Goal: Task Accomplishment & Management: Contribute content

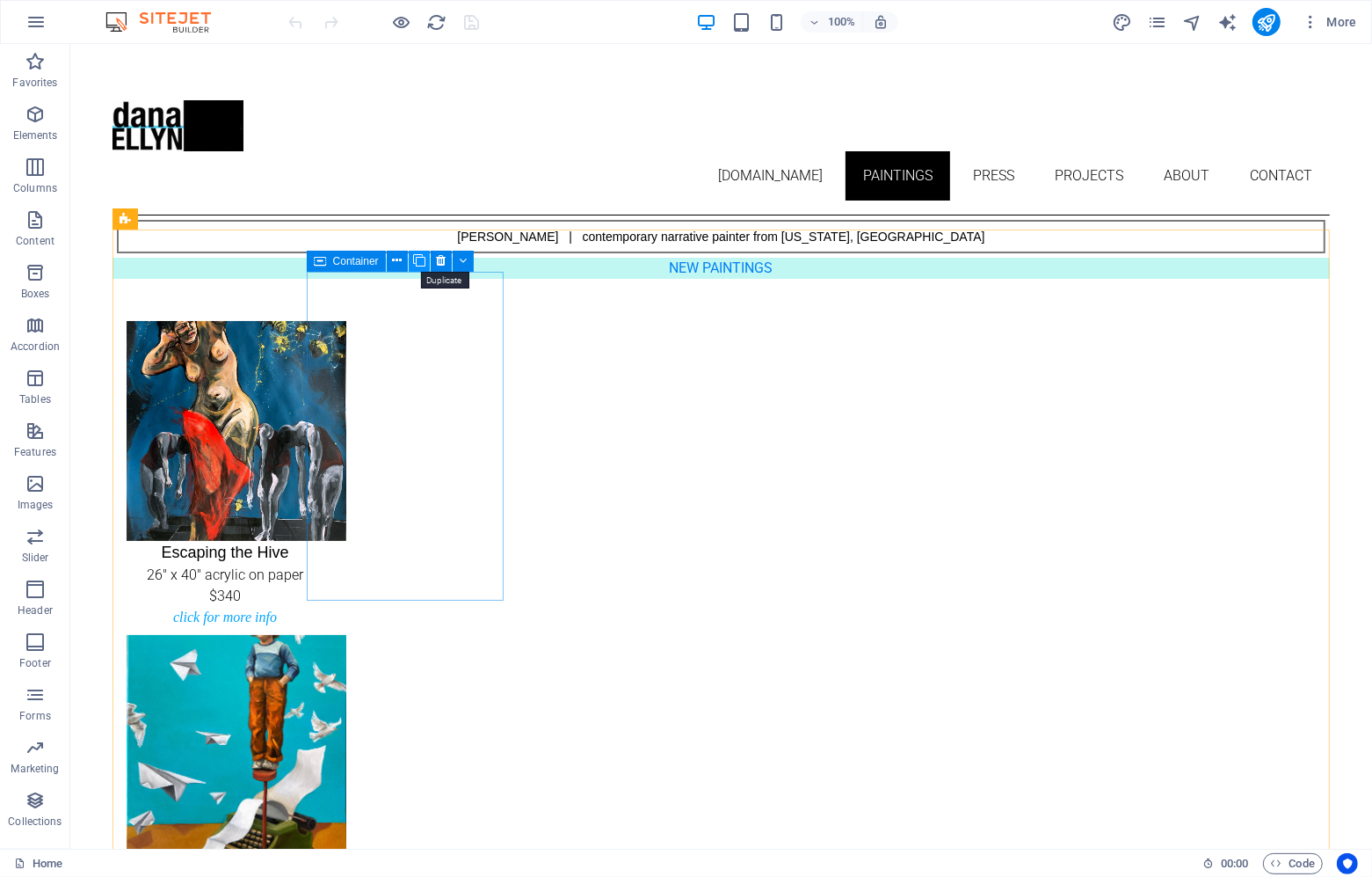
click at [417, 260] on icon at bounding box center [419, 260] width 12 height 18
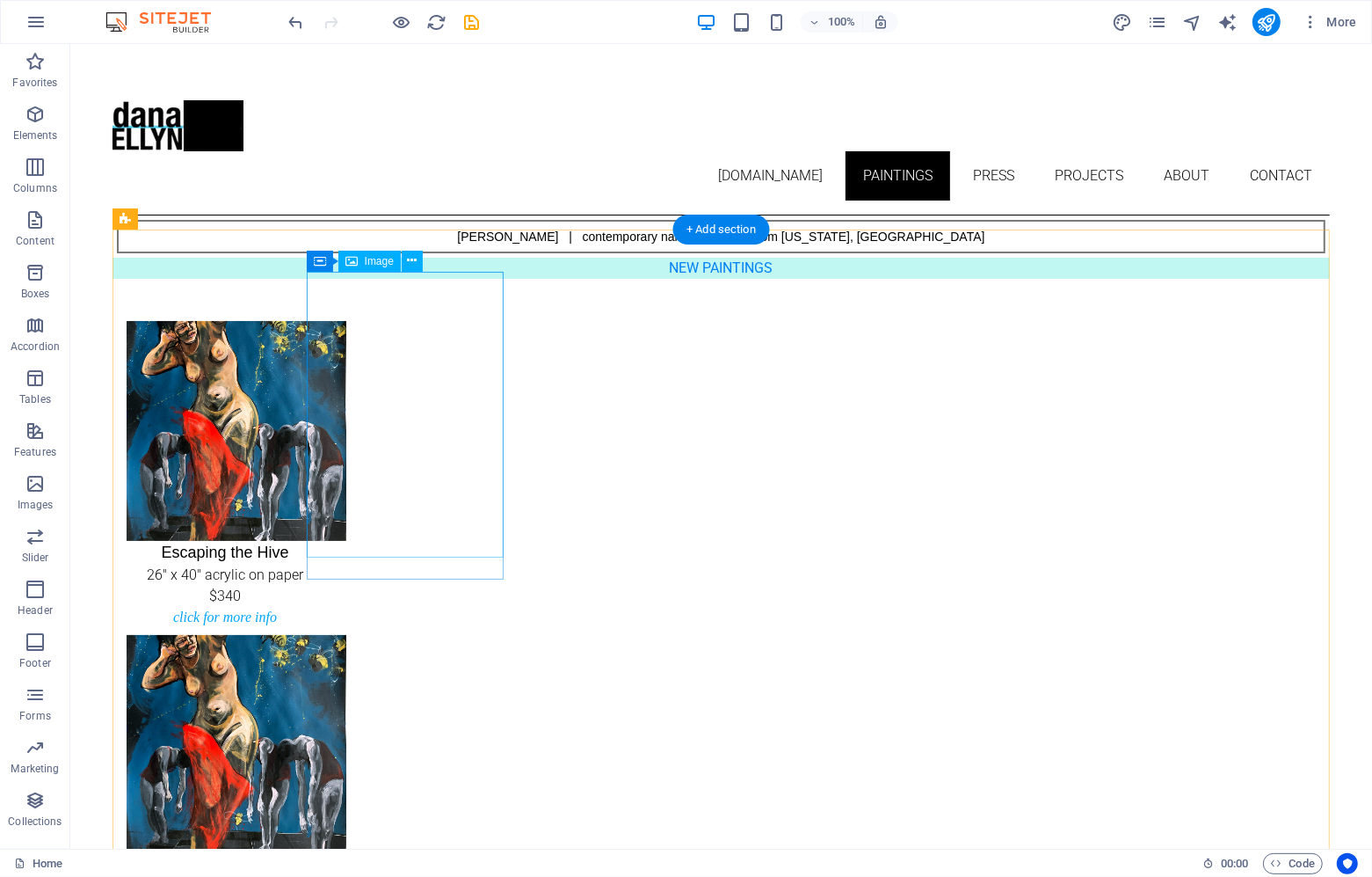
click at [323, 360] on figure "Escaping the Hive 26" x 40" acrylic on paper $340" at bounding box center [224, 463] width 197 height 286
select select "px"
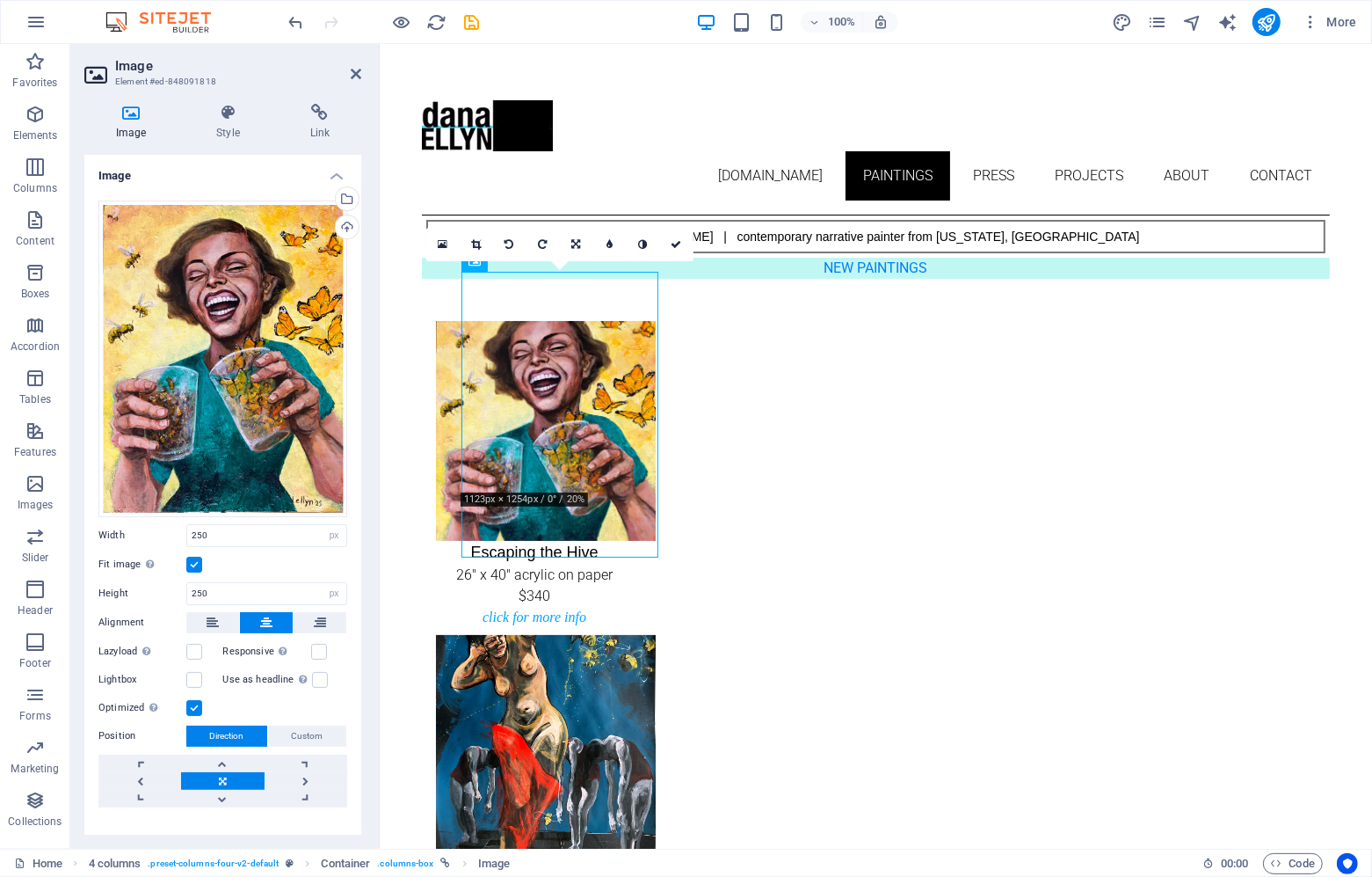
scroll to position [23, 0]
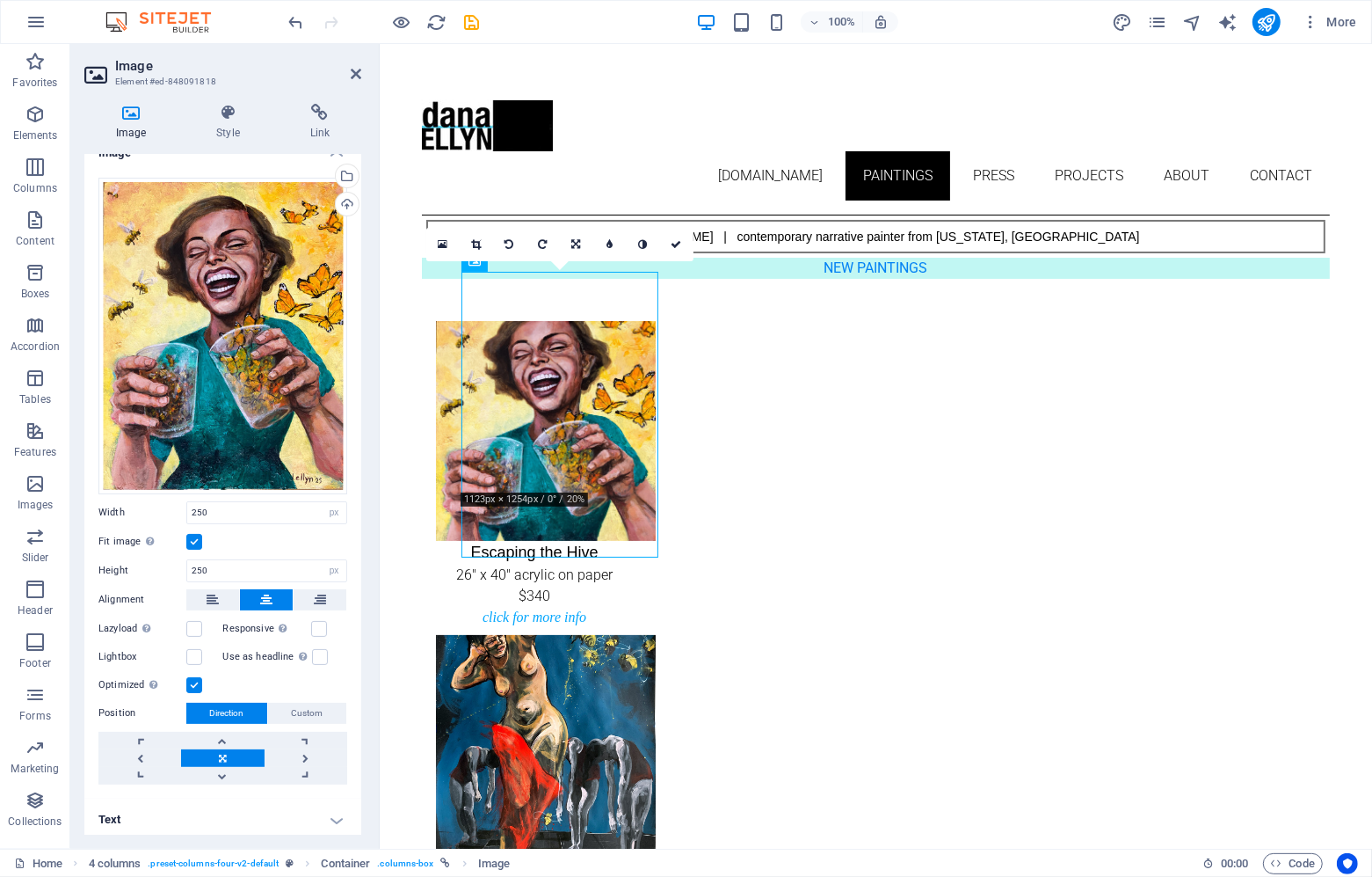
click at [165, 798] on h4 "Text" at bounding box center [223, 819] width 277 height 42
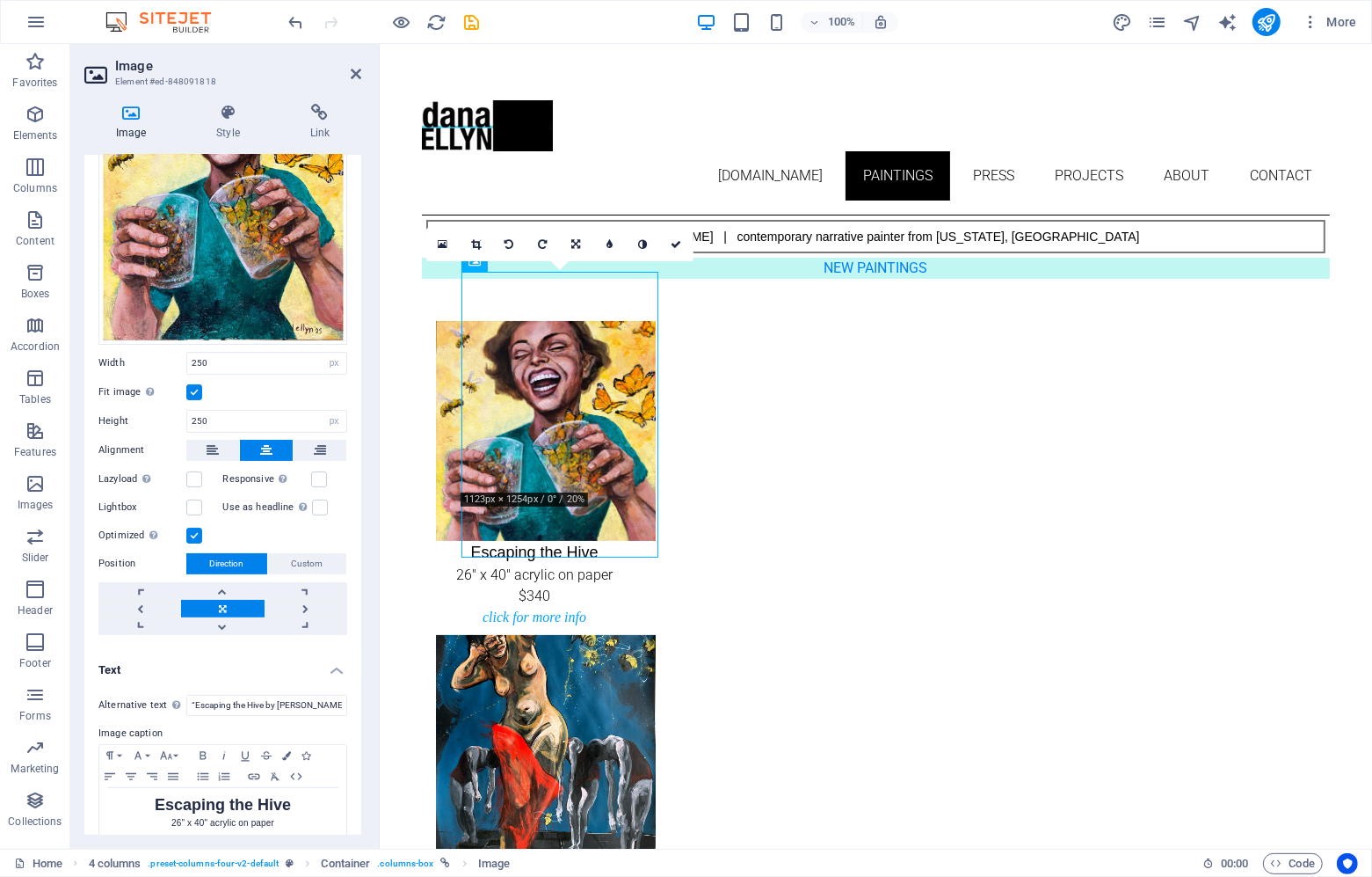
scroll to position [203, 0]
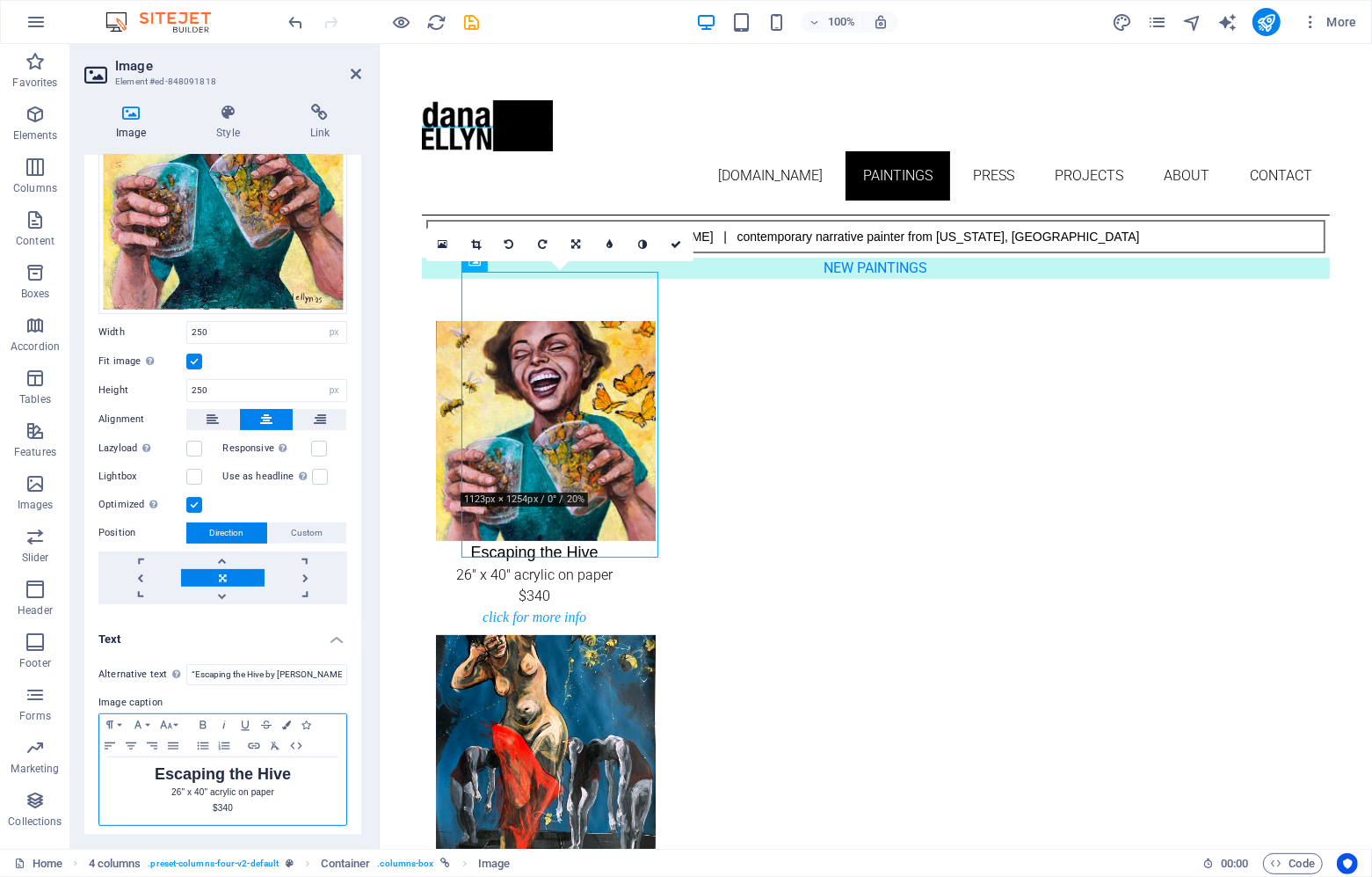
click at [193, 774] on strong "Escaping the Hive" at bounding box center [223, 773] width 136 height 17
click at [257, 785] on p "14" x 18" acrylic on paper" at bounding box center [223, 792] width 229 height 15
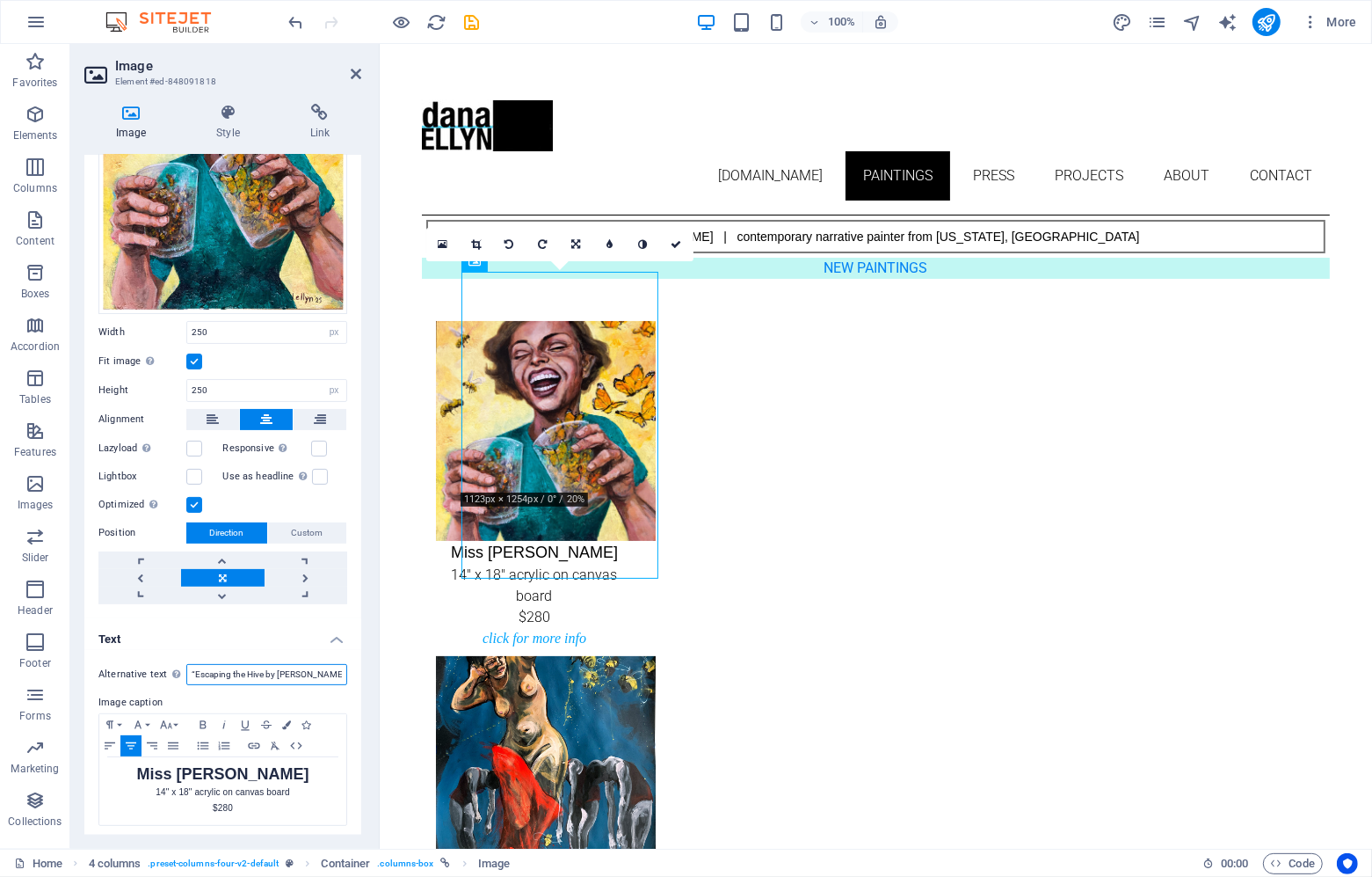
click at [246, 664] on input "“Escaping the Hive by [PERSON_NAME], a painting of a central figure breaking fr…" at bounding box center [267, 674] width 161 height 21
paste input "“Miss Sunshine” painting by [PERSON_NAME] of a laughing woman holding cups fill…"
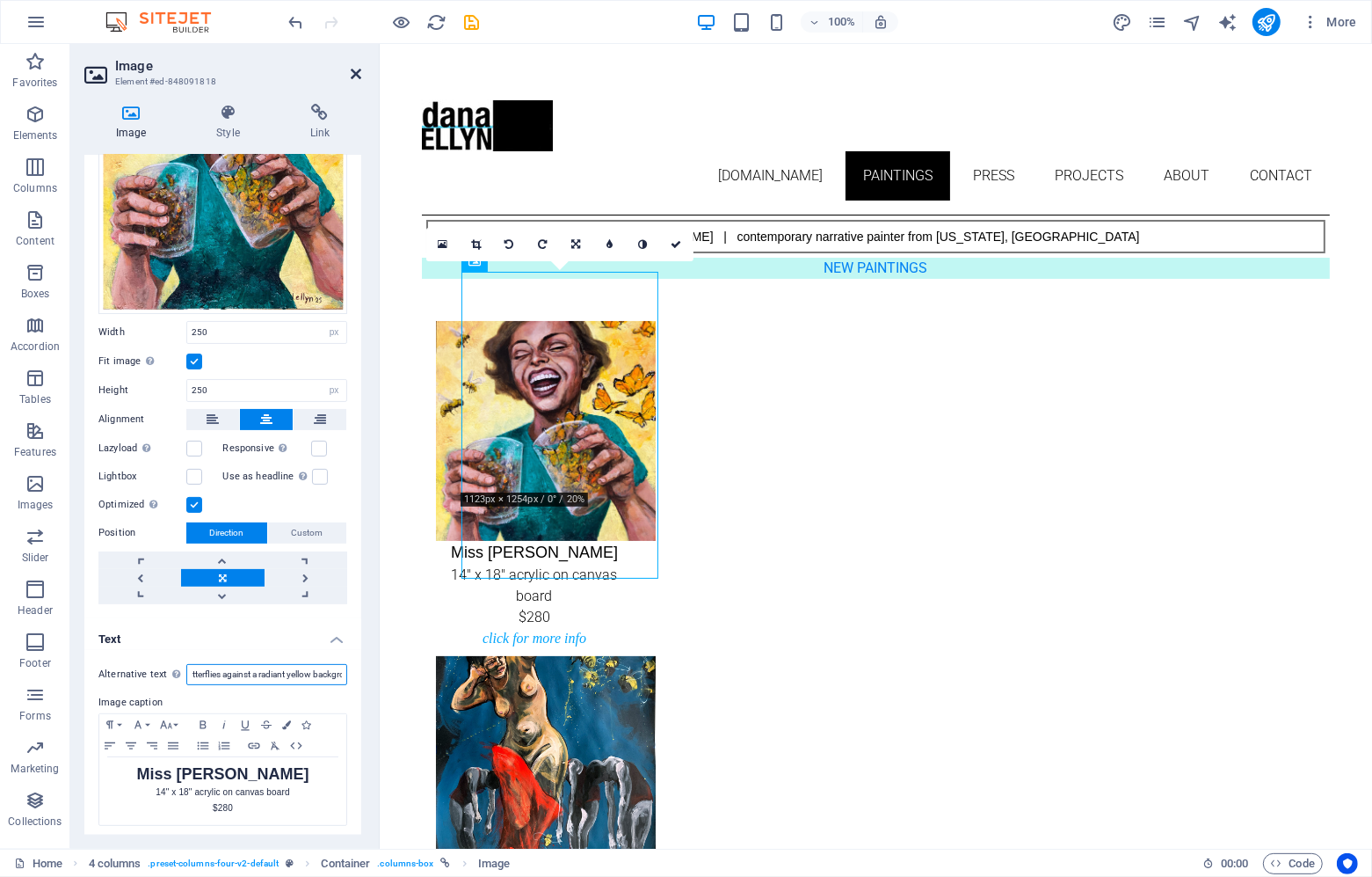
type input "“Miss Sunshine” painting by [PERSON_NAME] of a laughing woman holding cups fill…"
click at [356, 73] on icon at bounding box center [355, 74] width 11 height 14
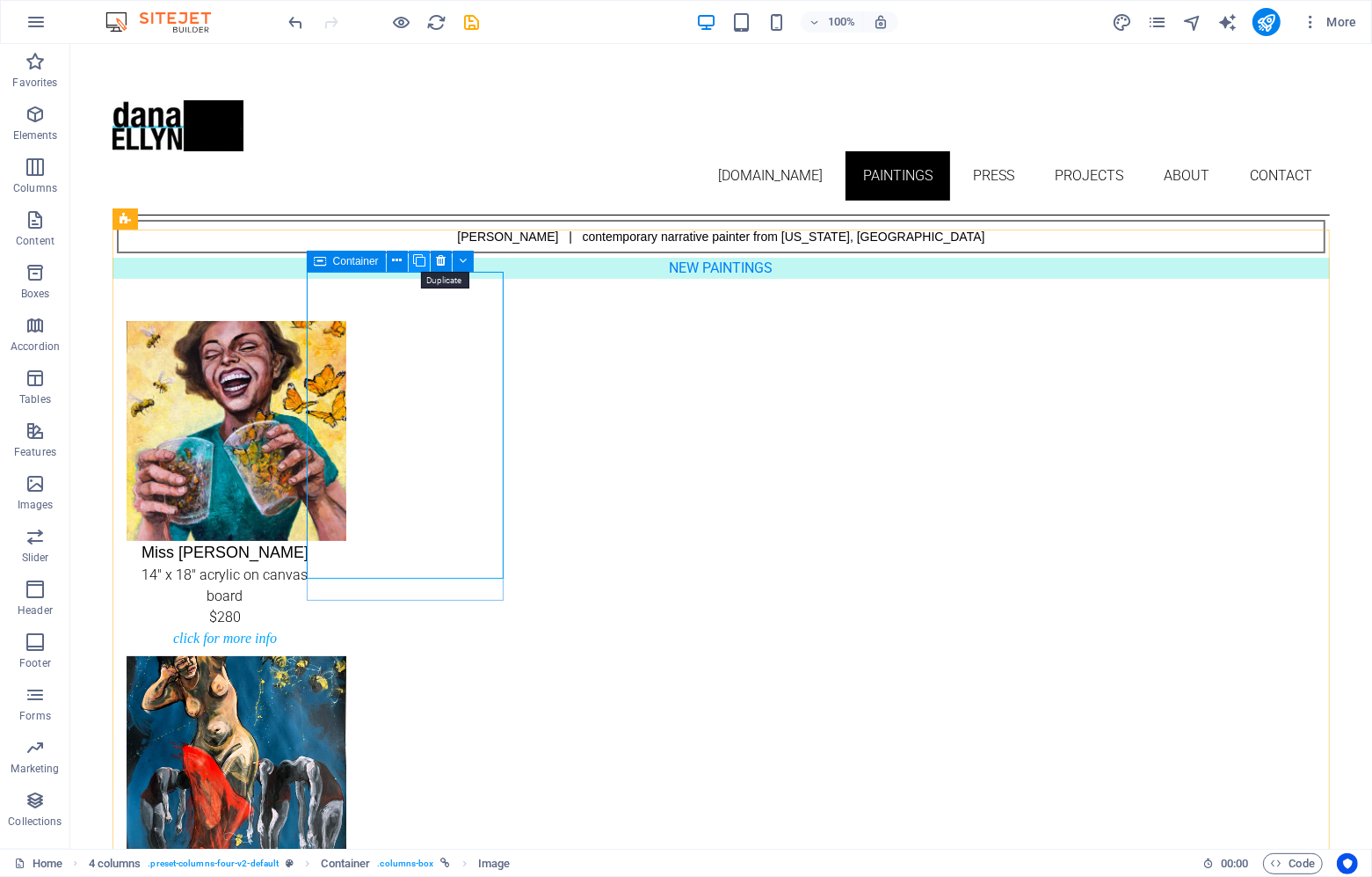
click at [422, 259] on icon at bounding box center [419, 260] width 12 height 18
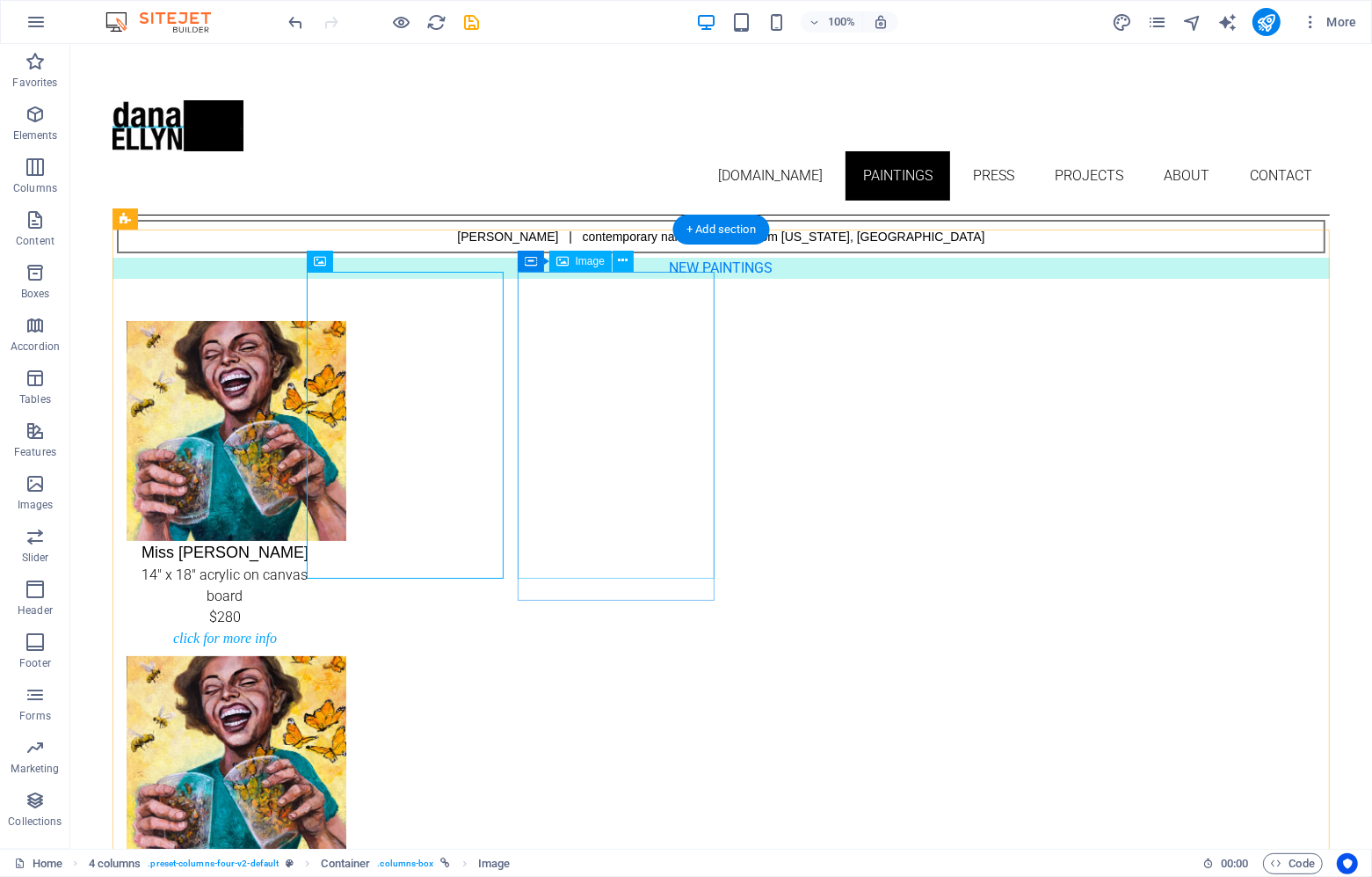
click at [323, 655] on figure "Miss Sunshine 14" x 18" acrylic on canvas board $280" at bounding box center [224, 809] width 197 height 307
select select "px"
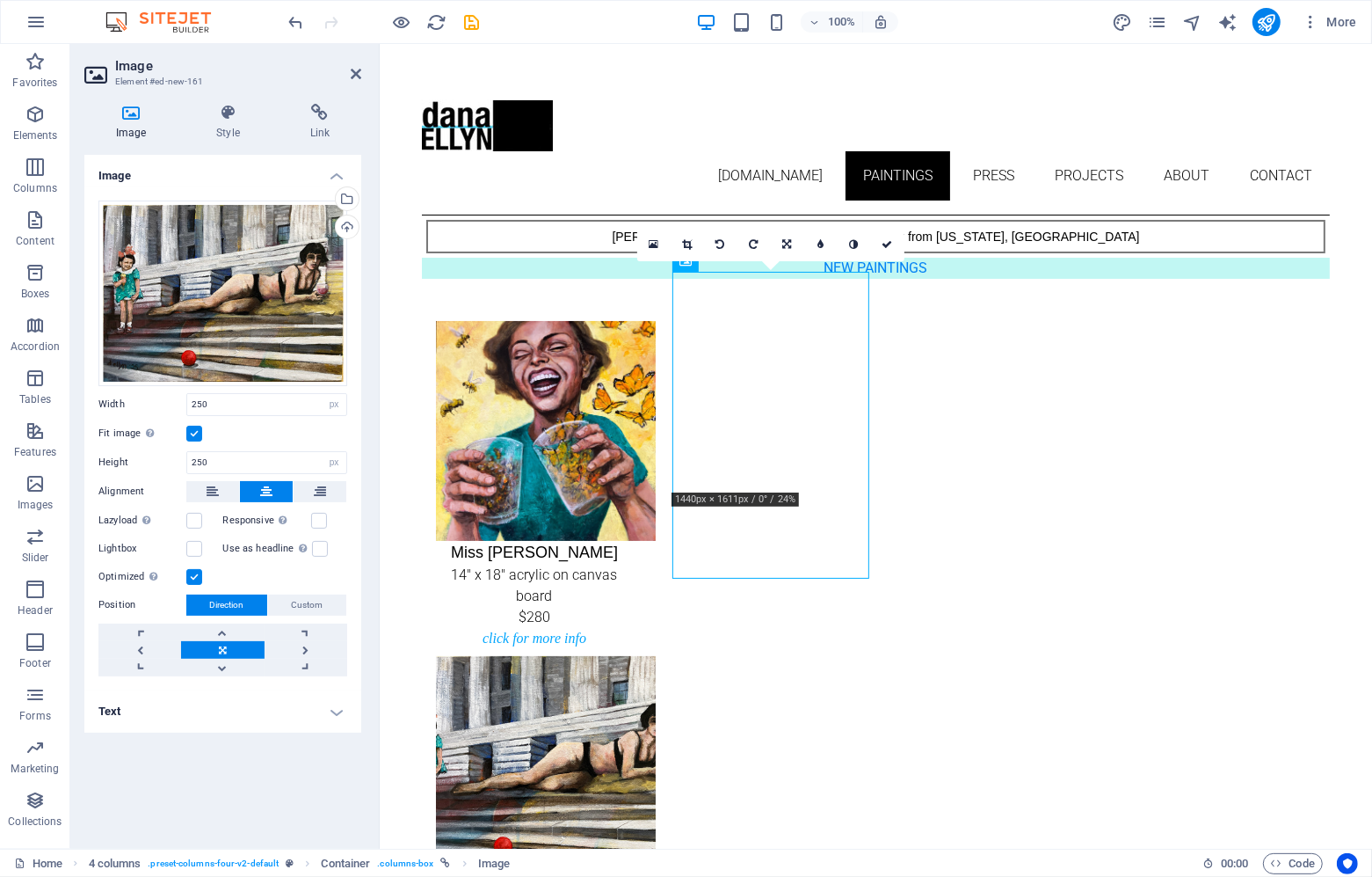
click at [187, 724] on h4 "Text" at bounding box center [223, 712] width 277 height 42
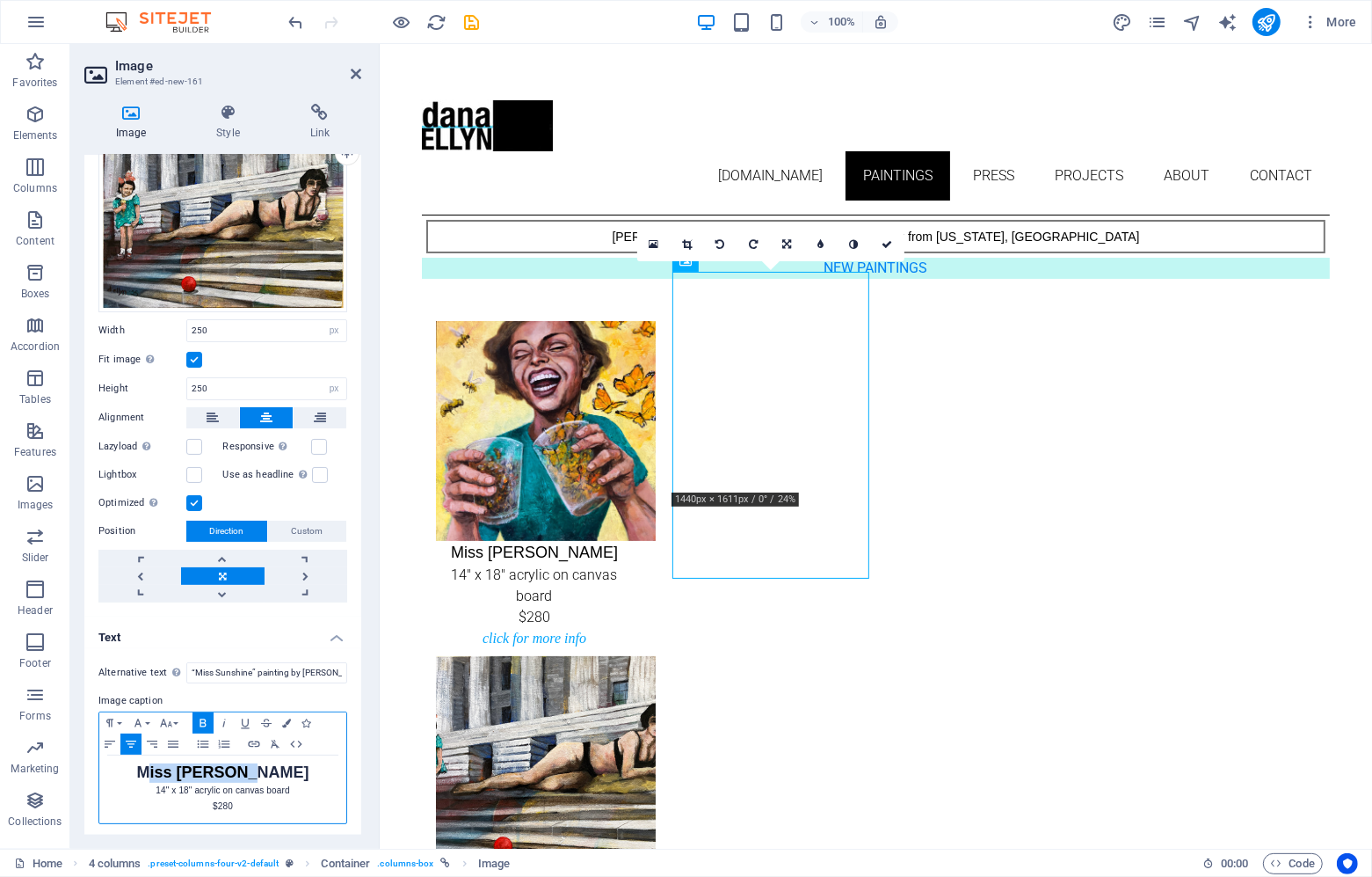
drag, startPoint x: 287, startPoint y: 771, endPoint x: 172, endPoint y: 767, distance: 115.1
click at [170, 767] on p "Miss [PERSON_NAME]" at bounding box center [223, 773] width 229 height 18
click at [228, 800] on p "$280" at bounding box center [223, 806] width 229 height 15
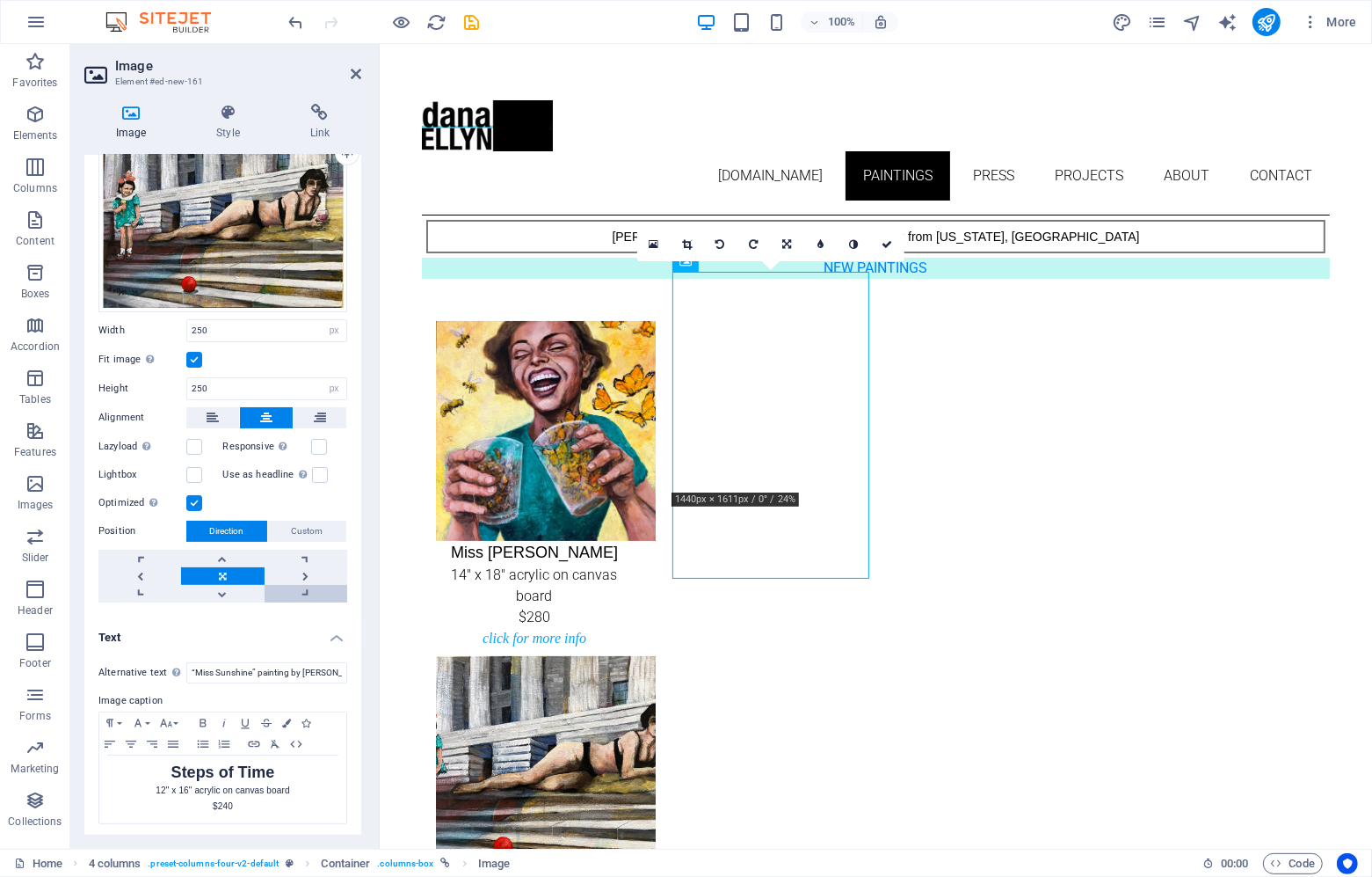
click at [301, 585] on link at bounding box center [306, 594] width 83 height 17
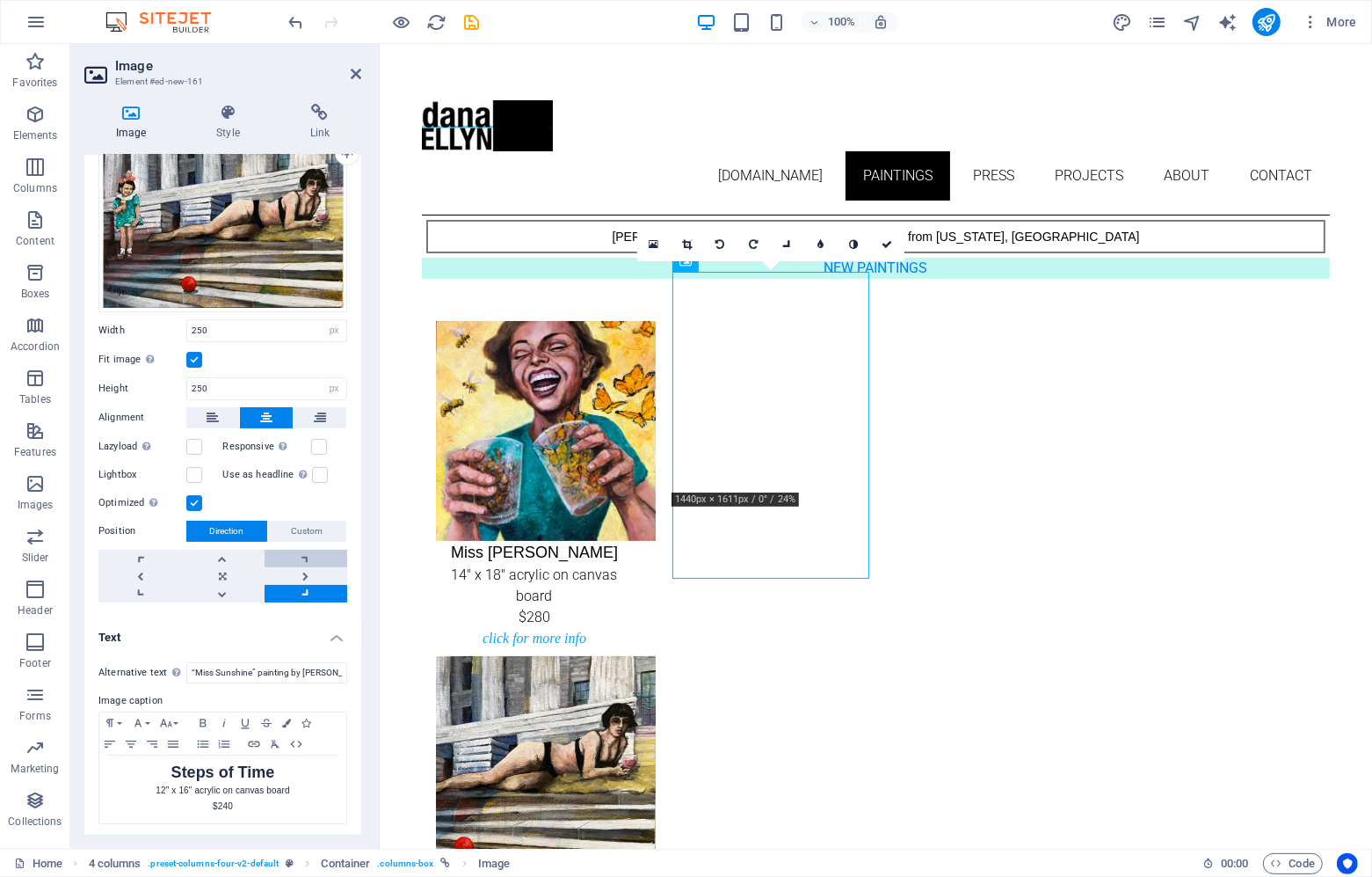
click at [302, 557] on link at bounding box center [306, 558] width 83 height 17
click at [306, 572] on link at bounding box center [306, 575] width 83 height 17
click at [229, 572] on link at bounding box center [223, 575] width 83 height 17
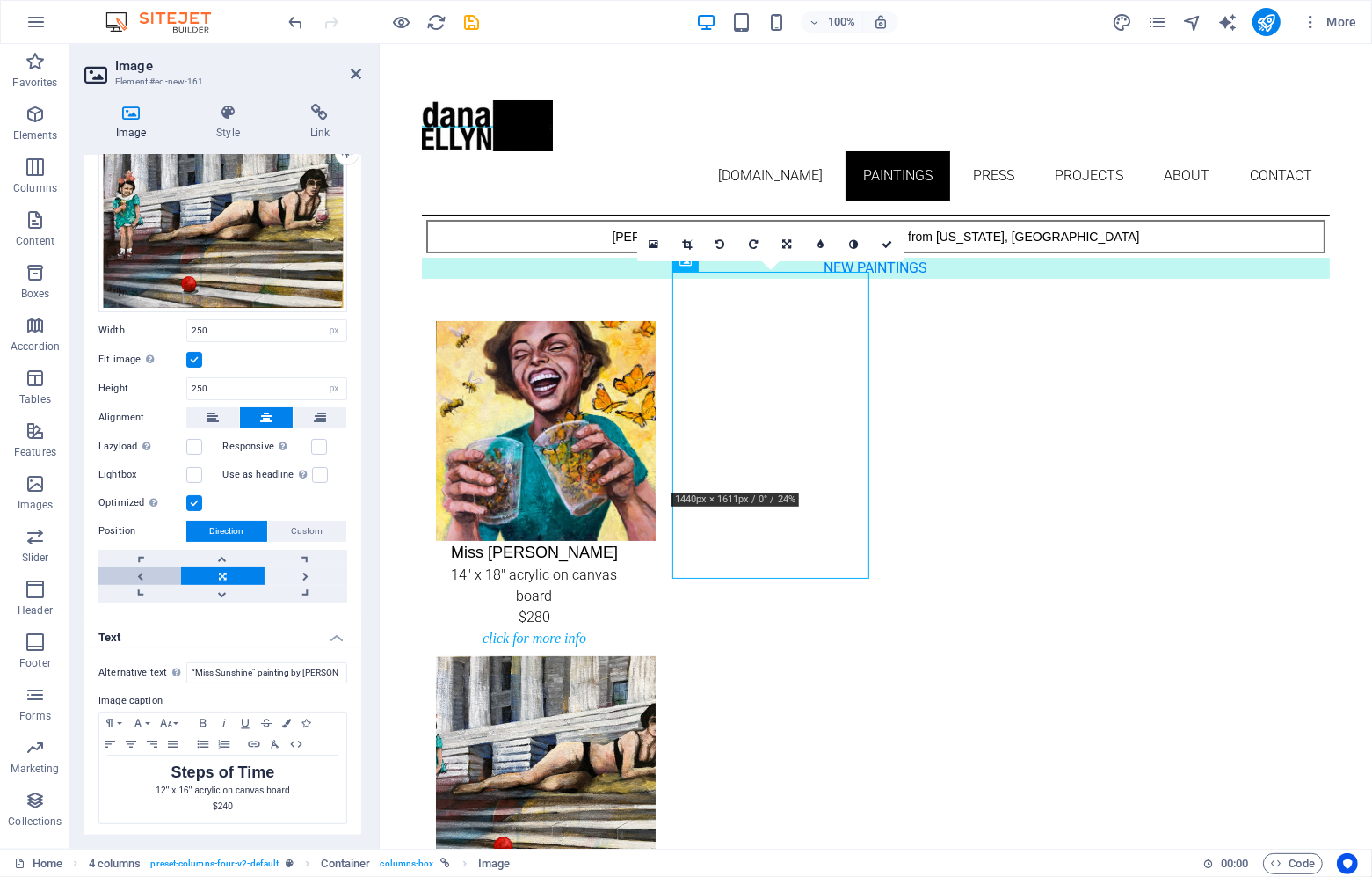
click at [130, 567] on link at bounding box center [140, 575] width 83 height 17
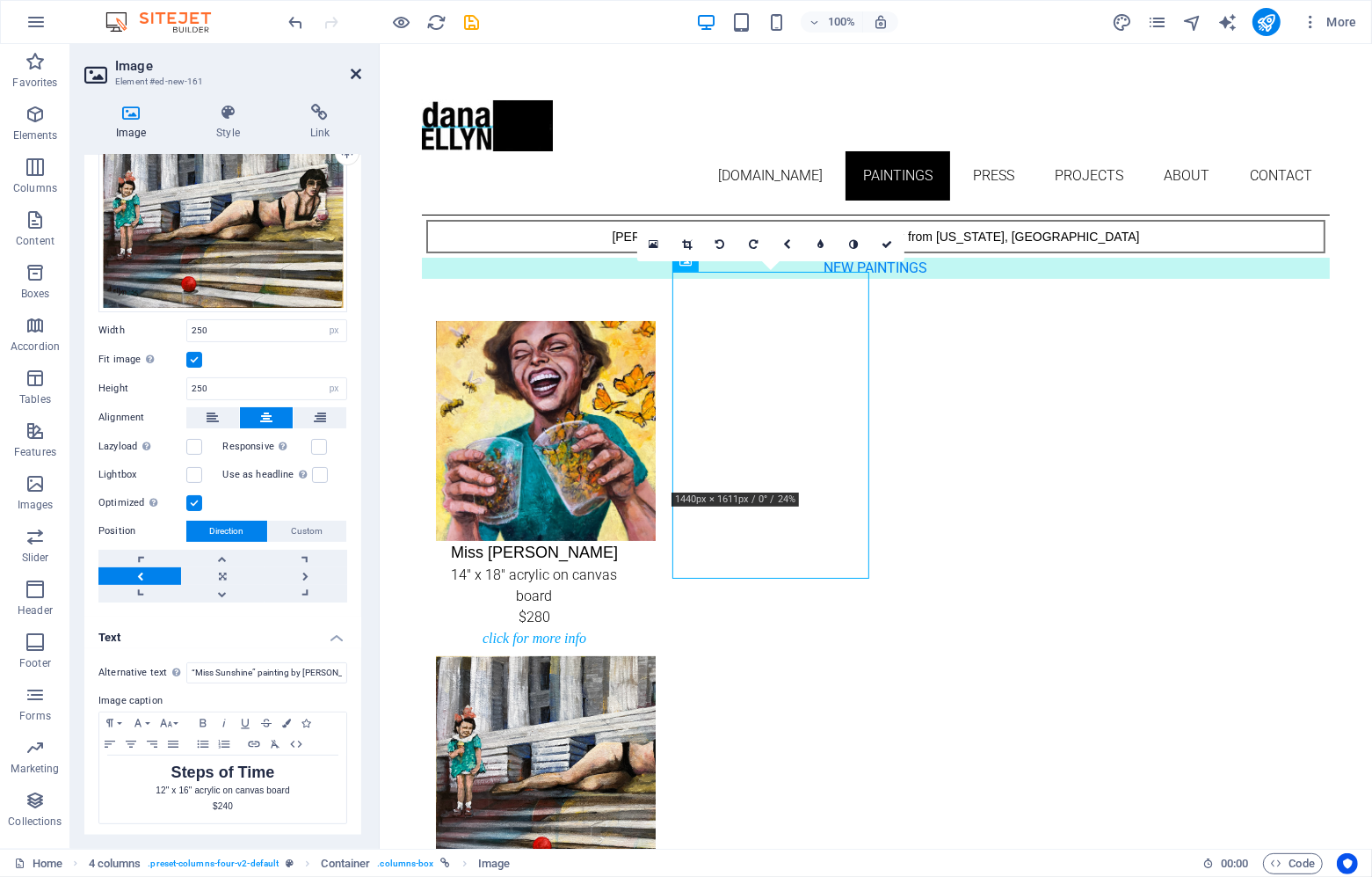
click at [355, 71] on icon at bounding box center [355, 74] width 11 height 14
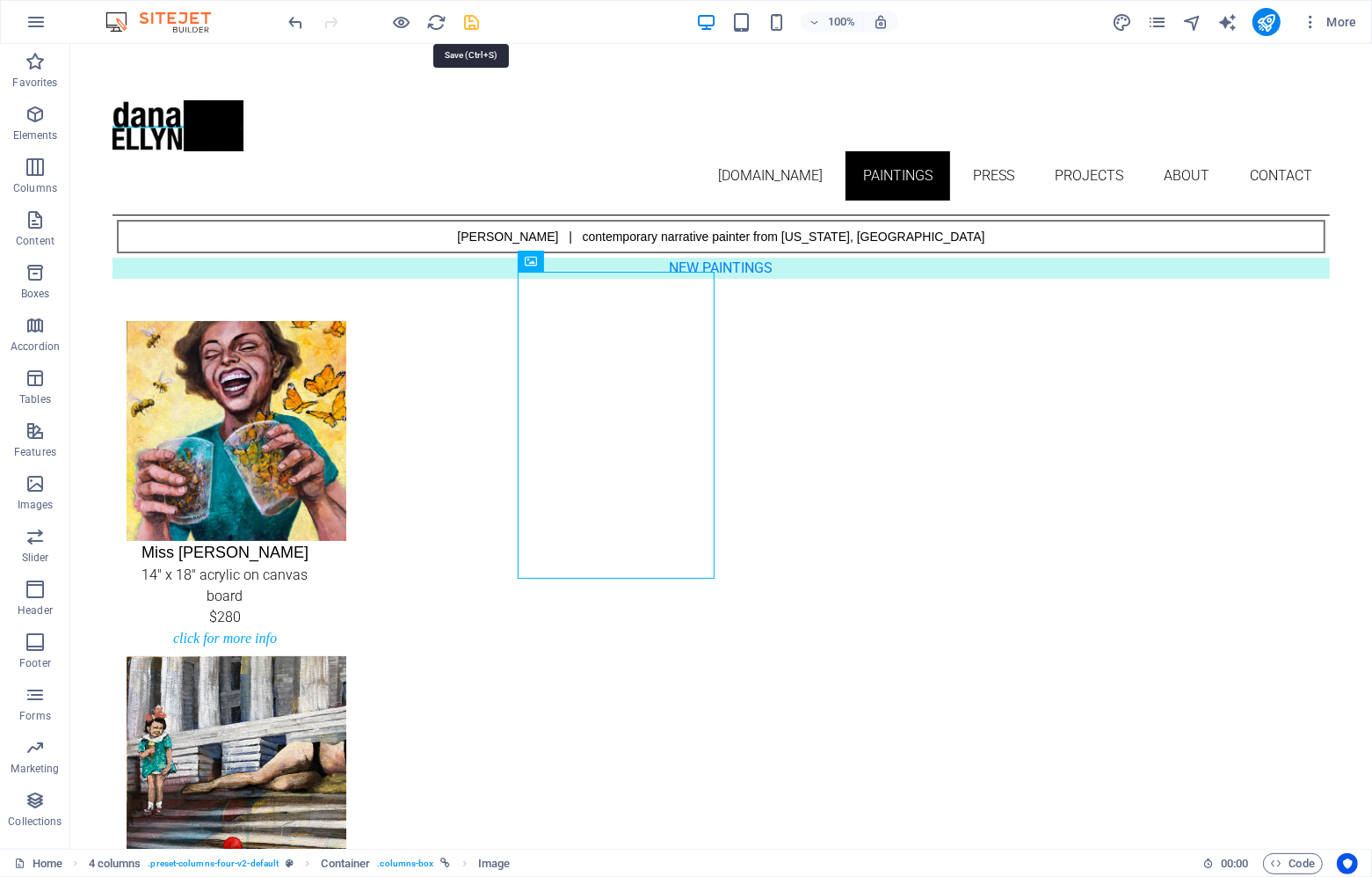
click at [471, 20] on icon "save" at bounding box center [472, 22] width 20 height 20
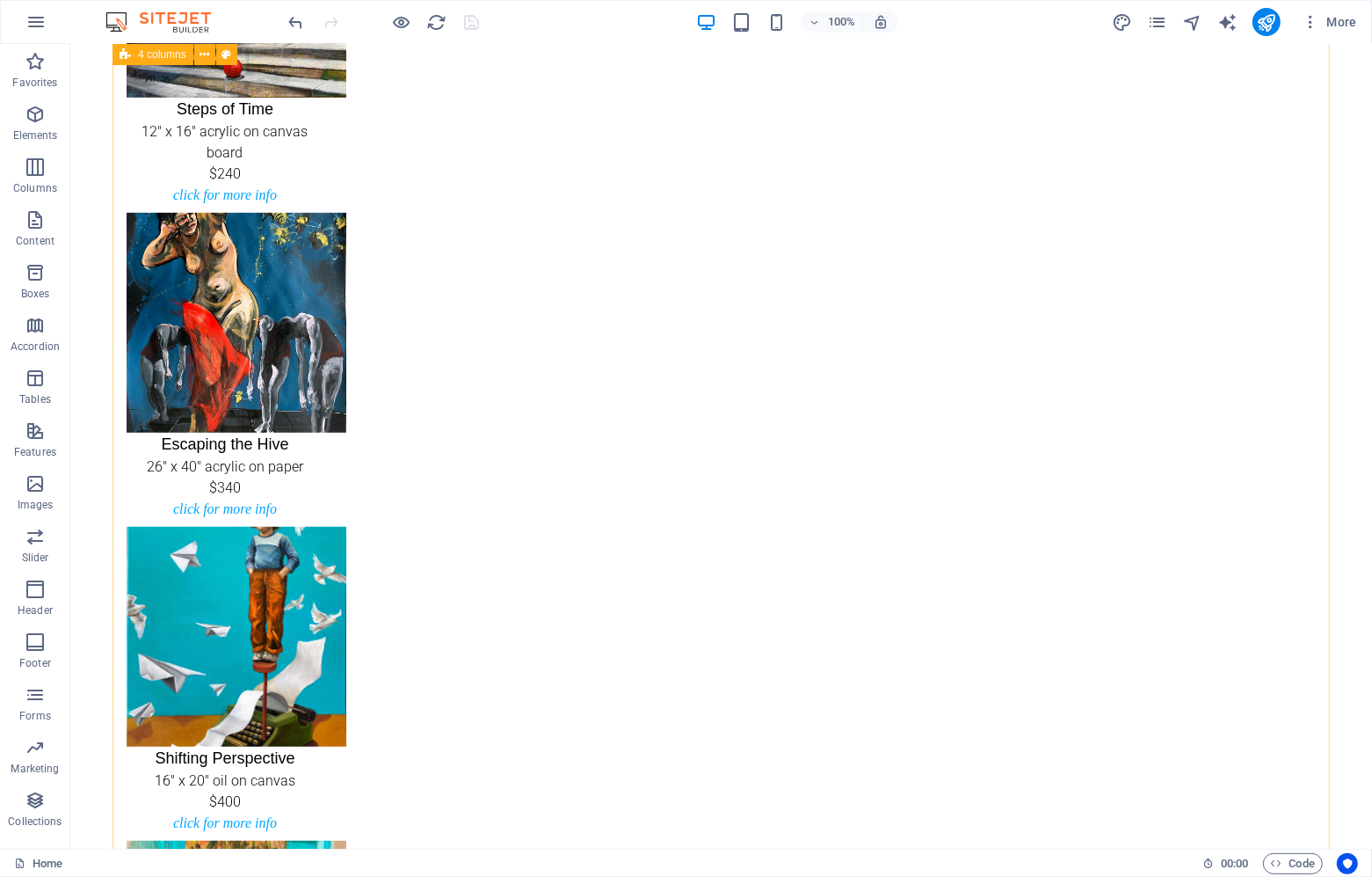
scroll to position [0, 0]
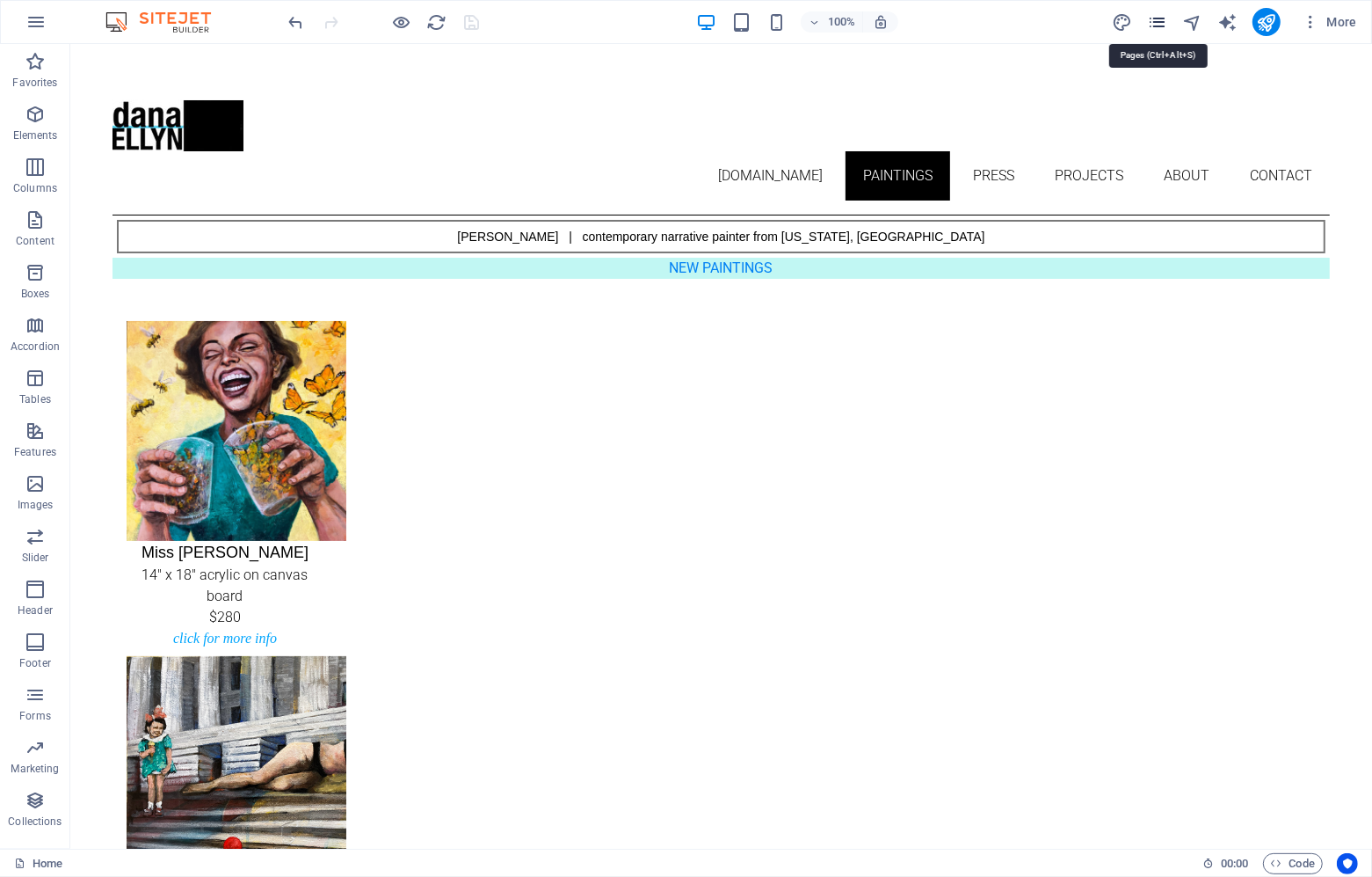
click at [1160, 24] on icon "pages" at bounding box center [1157, 22] width 20 height 20
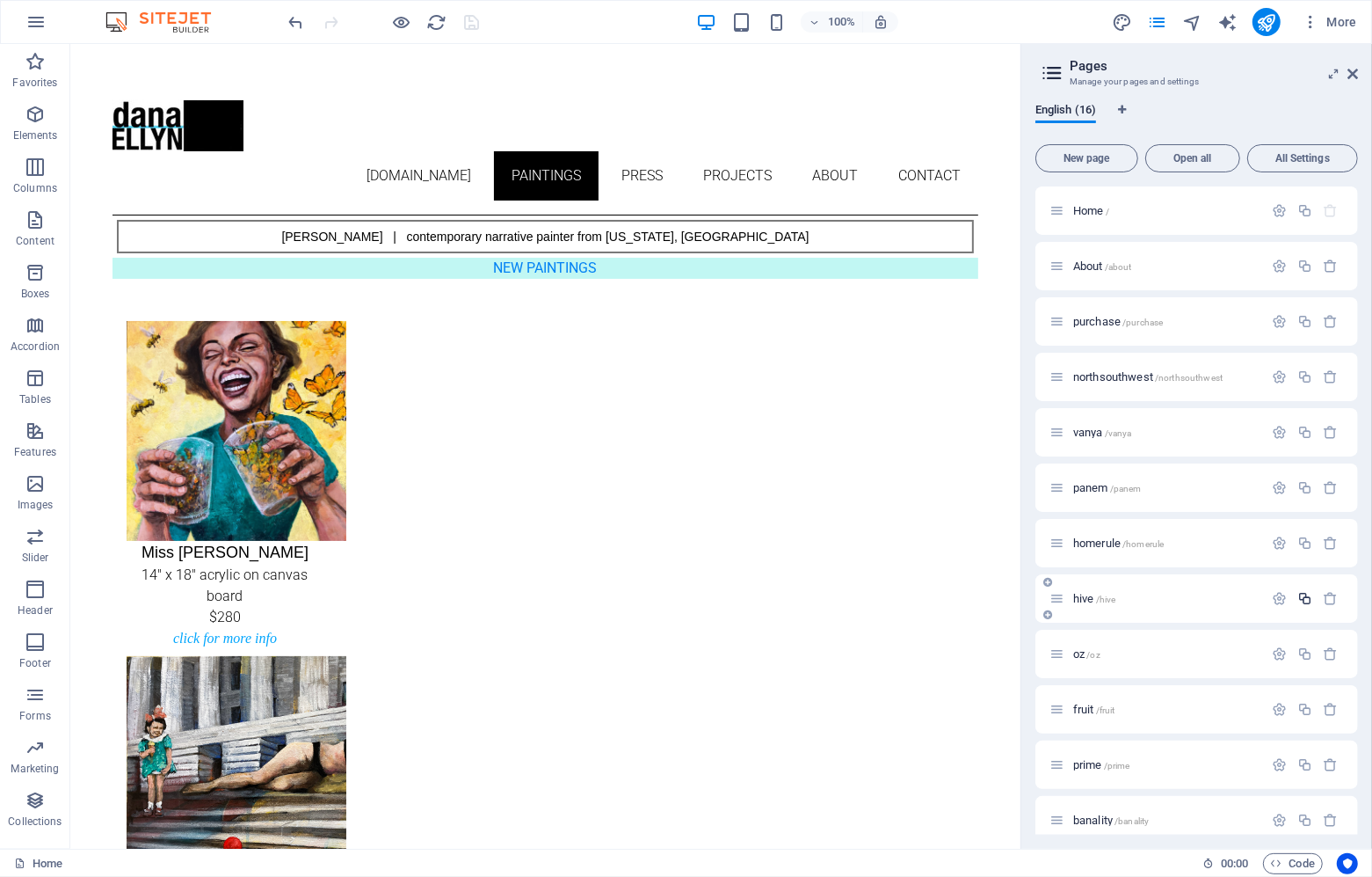
click at [1304, 602] on icon "button" at bounding box center [1305, 598] width 15 height 15
type input "steps"
type input "/steps"
type input "steps"
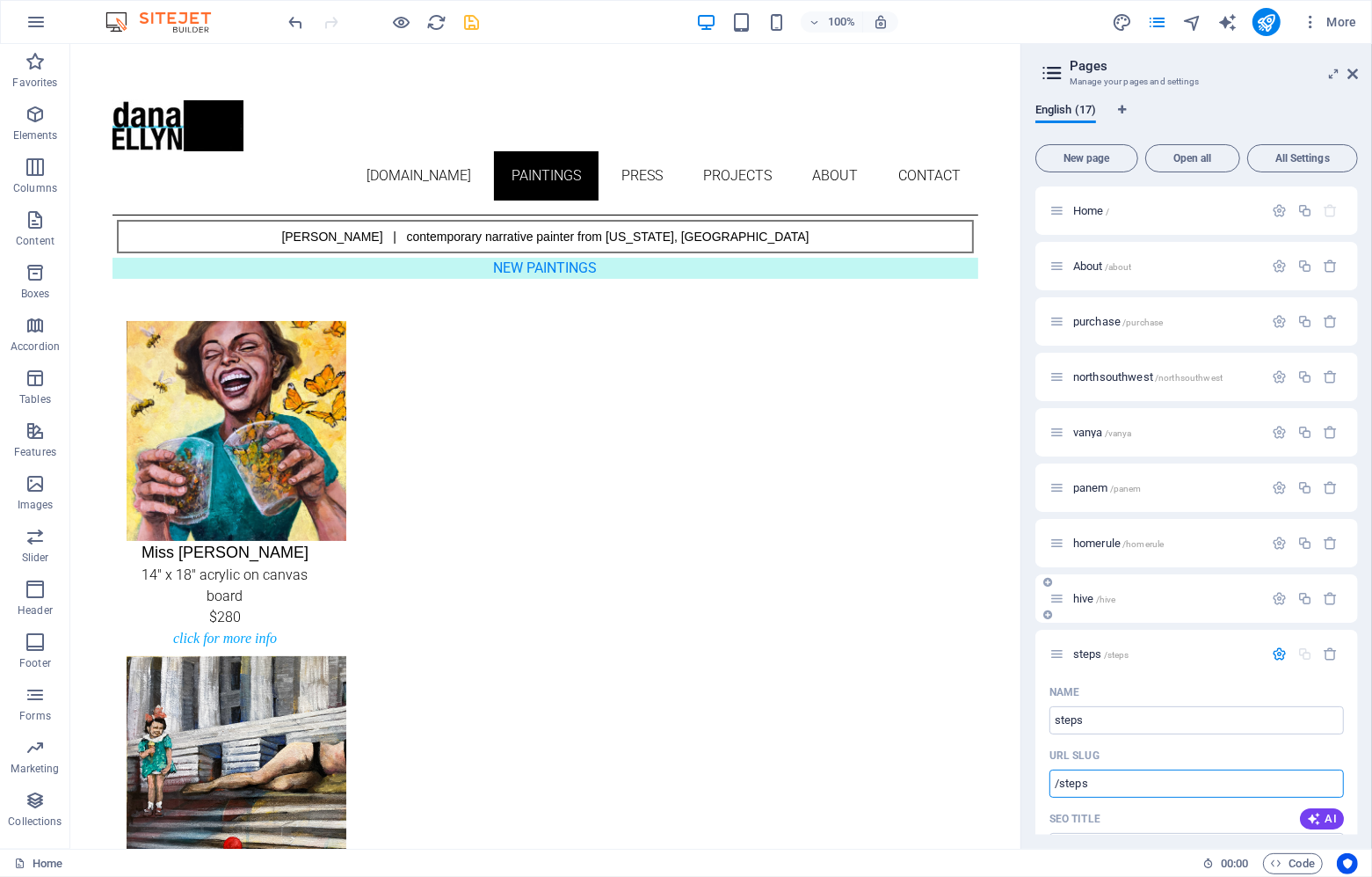
scroll to position [222, 0]
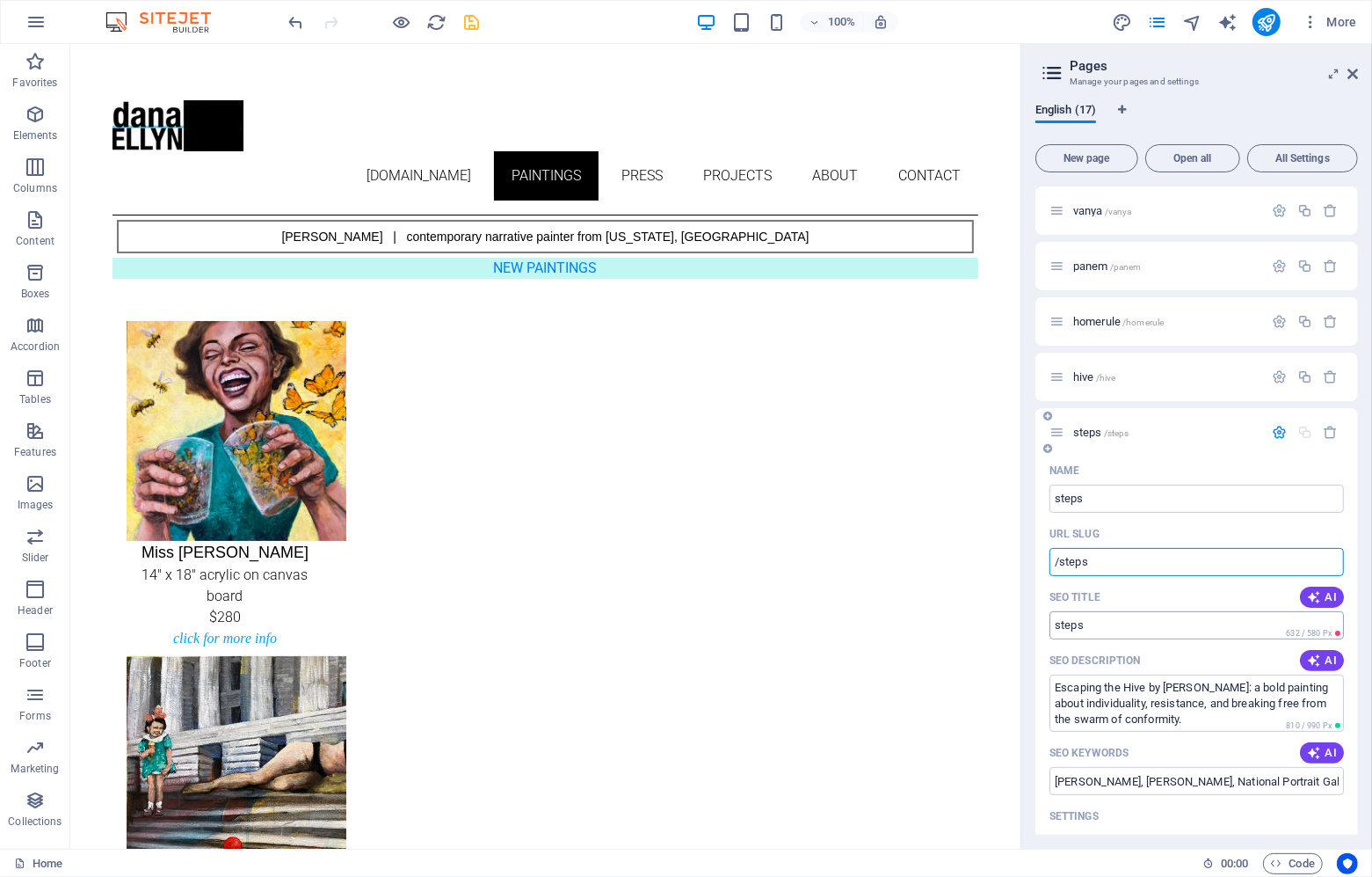
click at [1101, 624] on input "steps" at bounding box center [1196, 624] width 295 height 28
type input "Steps of Time"
drag, startPoint x: 1179, startPoint y: 716, endPoint x: 1046, endPoint y: 679, distance: 138.1
click at [1046, 679] on div "Name steps ​ URL SLUG /steps ​ SEO Title AI Steps of Time ​ 707 / 580 Px SEO De…" at bounding box center [1196, 860] width 323 height 807
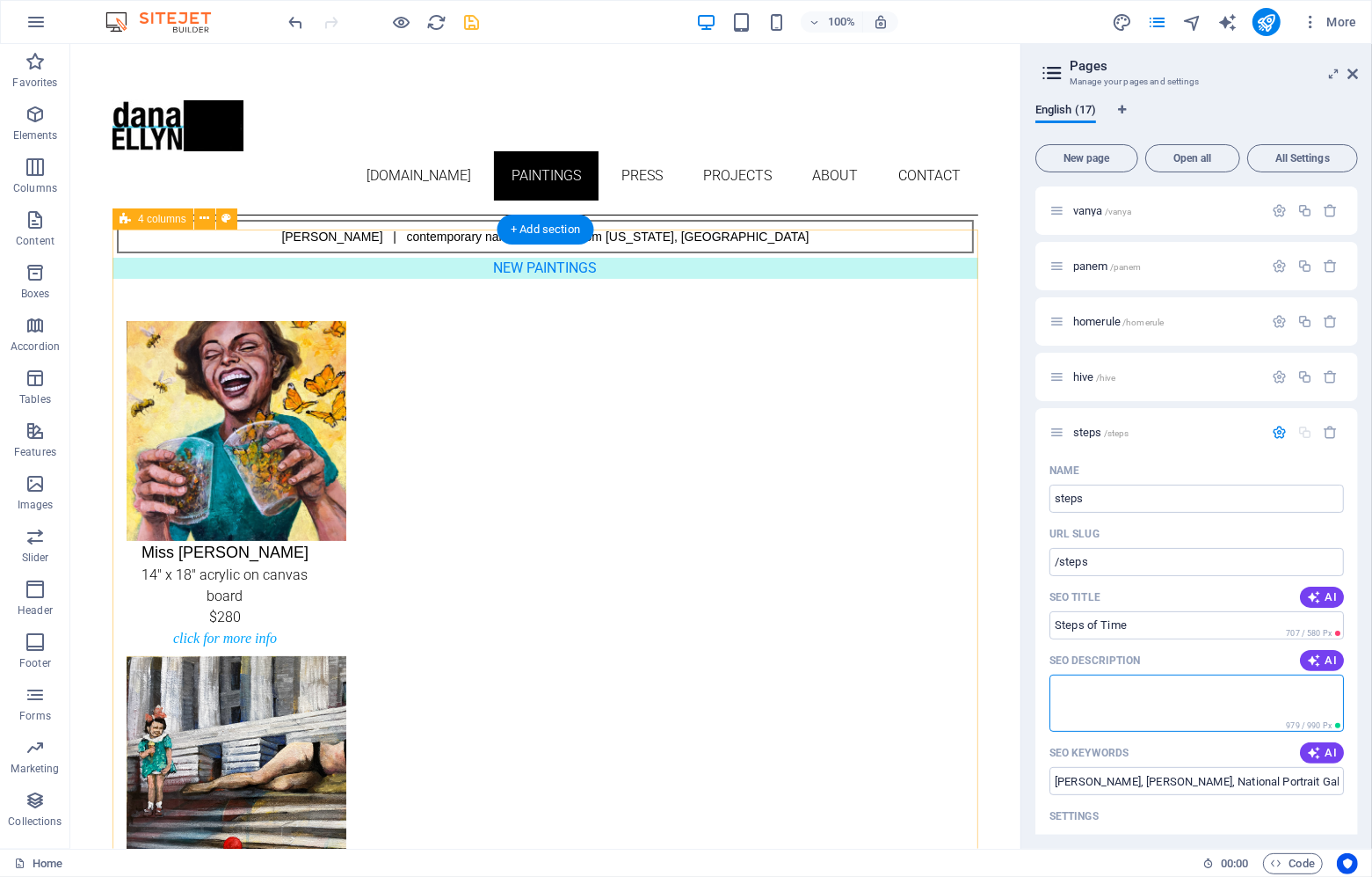
paste textarea "“Steps of Time” by [PERSON_NAME] contrasts childhood play with adult leisure on…"
type textarea "“Steps of Time” by [PERSON_NAME] contrasts childhood play with adult leisure on…"
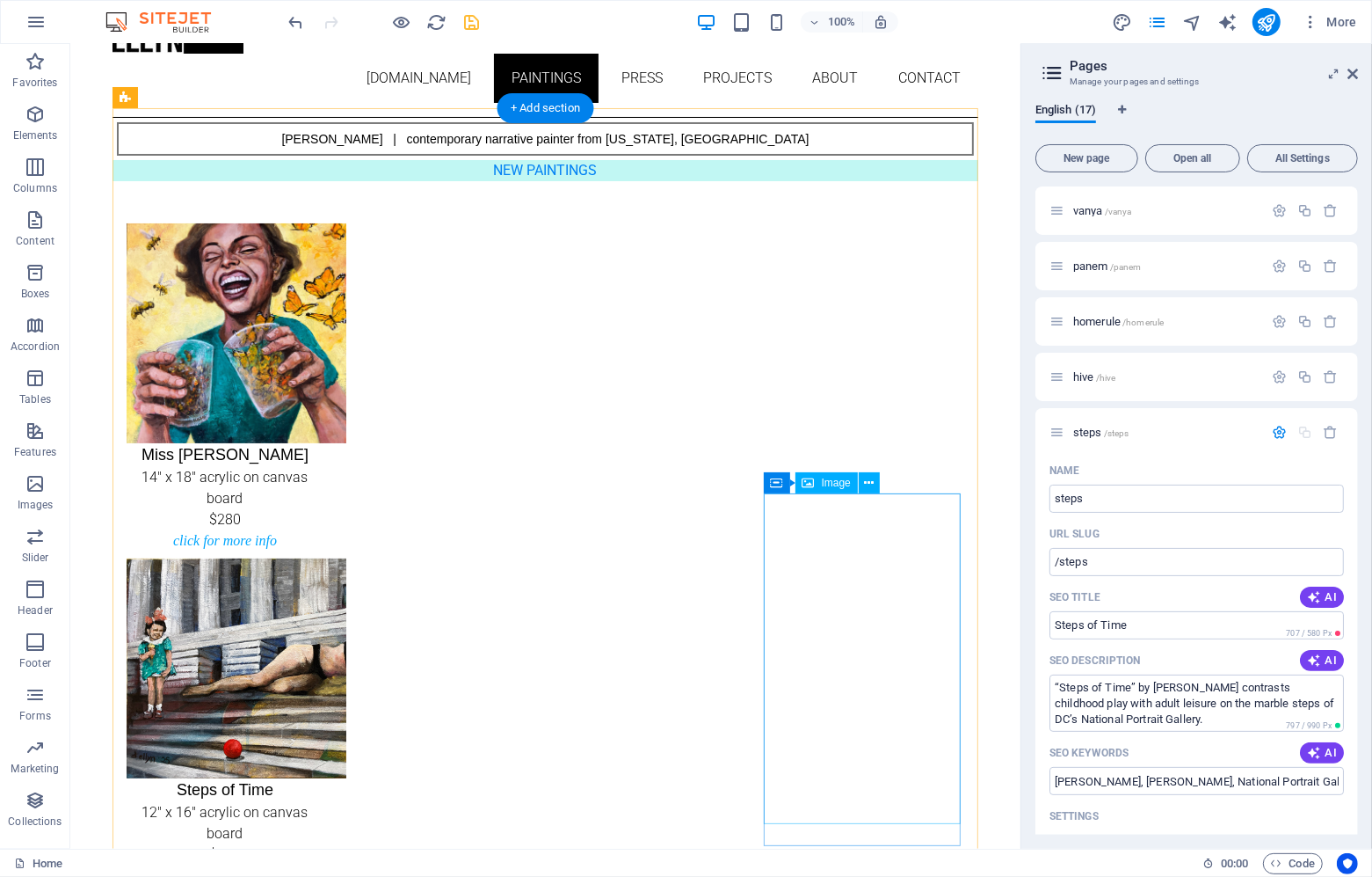
scroll to position [128, 0]
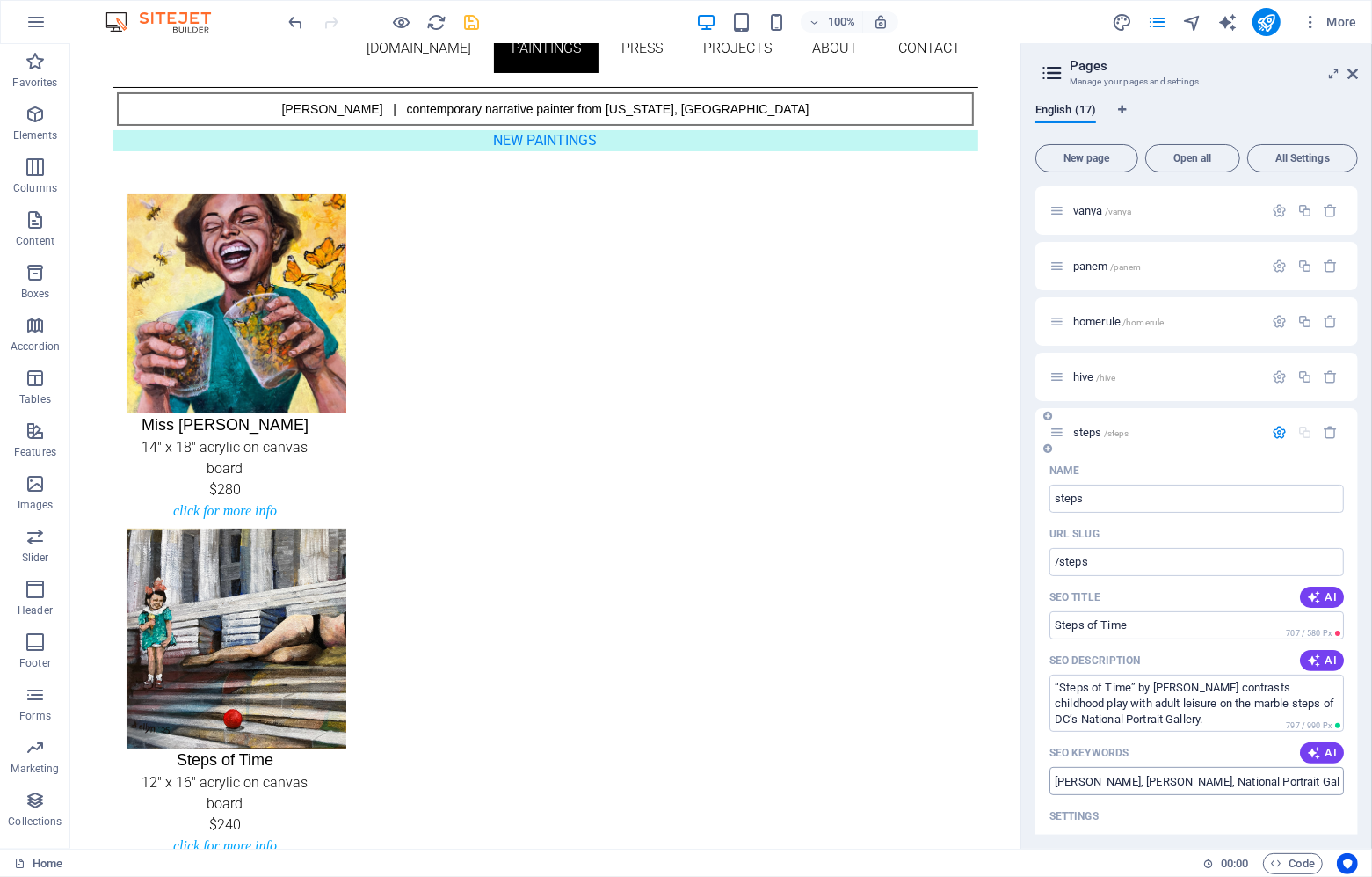
click at [1096, 789] on input "[PERSON_NAME], [PERSON_NAME], National Portrait Gallery, Escaping the Hive, hiv…" at bounding box center [1196, 780] width 295 height 28
paste input "[PERSON_NAME] art, Steps of Time painting, [US_STATE][GEOGRAPHIC_DATA] contempo…"
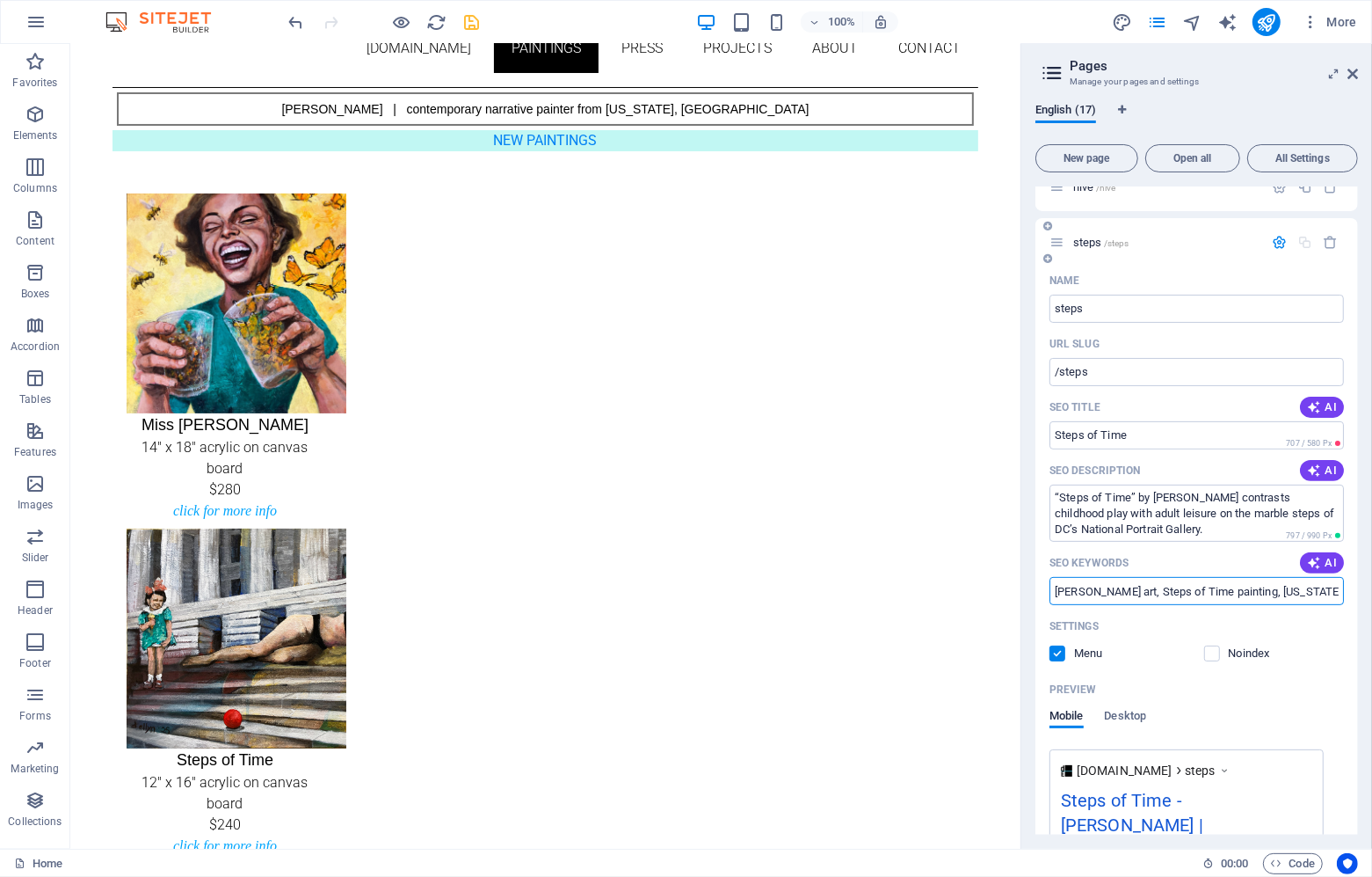
scroll to position [0, 0]
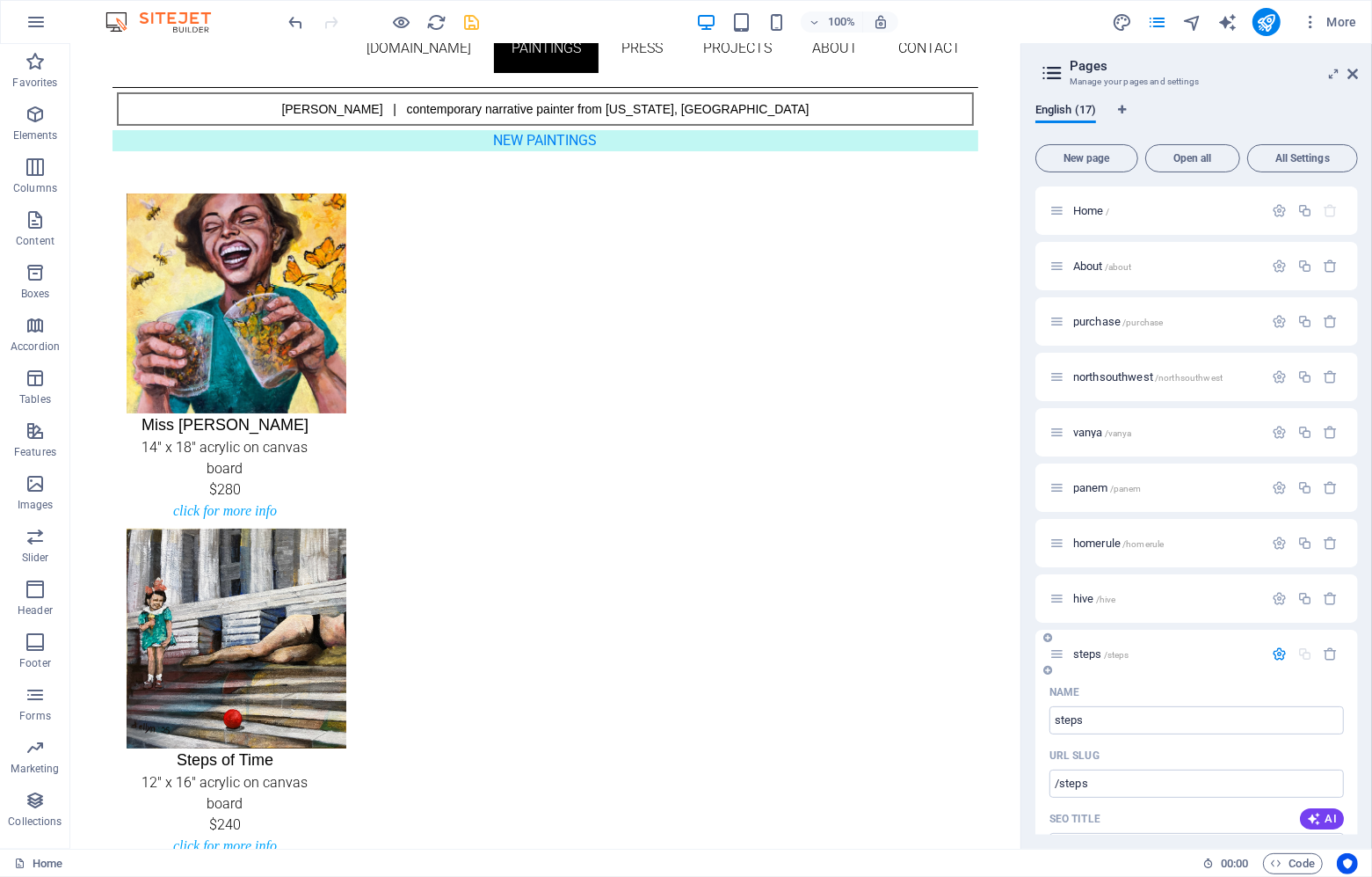
type input "[PERSON_NAME] art, Steps of Time painting, [US_STATE][GEOGRAPHIC_DATA] contempo…"
click at [1093, 651] on span "steps /steps" at bounding box center [1101, 654] width 57 height 13
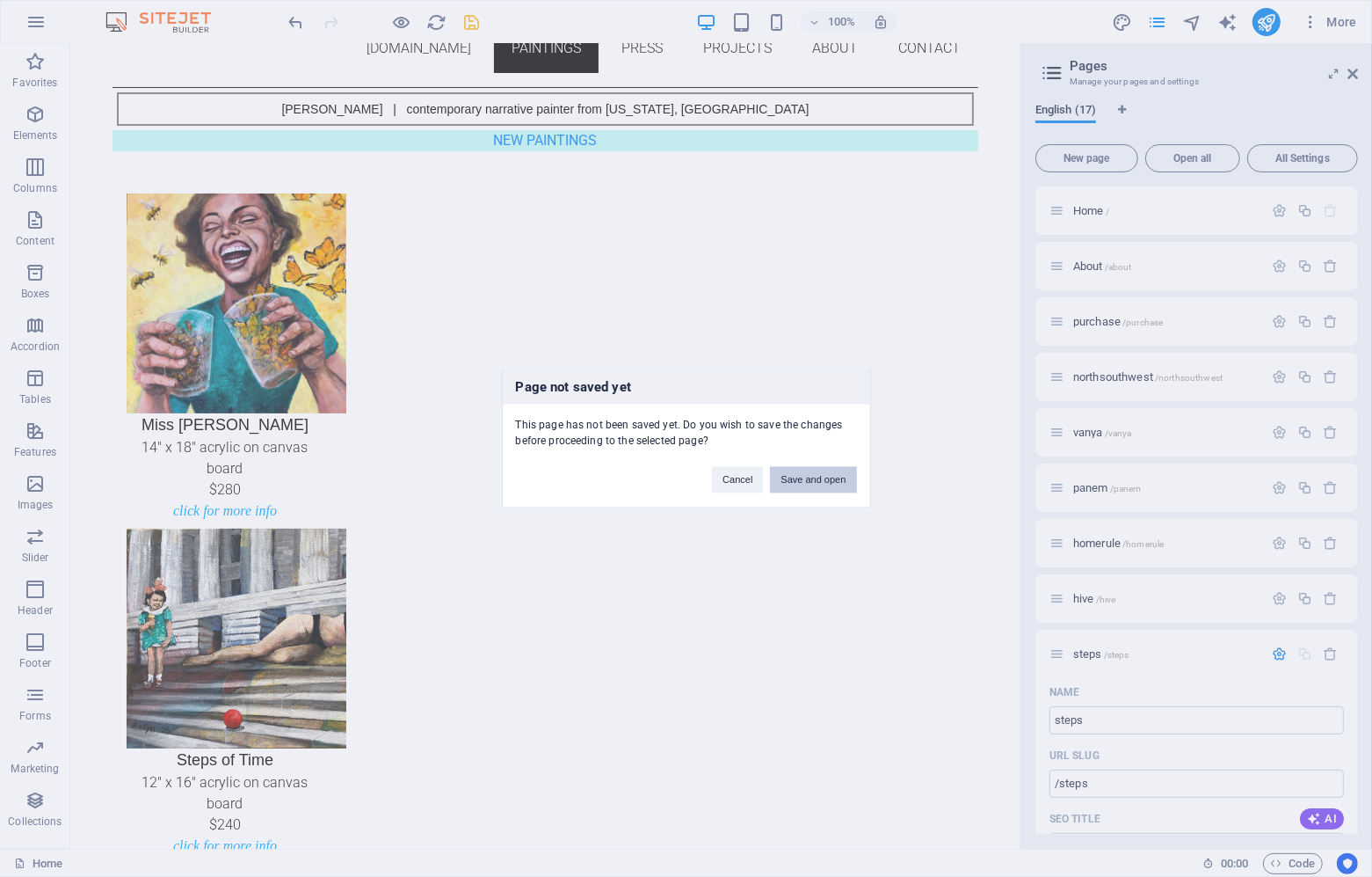
click at [805, 475] on button "Save and open" at bounding box center [813, 478] width 86 height 26
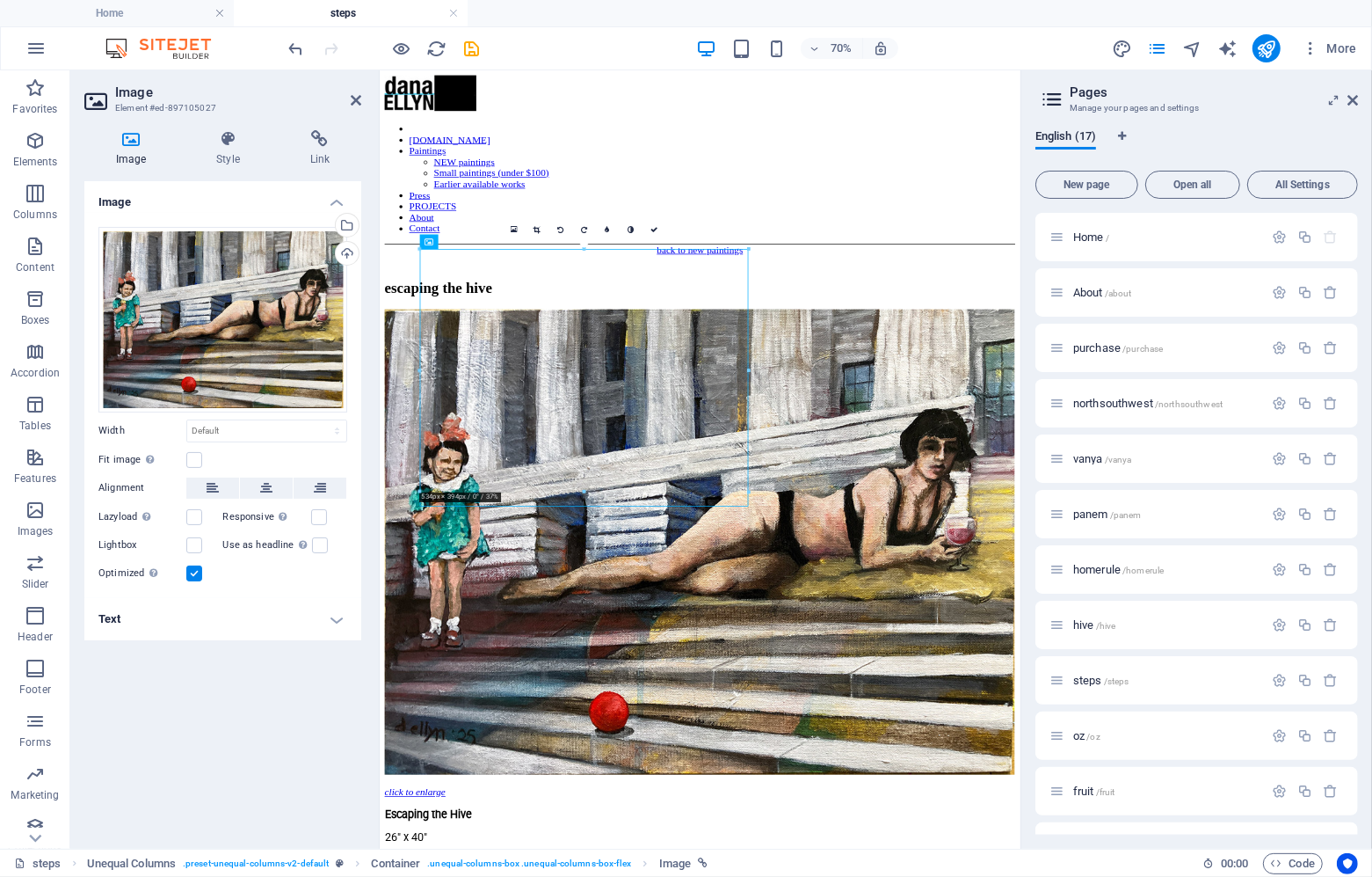
click at [171, 619] on h4 "Text" at bounding box center [223, 620] width 277 height 42
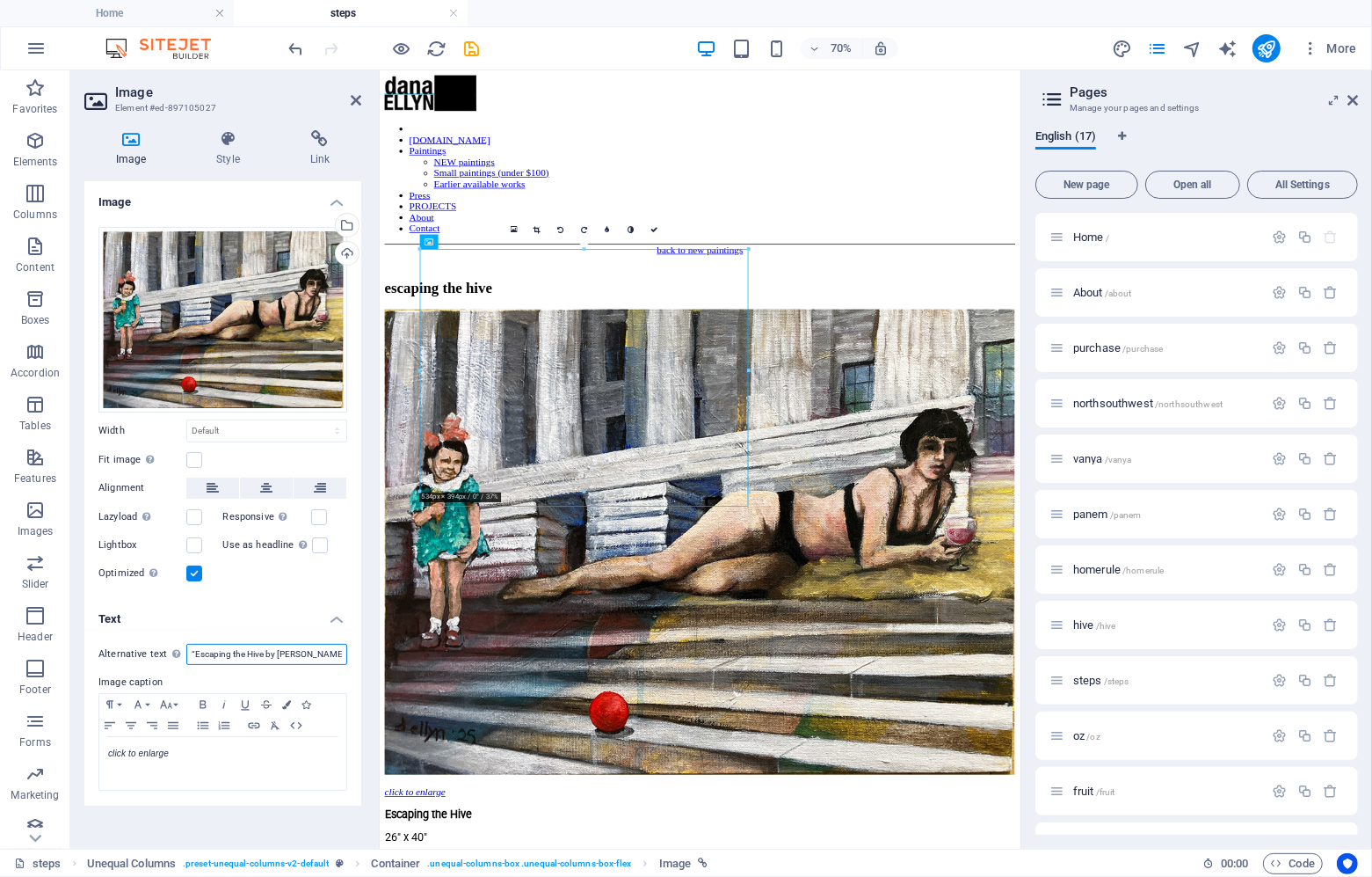
click at [226, 652] on input "“Escaping the Hive by [PERSON_NAME], a painting of a central figure breaking fr…" at bounding box center [267, 654] width 161 height 21
paste input "Steps of Time” painting by [PERSON_NAME] showing a woman with wine glass and ch…"
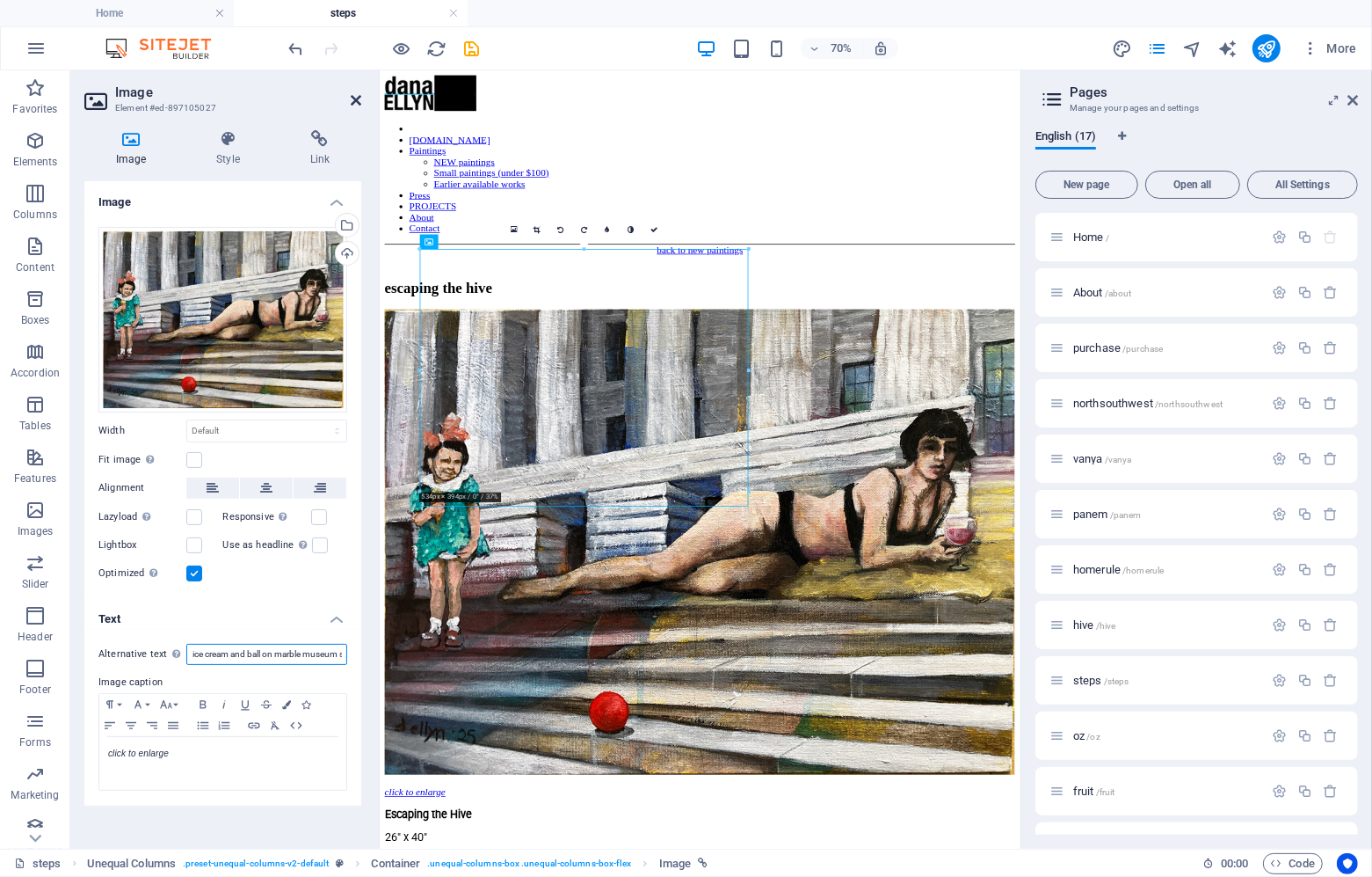
type input "“Steps of Time” painting by [PERSON_NAME] showing a woman with wine glass and c…"
click at [357, 99] on icon at bounding box center [355, 100] width 11 height 14
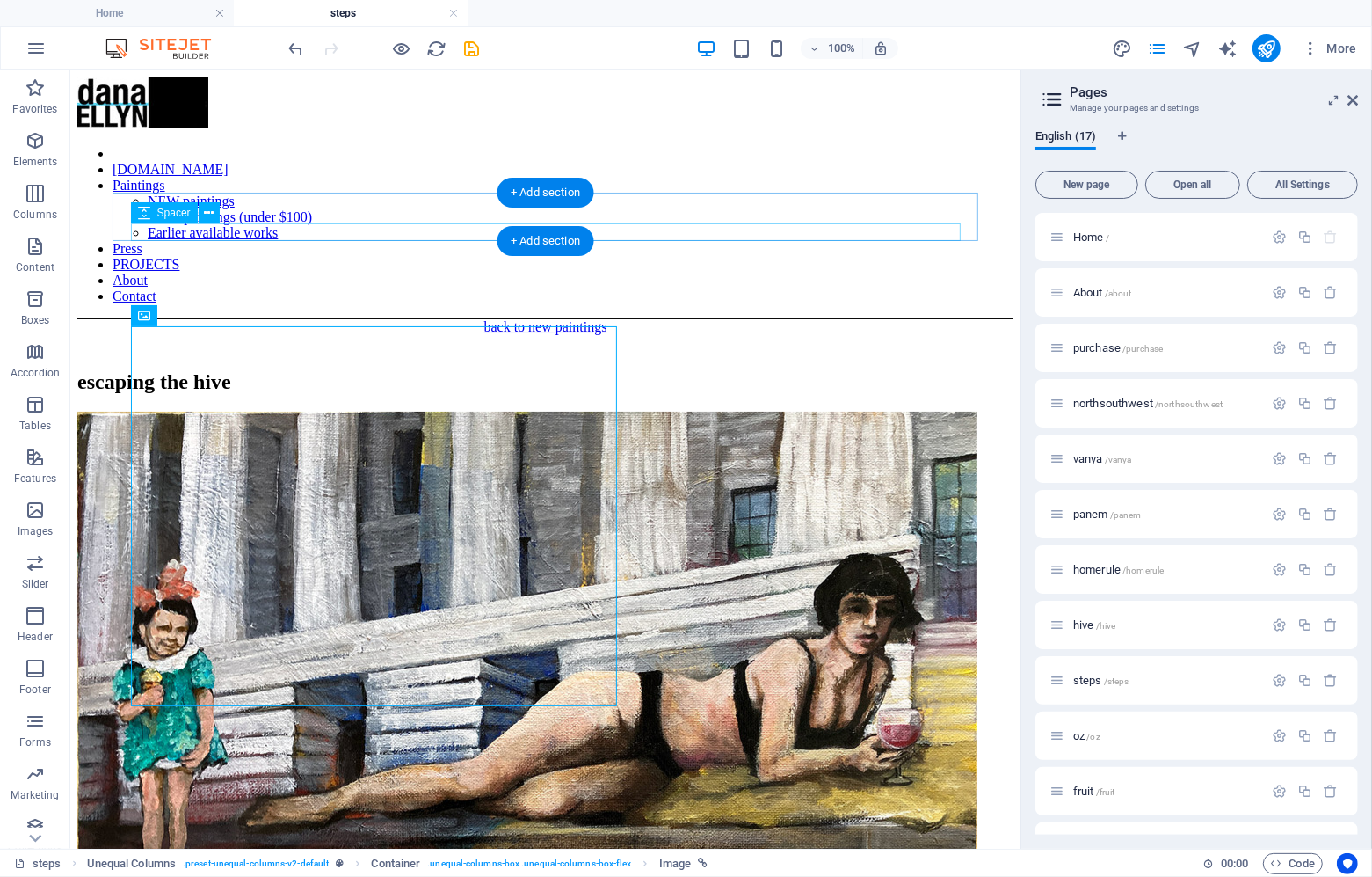
click at [311, 370] on div "escaping the hive" at bounding box center [544, 381] width 936 height 24
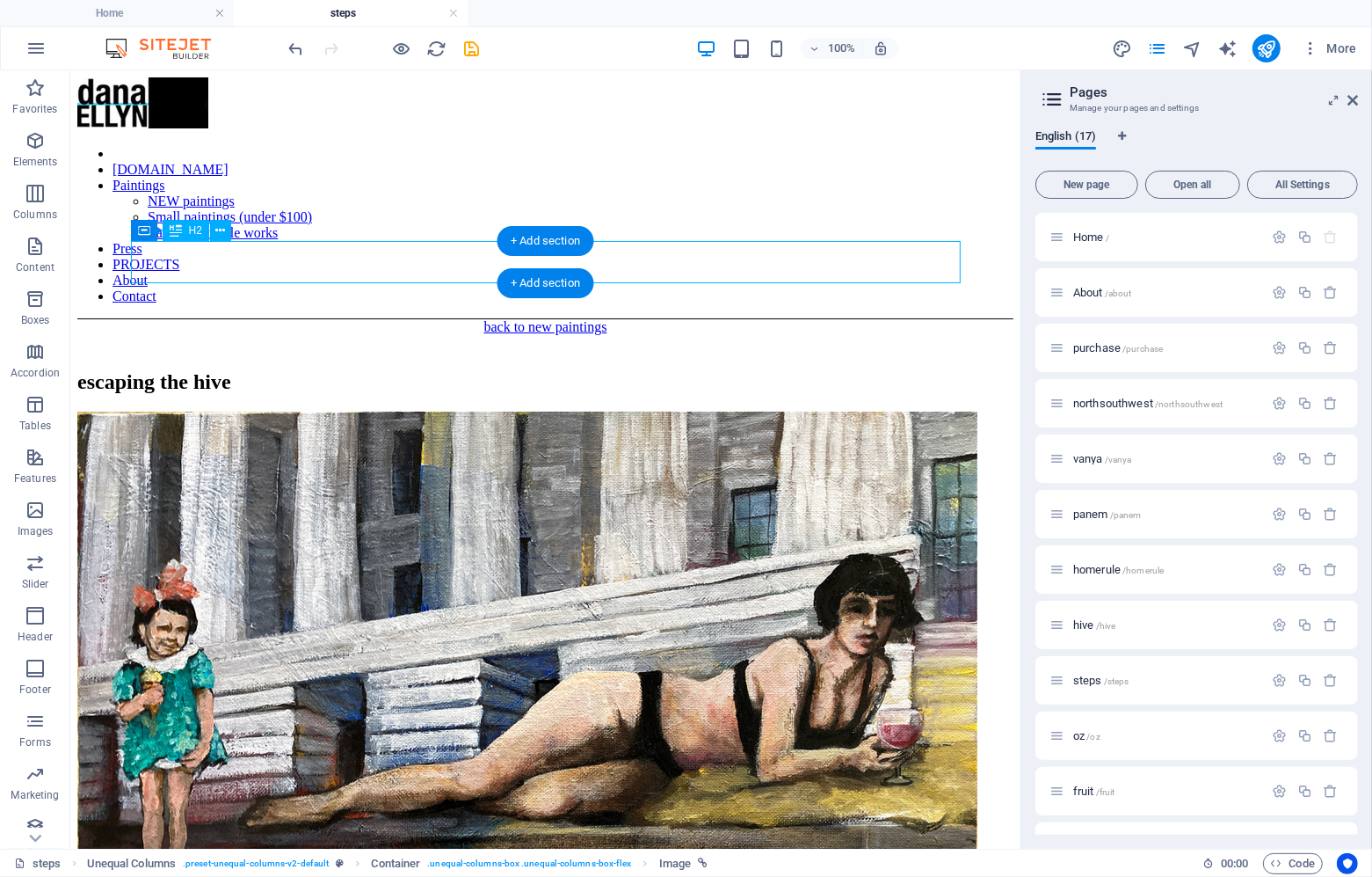
click at [311, 370] on div "escaping the hive" at bounding box center [544, 381] width 936 height 24
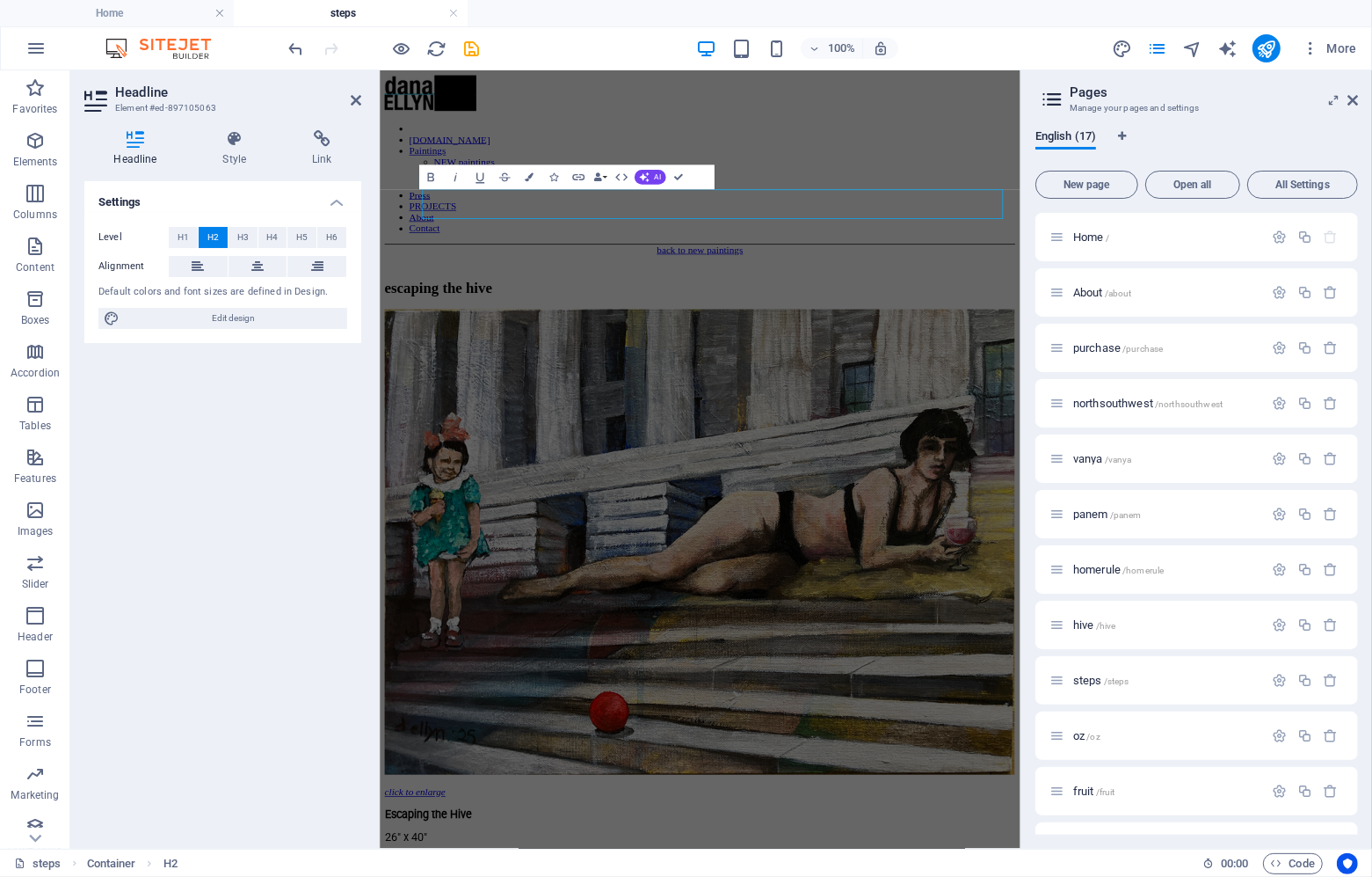
click at [312, 253] on div "Level H1 H2 H3 H4 H5 H6 Alignment Default colors and font sizes are defined in …" at bounding box center [223, 279] width 277 height 131
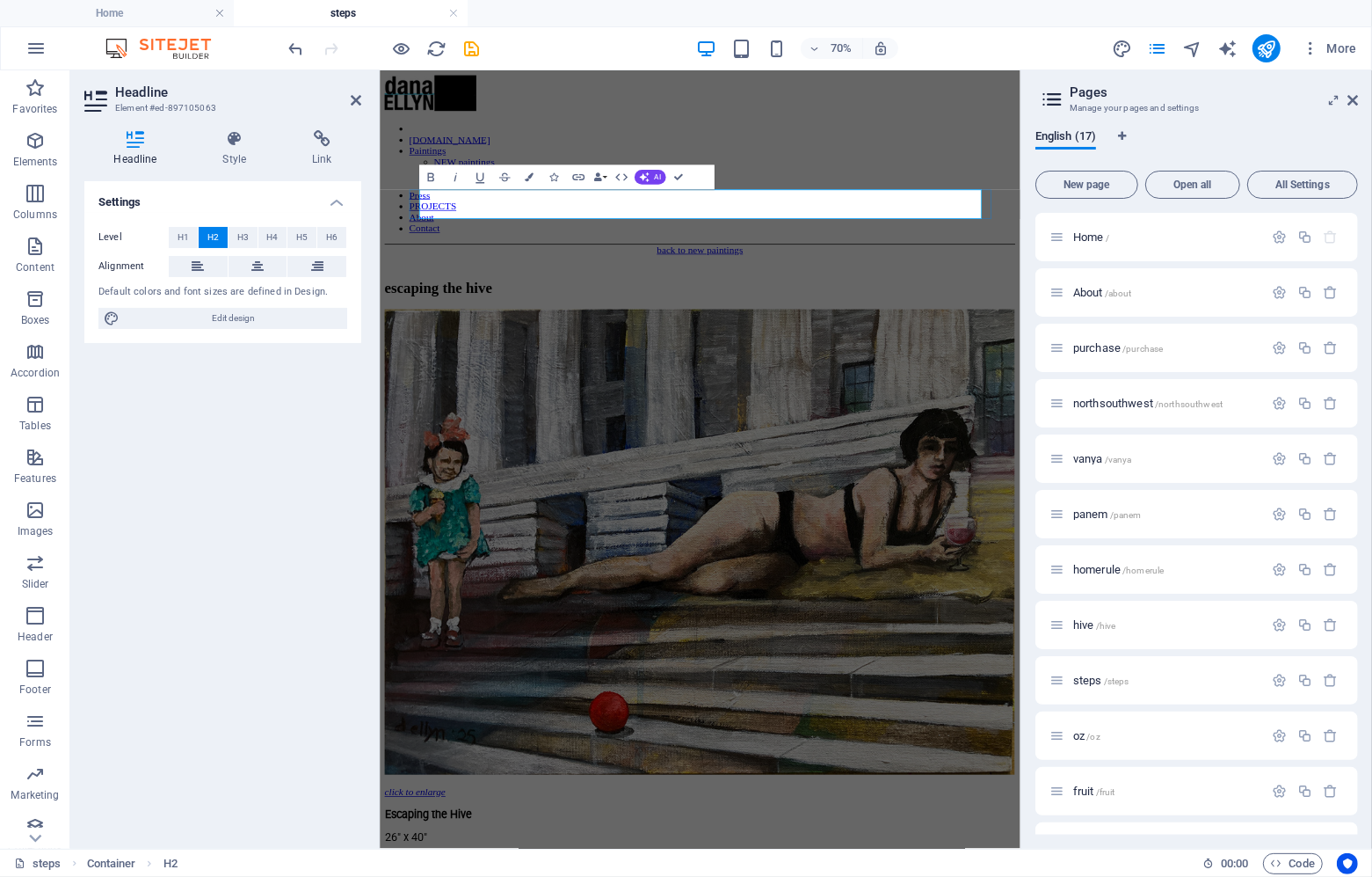
click at [442, 370] on h2 "escaping the hive" at bounding box center [836, 381] width 901 height 24
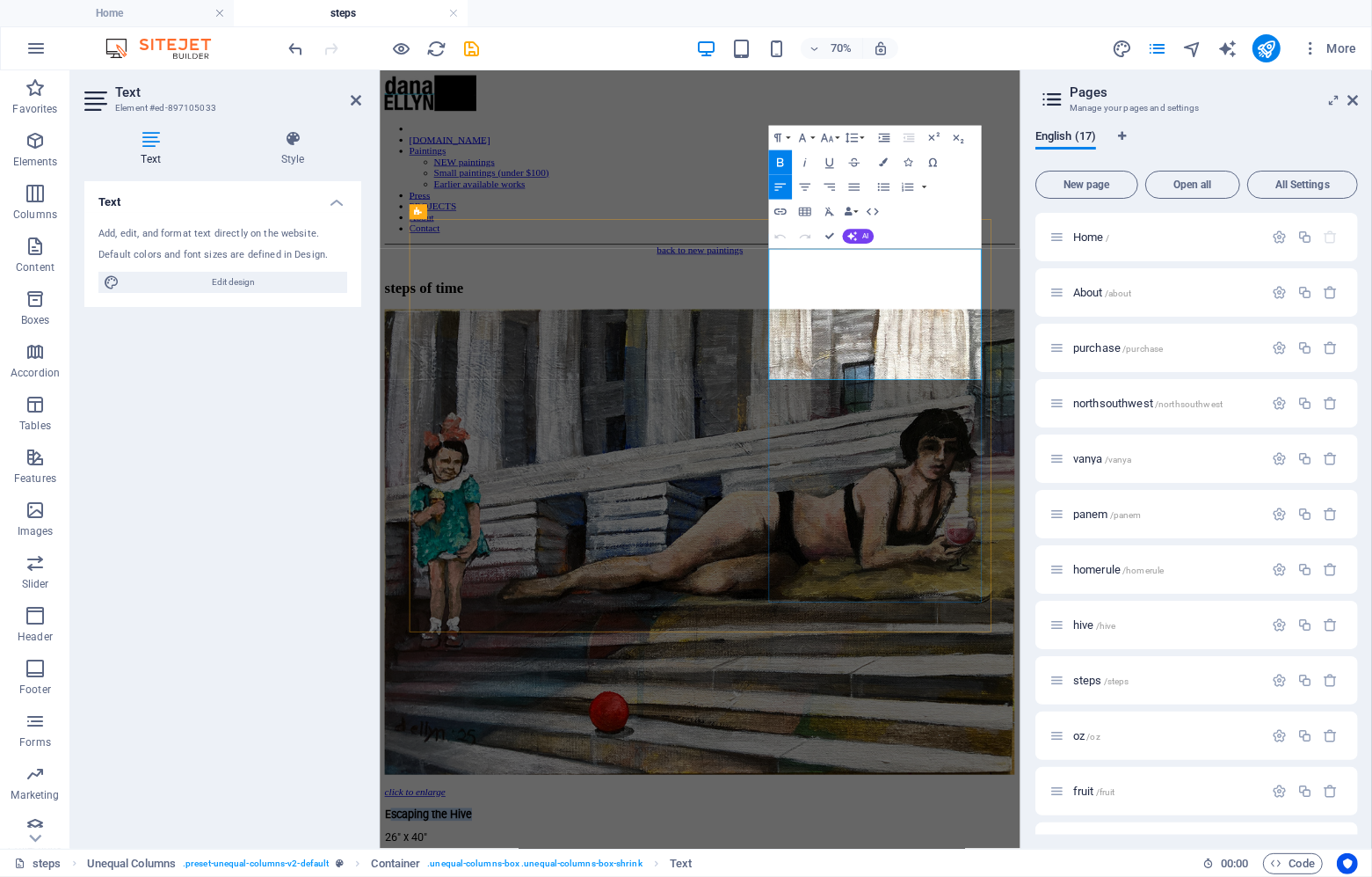
drag, startPoint x: 1059, startPoint y: 340, endPoint x: 944, endPoint y: 340, distance: 115.0
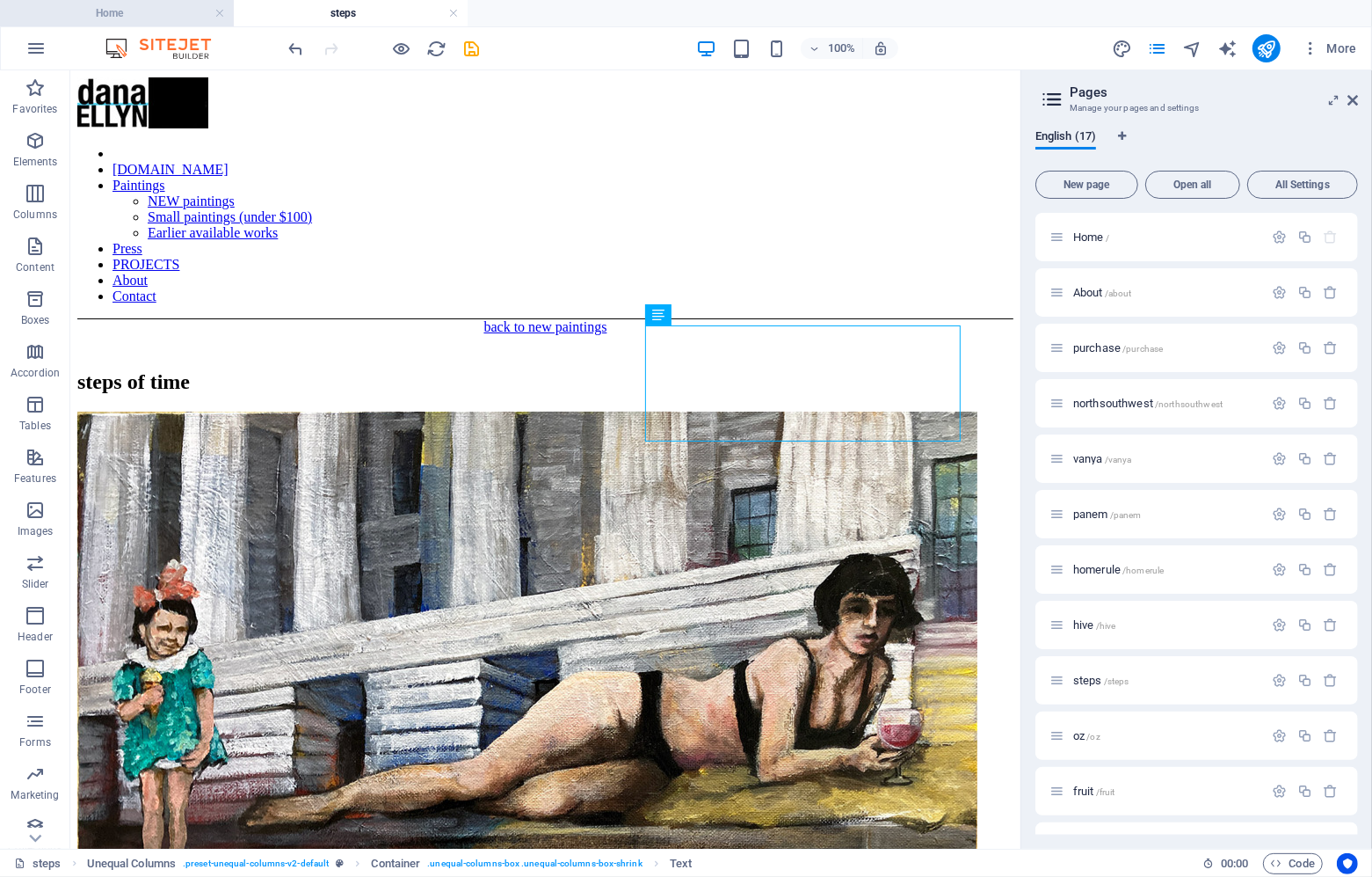
click at [83, 8] on h4 "Home" at bounding box center [117, 13] width 234 height 19
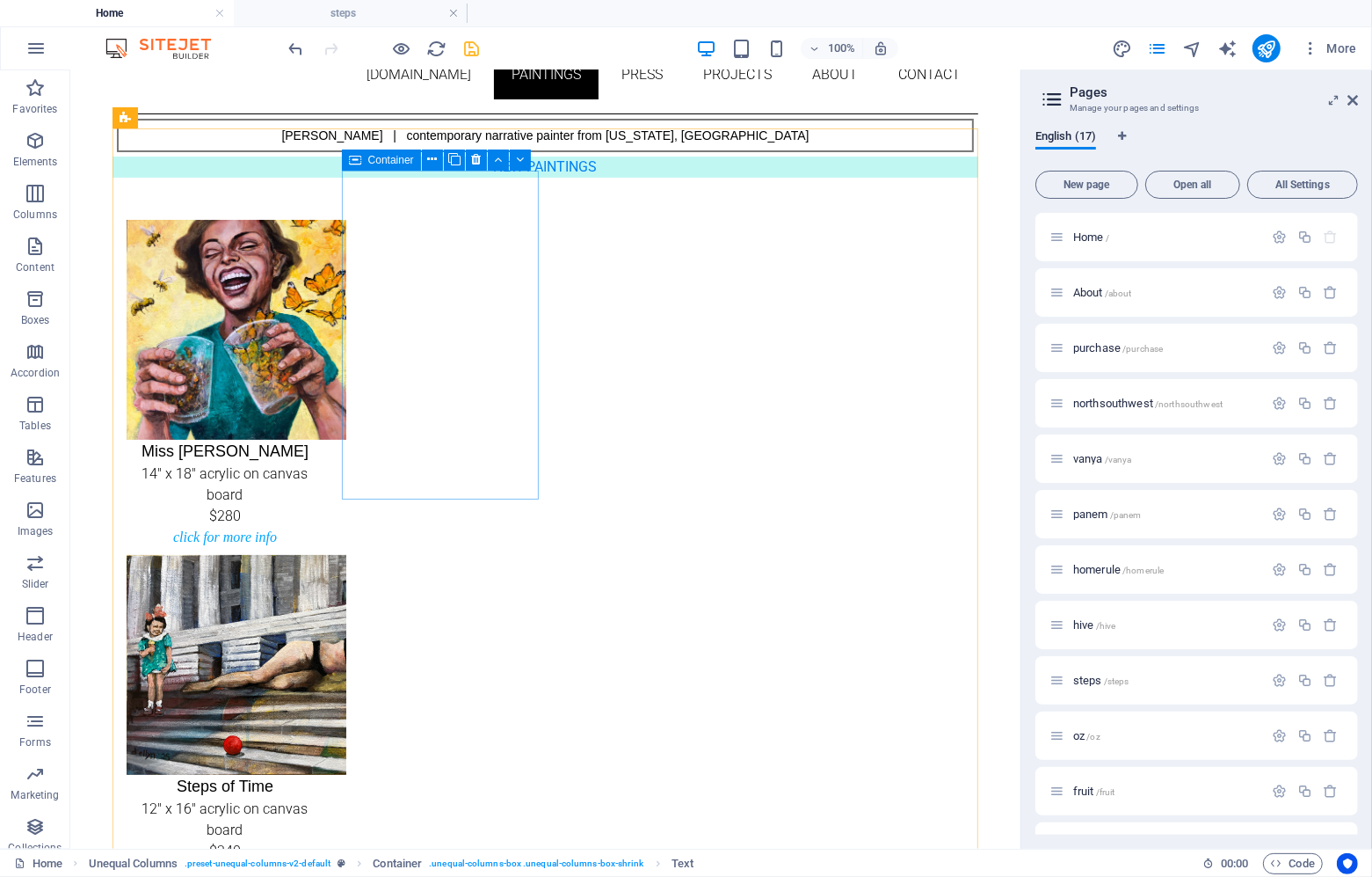
click at [369, 158] on span "Container" at bounding box center [392, 159] width 46 height 11
select select "7"
select select
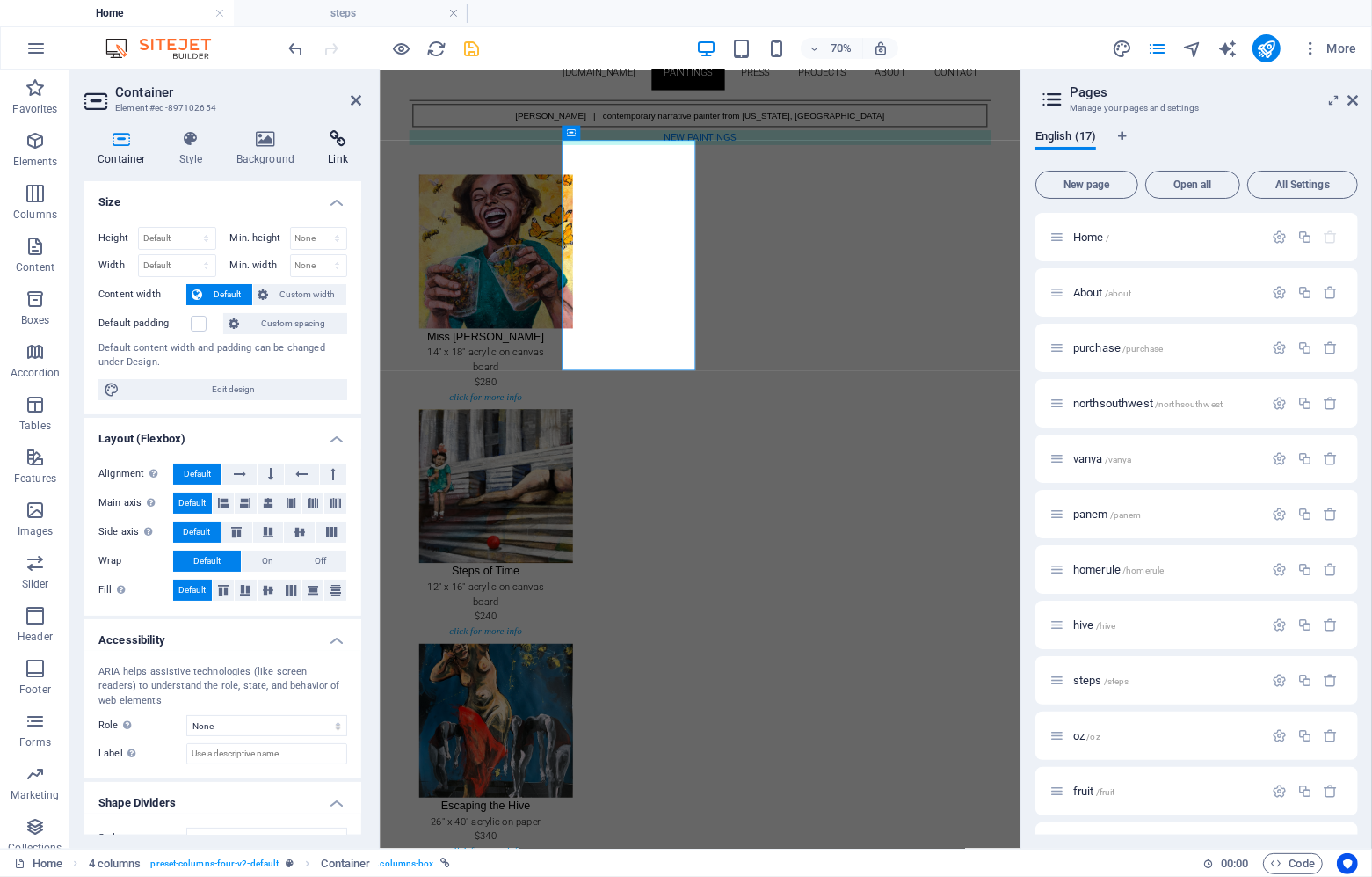
click at [339, 134] on icon at bounding box center [338, 138] width 47 height 17
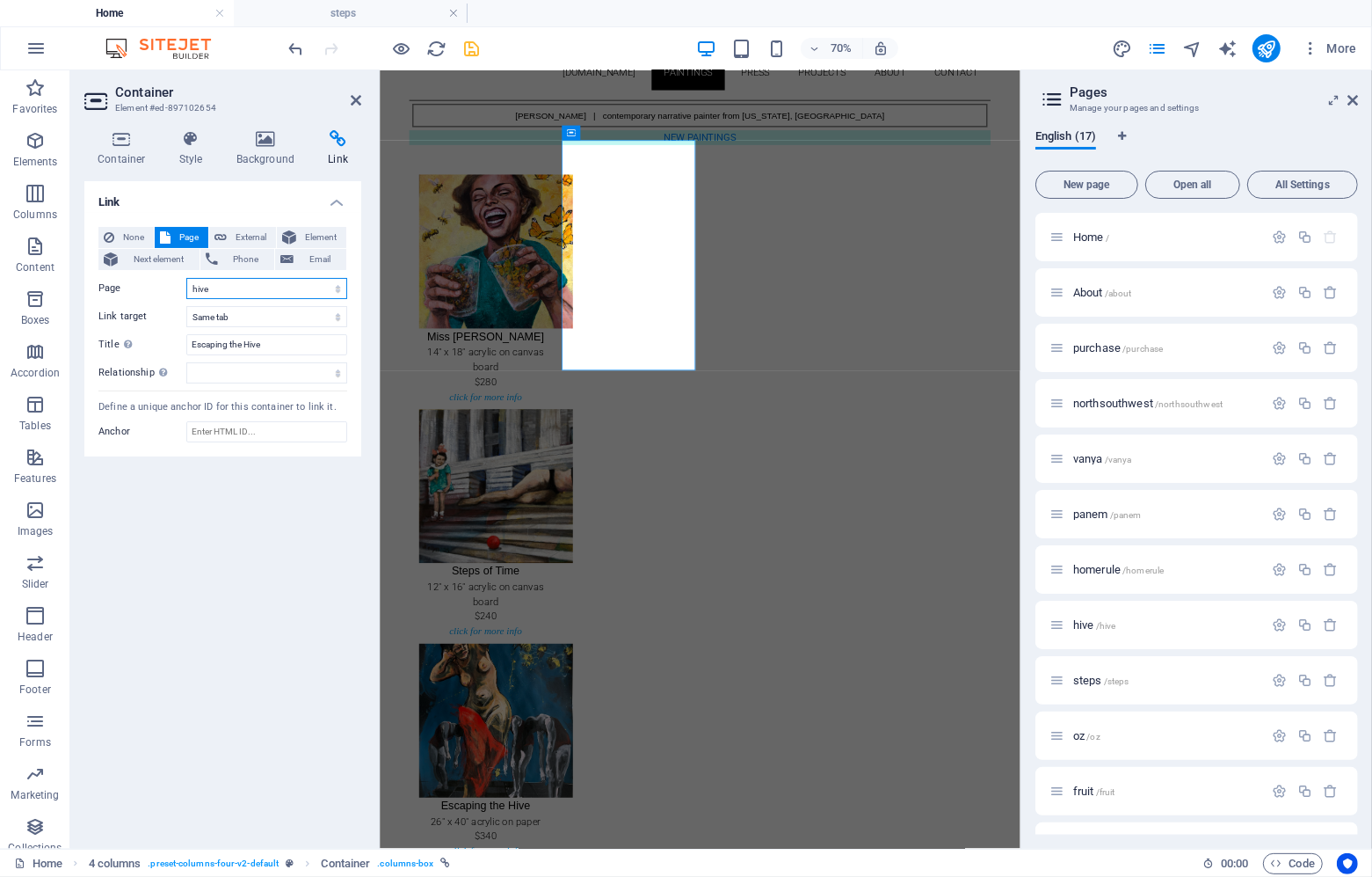
click at [262, 287] on select "Home About purchase northsouthwest [PERSON_NAME] homerule hive steps oz fruit p…" at bounding box center [267, 288] width 161 height 21
select select "8"
click at [186, 278] on select "Home About purchase northsouthwest [PERSON_NAME] homerule hive steps oz fruit p…" at bounding box center [267, 288] width 161 height 21
click at [259, 337] on input "Escaping the Hive" at bounding box center [267, 345] width 161 height 21
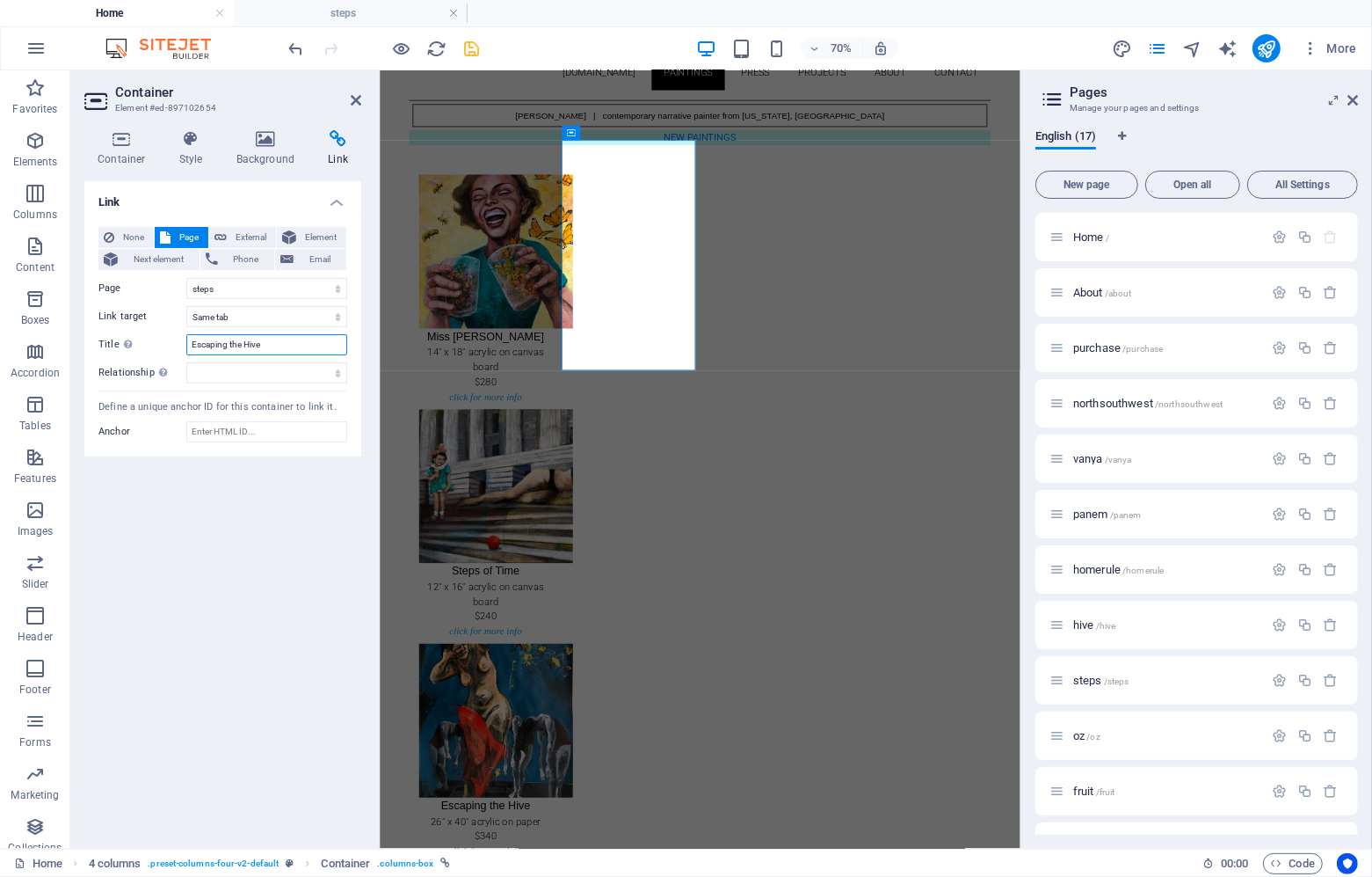
click at [259, 337] on input "Escaping the Hive" at bounding box center [267, 345] width 161 height 21
type input "steps of time"
click at [355, 103] on icon at bounding box center [355, 100] width 11 height 14
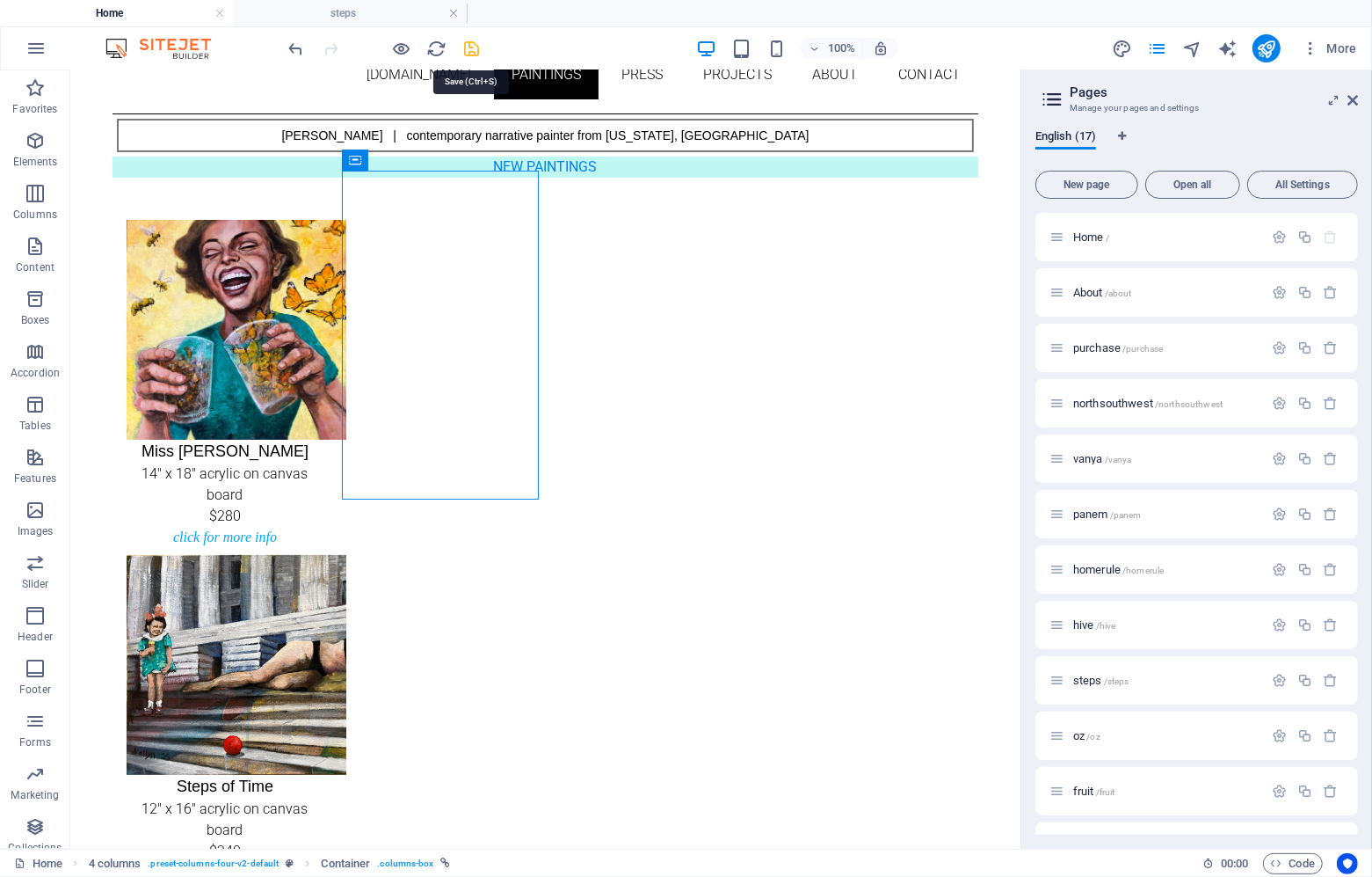
click at [473, 48] on icon "save" at bounding box center [472, 48] width 20 height 20
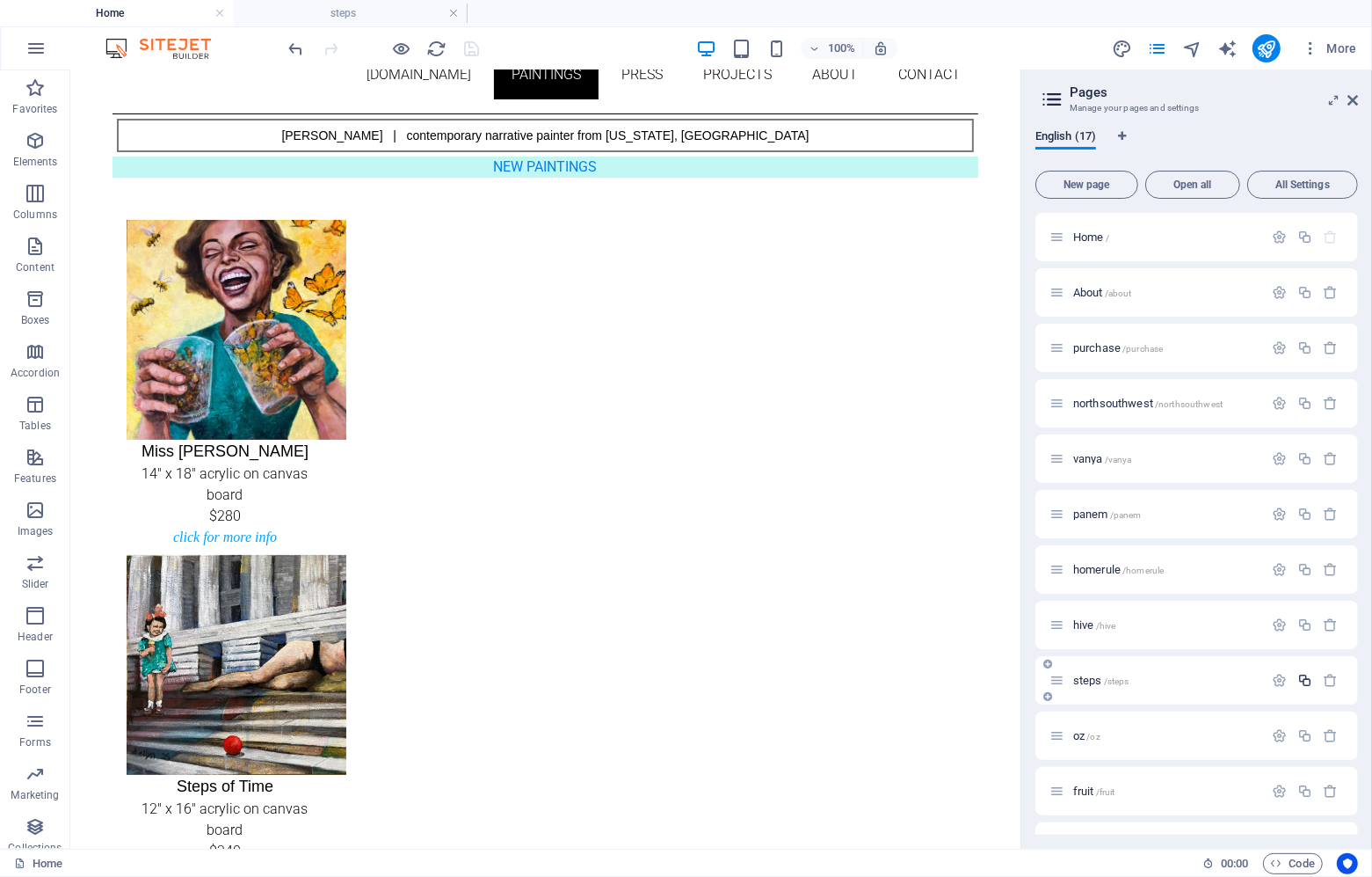
click at [1305, 677] on icon "button" at bounding box center [1305, 680] width 15 height 15
type input "suns"
type input "/sun"
type input "sun"
type input "sunshine"
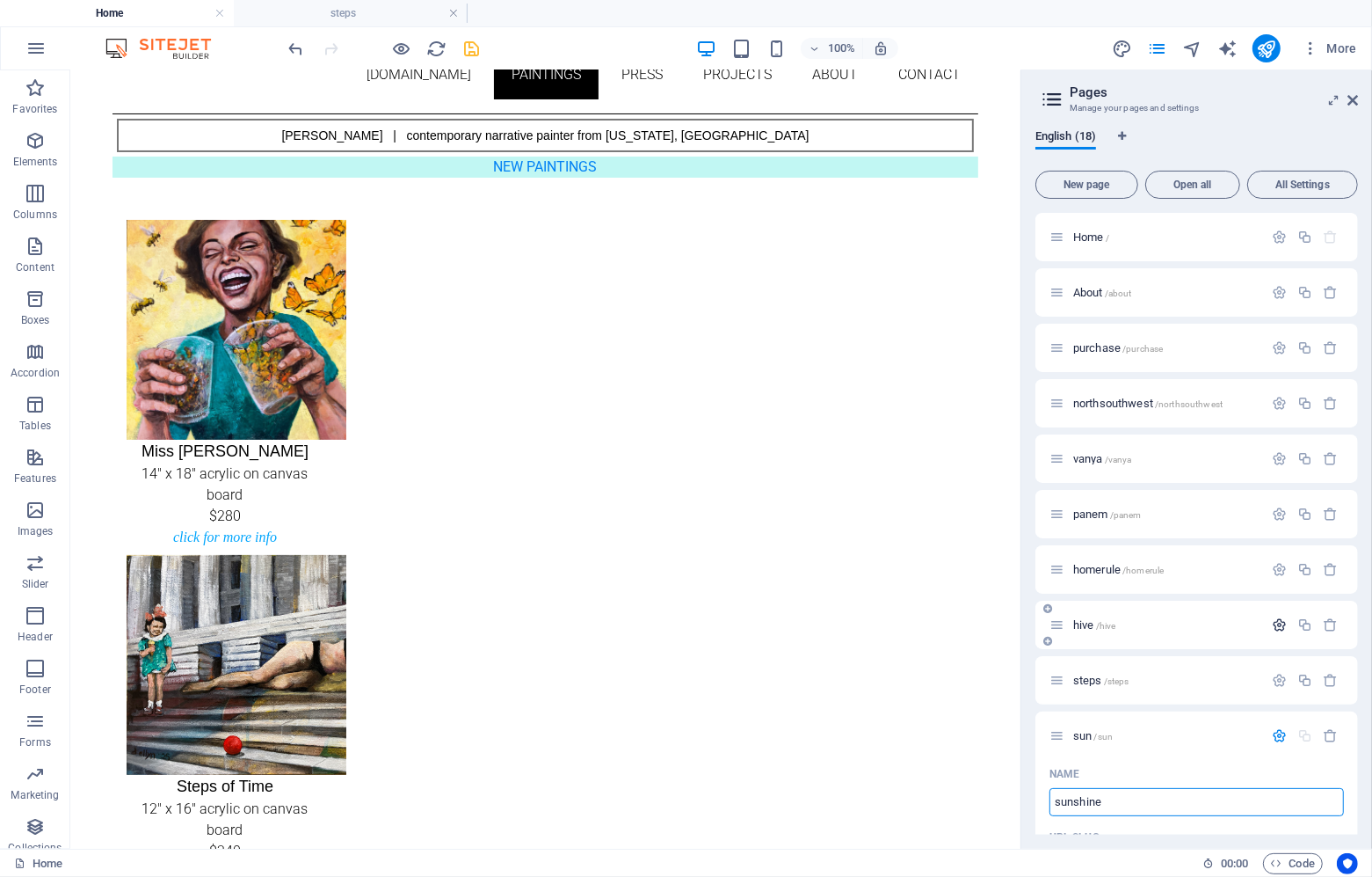
type input "/sunshine"
type input "sunshine"
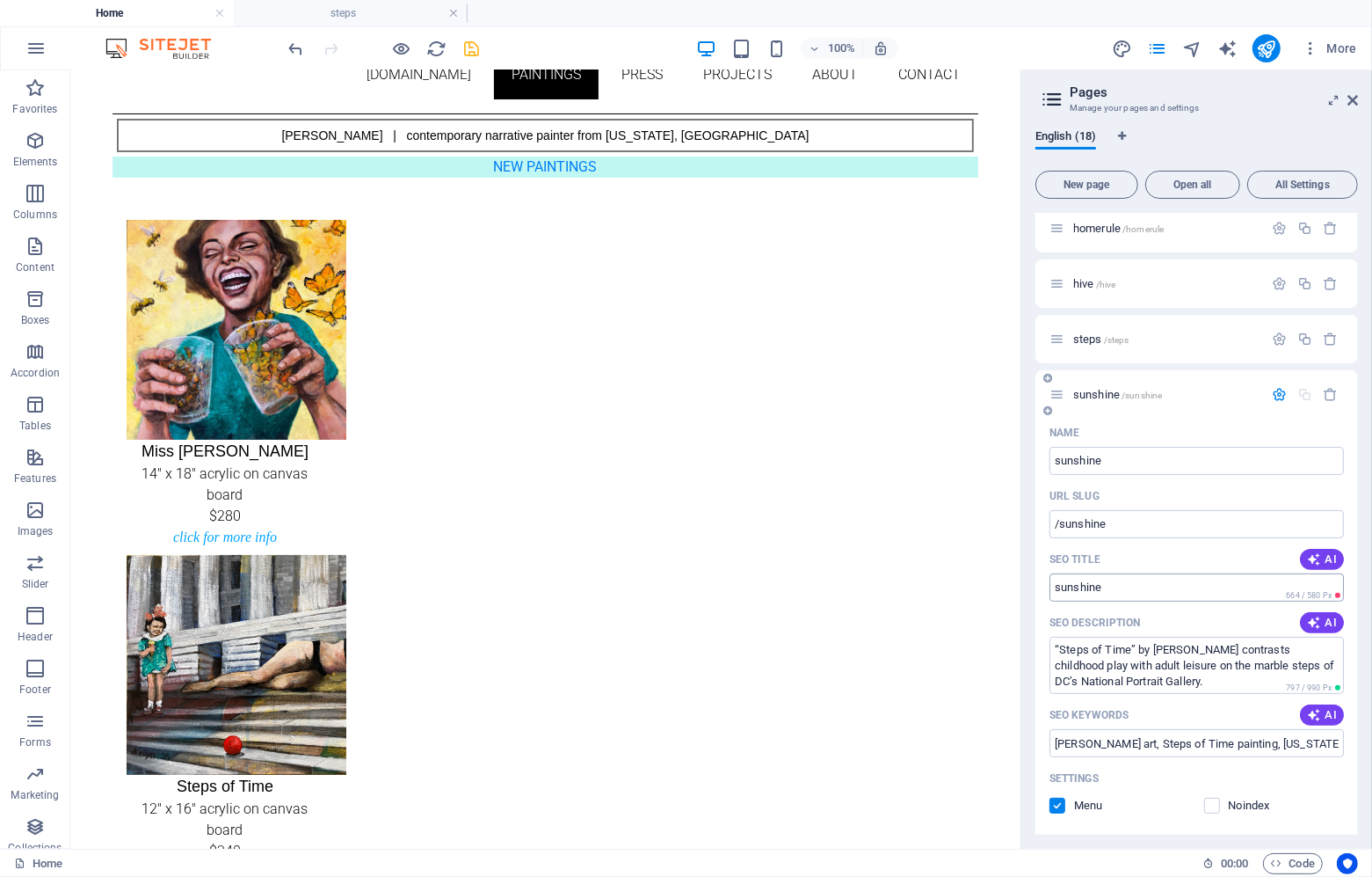
click at [1128, 586] on input "sunshine" at bounding box center [1196, 587] width 295 height 28
type input "Miss [PERSON_NAME]"
click at [1064, 649] on textarea "“Steps of Time” by [PERSON_NAME] contrasts childhood play with adult leisure on…" at bounding box center [1196, 666] width 295 height 58
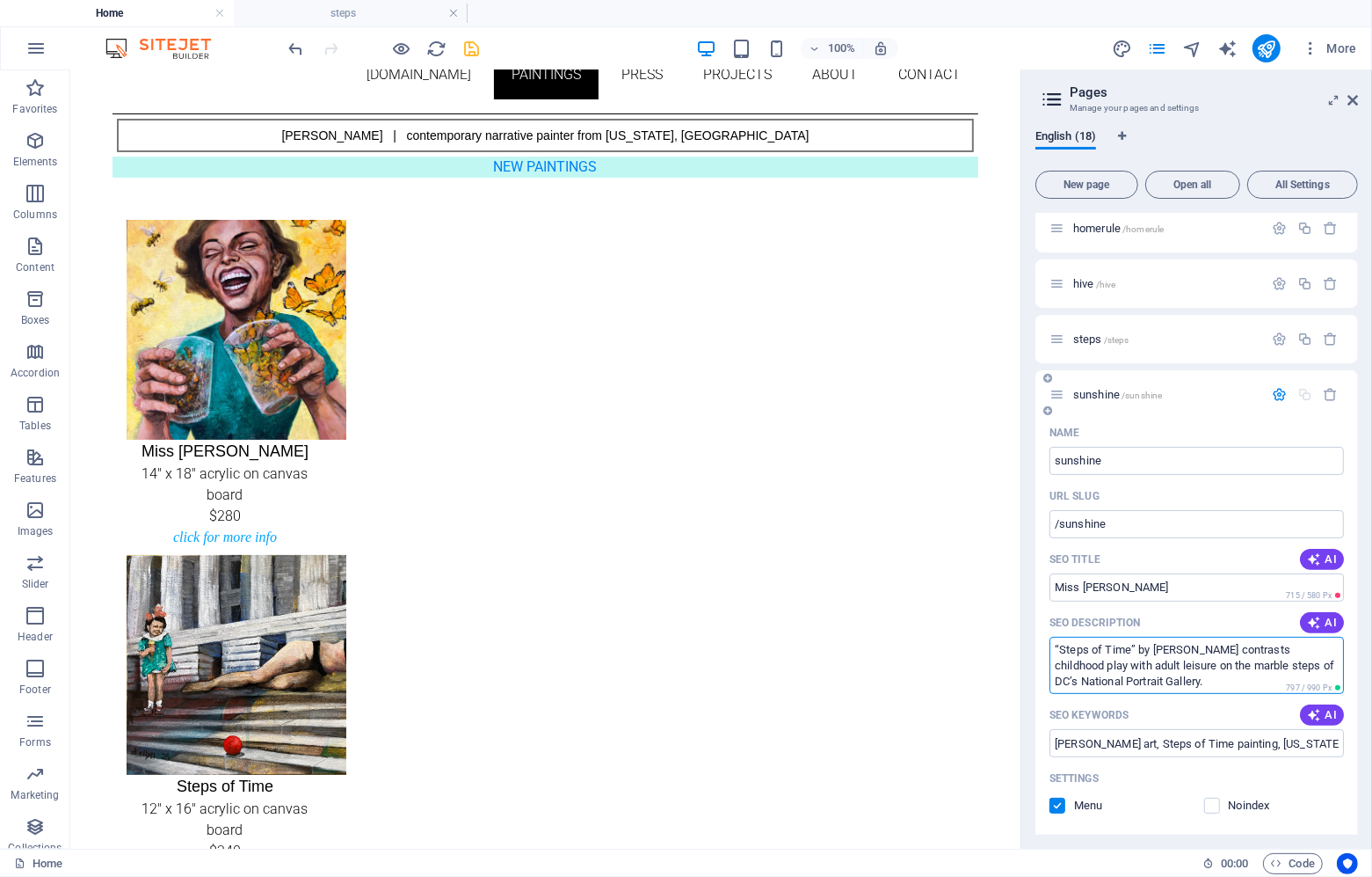
click at [1064, 649] on textarea "“Steps of Time” by [PERSON_NAME] contrasts childhood play with adult leisure on…" at bounding box center [1196, 666] width 295 height 58
paste textarea "Miss [PERSON_NAME]” by [PERSON_NAME] — a surreal painting where laughter collid…"
type textarea "“Miss Sunshine” by [PERSON_NAME] — a surreal painting where laughter collides w…"
click at [1151, 741] on input "[PERSON_NAME] art, Steps of Time painting, [US_STATE][GEOGRAPHIC_DATA] contempo…" at bounding box center [1196, 743] width 295 height 28
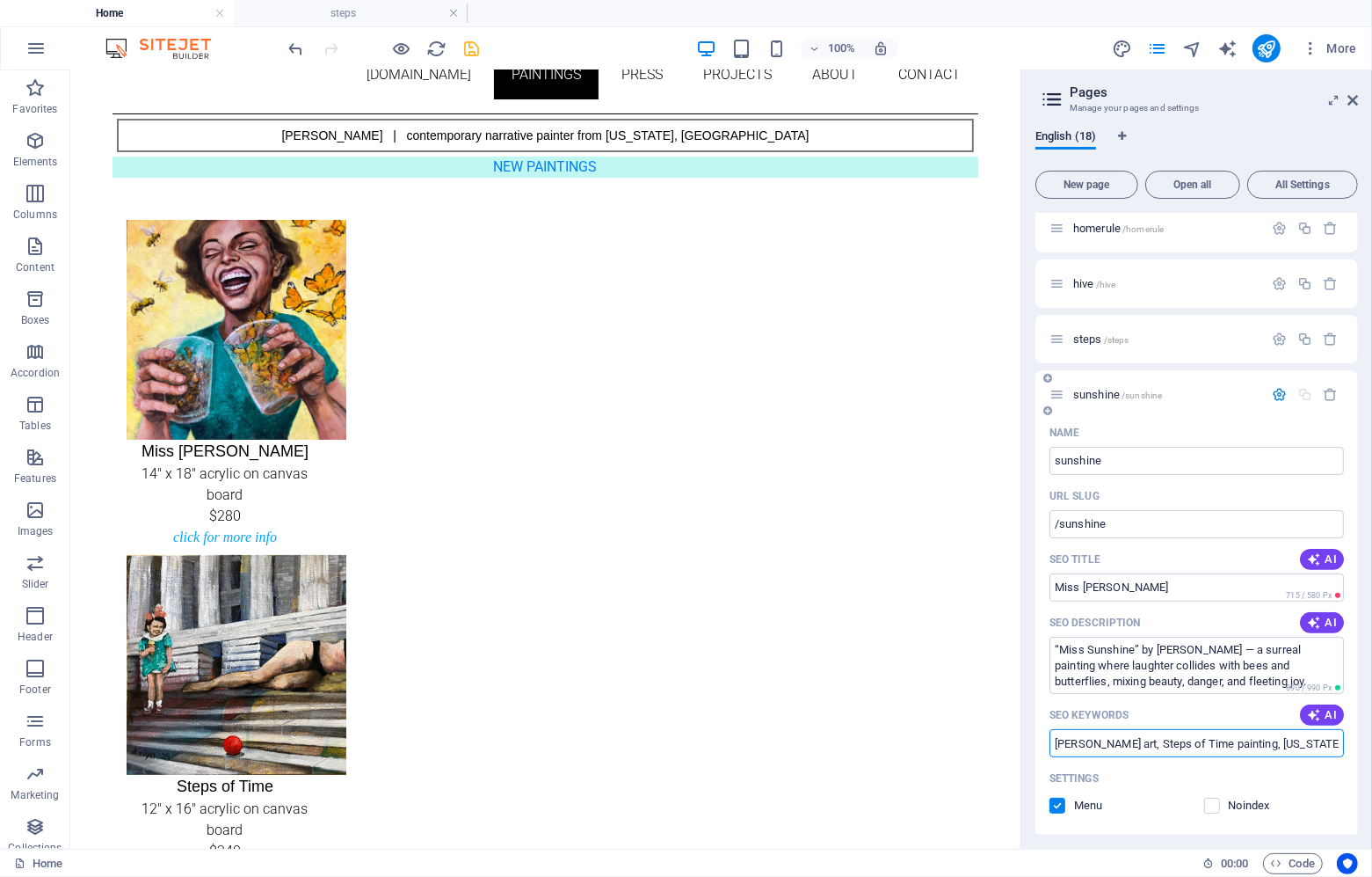
click at [1151, 741] on input "[PERSON_NAME] art, Steps of Time painting, [US_STATE][GEOGRAPHIC_DATA] contempo…" at bounding box center [1196, 743] width 295 height 28
paste input "Miss Sunshine painting, contemporary surrealism, [US_STATE] DC artist, bees and…"
type input "[PERSON_NAME] art, Miss Sunshine painting, contemporary surrealism, [US_STATE] …"
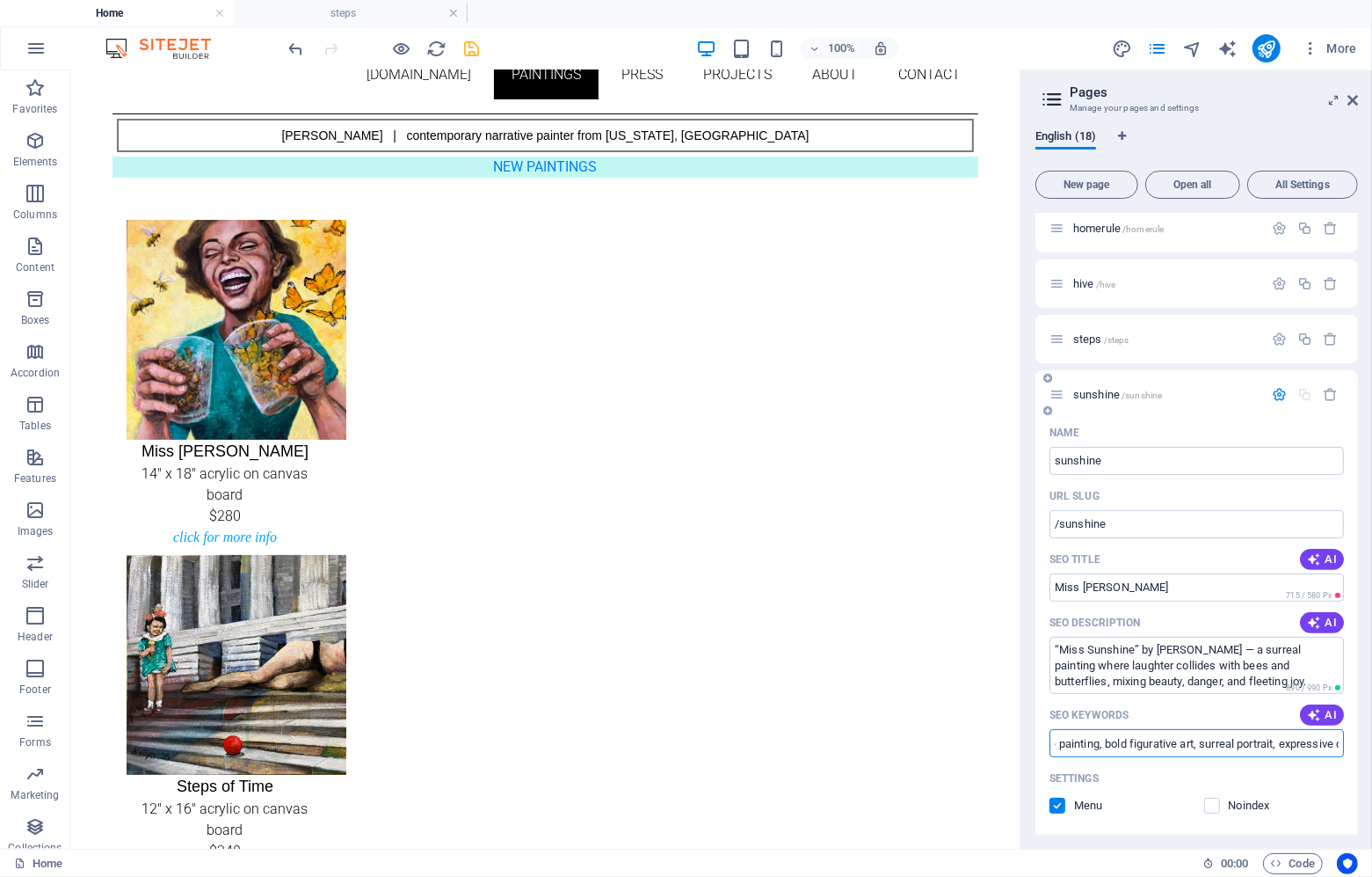
click at [1091, 392] on span "sunshine /sunshine" at bounding box center [1118, 395] width 88 height 13
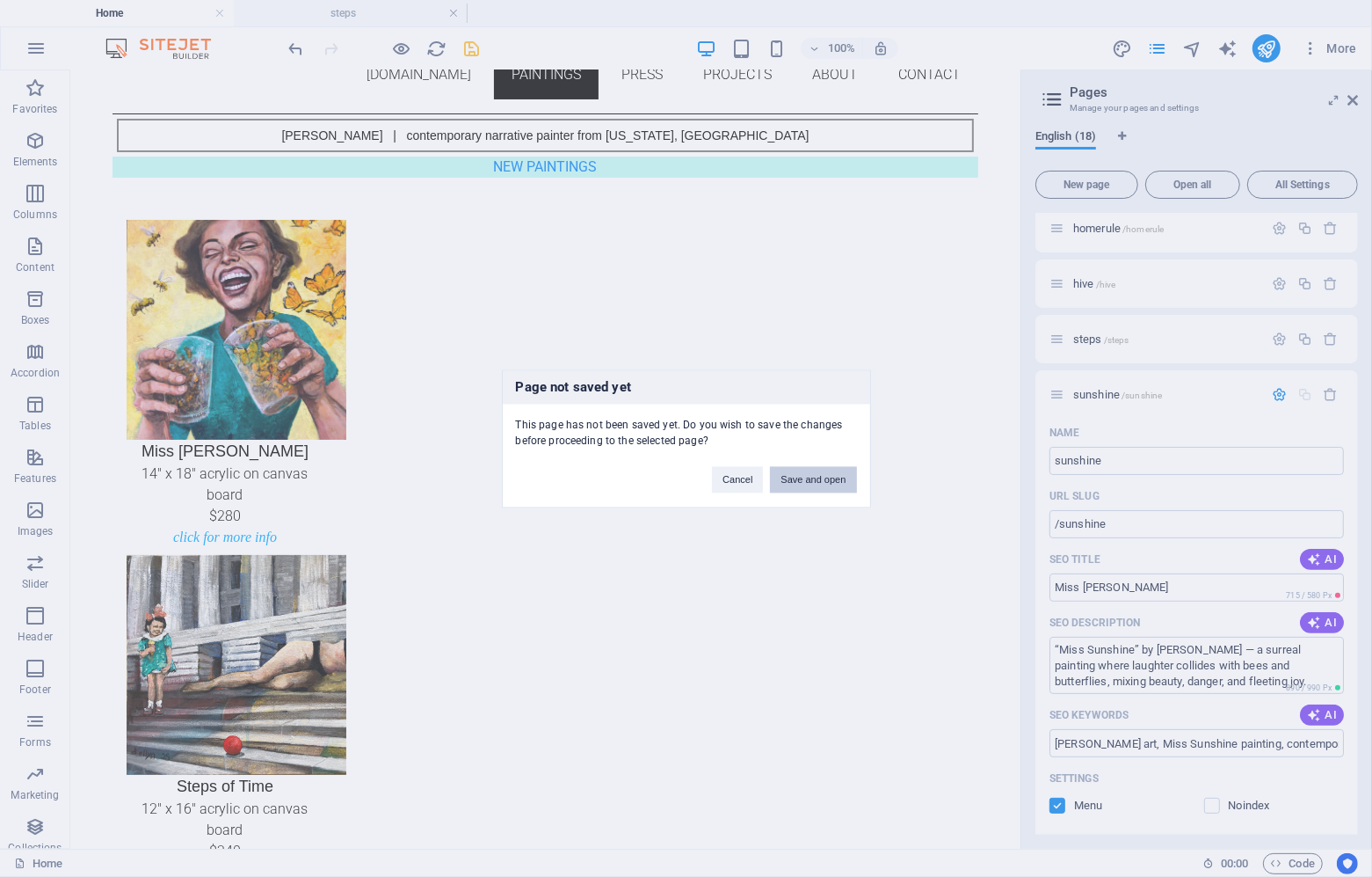
click at [837, 478] on button "Save and open" at bounding box center [813, 478] width 86 height 26
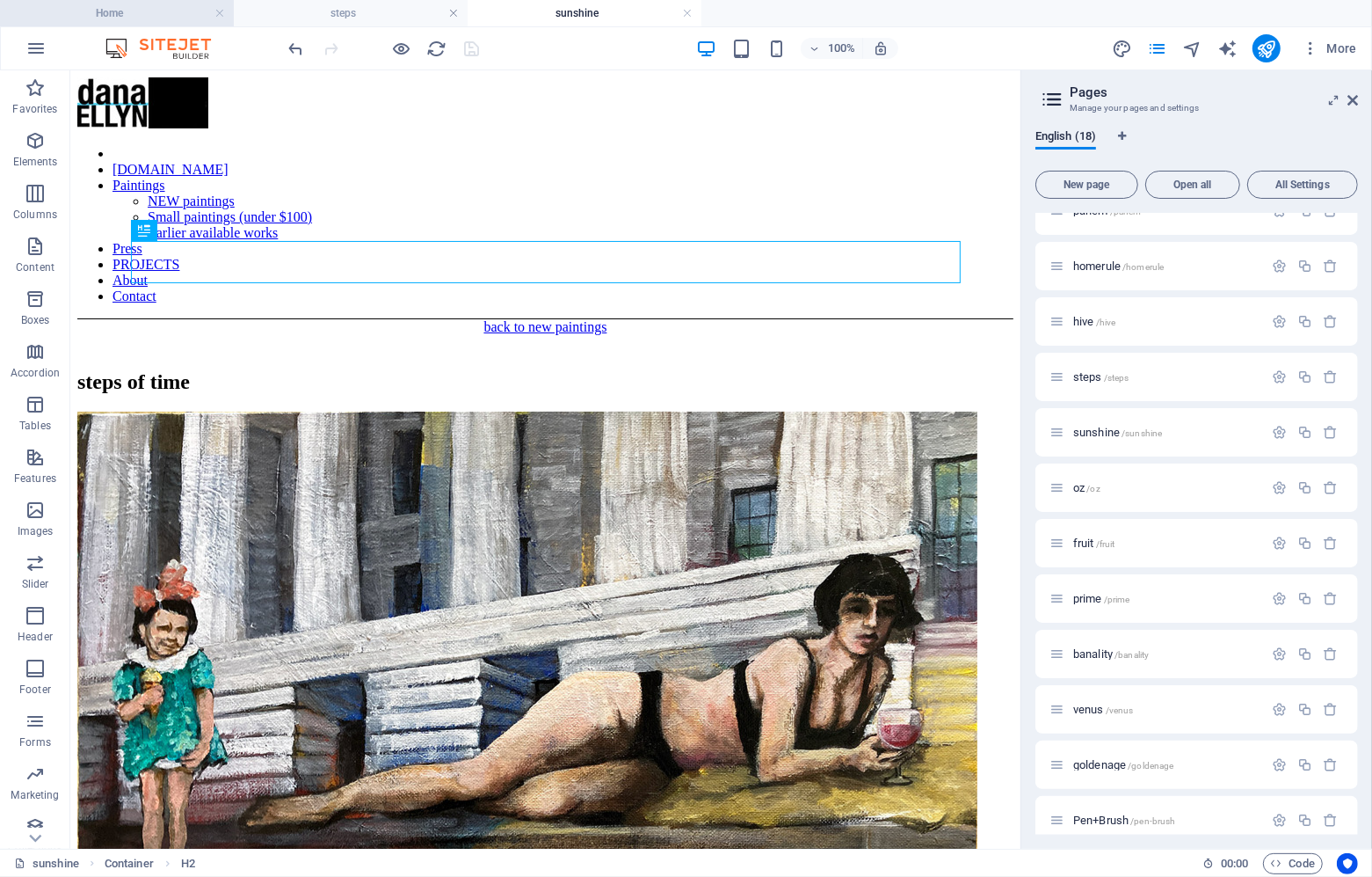
click at [122, 20] on h4 "Home" at bounding box center [117, 13] width 234 height 19
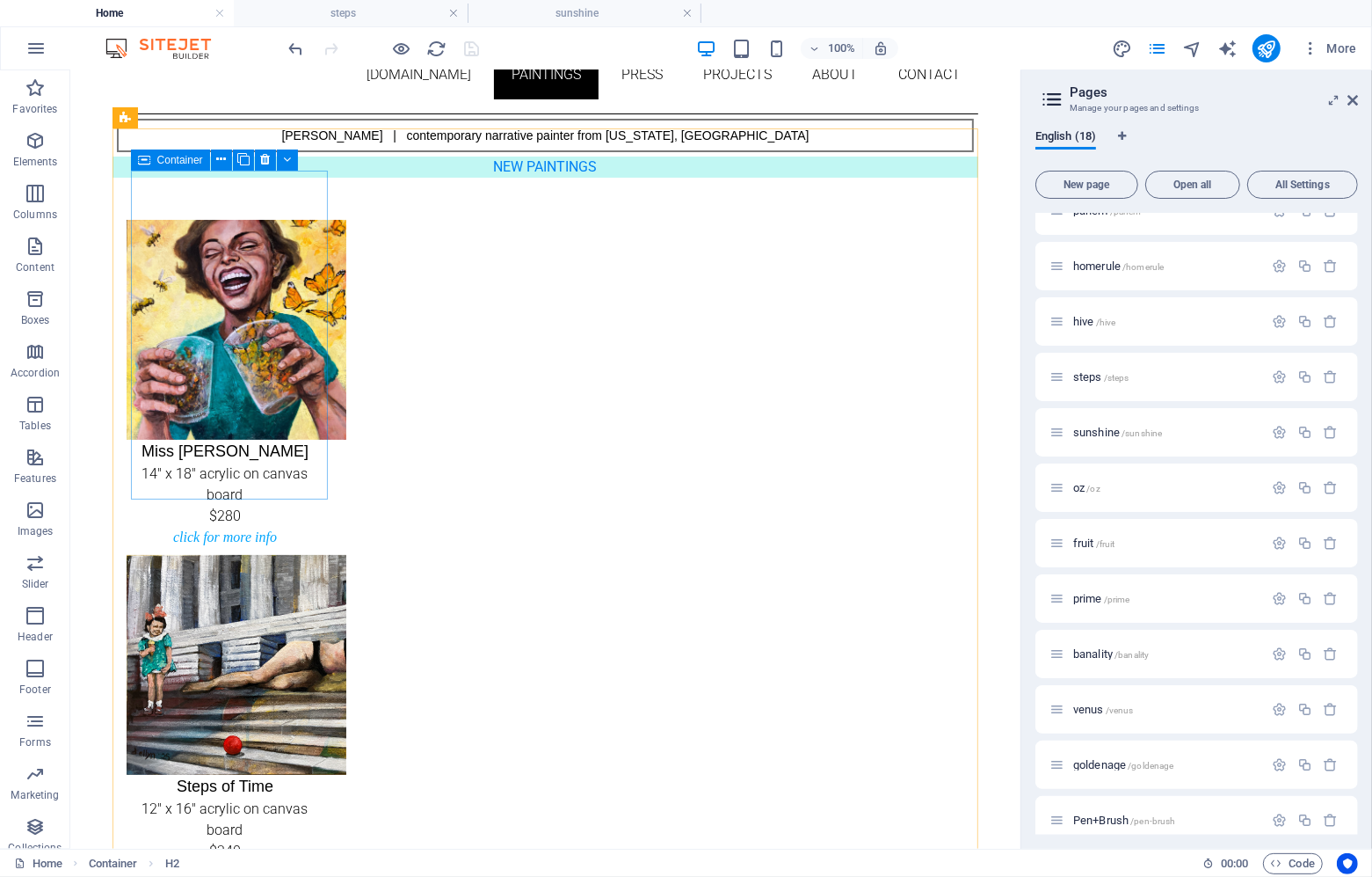
click at [168, 161] on span "Container" at bounding box center [181, 159] width 46 height 11
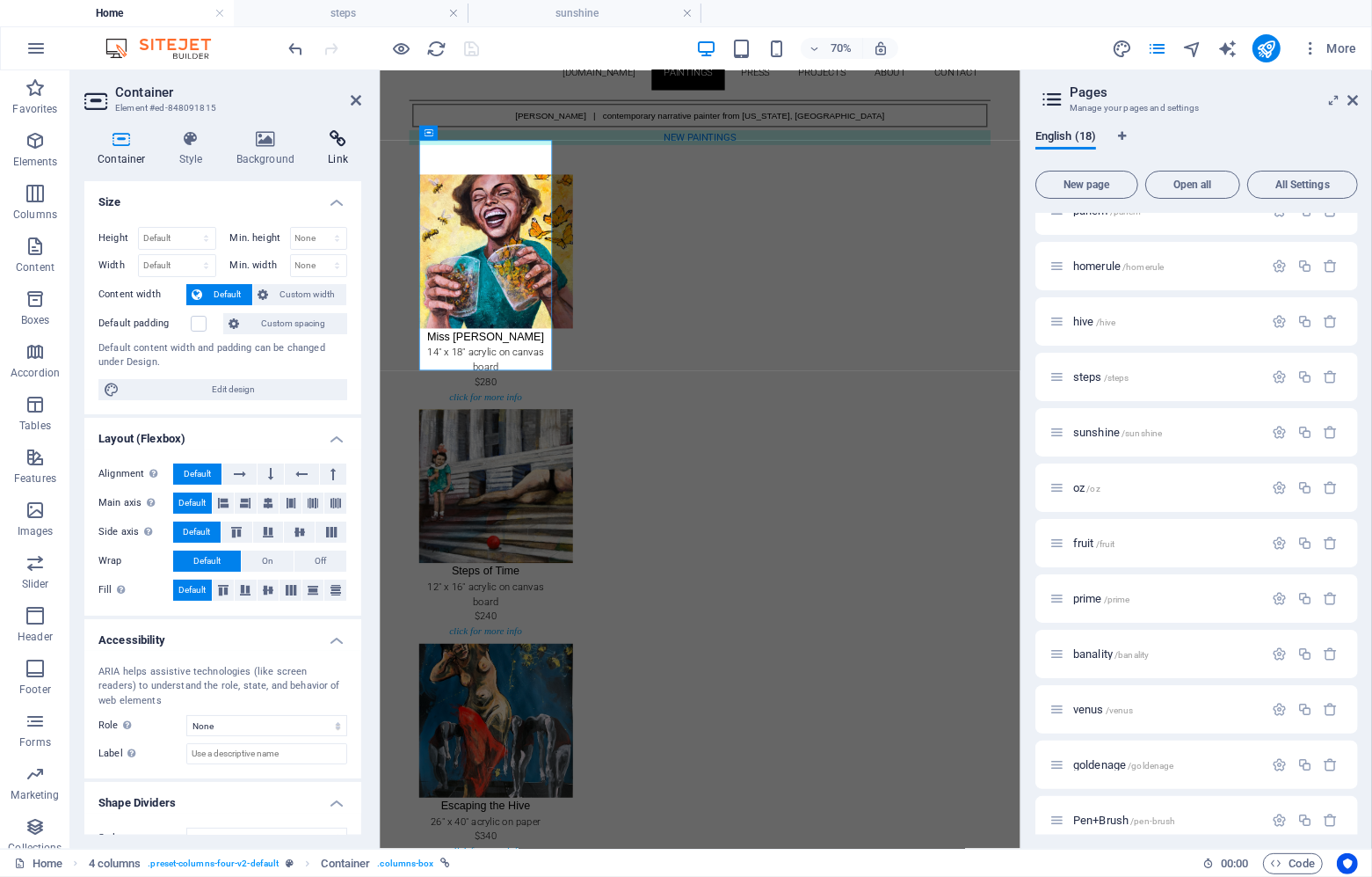
click at [331, 143] on icon at bounding box center [338, 138] width 47 height 17
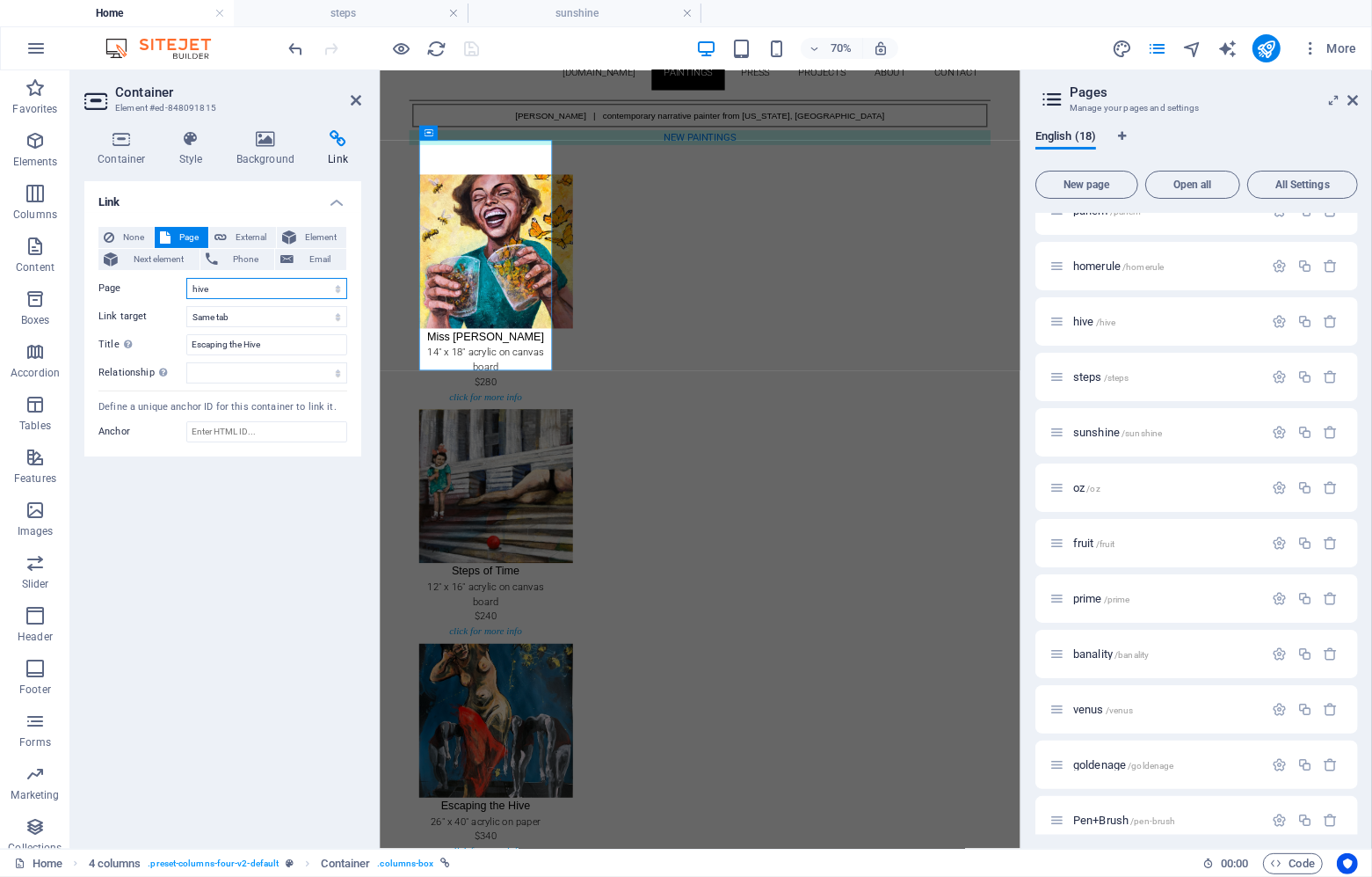
click at [245, 297] on select "Home About purchase northsouthwest [PERSON_NAME] homerule hive steps sunshine o…" at bounding box center [267, 288] width 161 height 21
select select "9"
click at [186, 278] on select "Home About purchase northsouthwest [PERSON_NAME] homerule hive steps sunshine o…" at bounding box center [267, 288] width 161 height 21
click at [247, 344] on input "Escaping the Hive" at bounding box center [267, 345] width 161 height 21
click at [245, 344] on input "Escaping the Hive" at bounding box center [267, 345] width 161 height 21
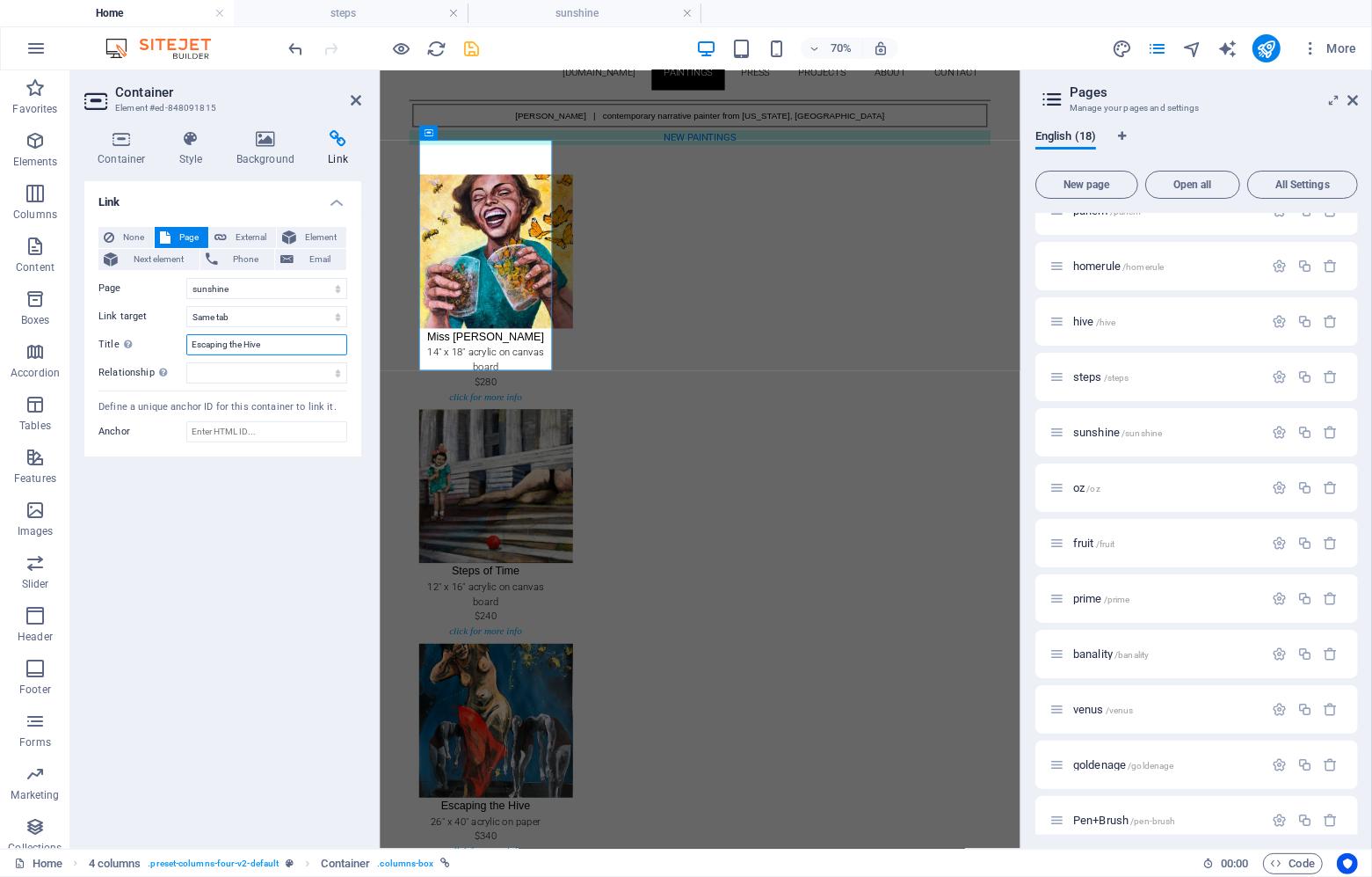
click at [245, 344] on input "Escaping the Hive" at bounding box center [267, 345] width 161 height 21
type input "Miss [PERSON_NAME]"
click at [354, 98] on icon at bounding box center [355, 100] width 11 height 14
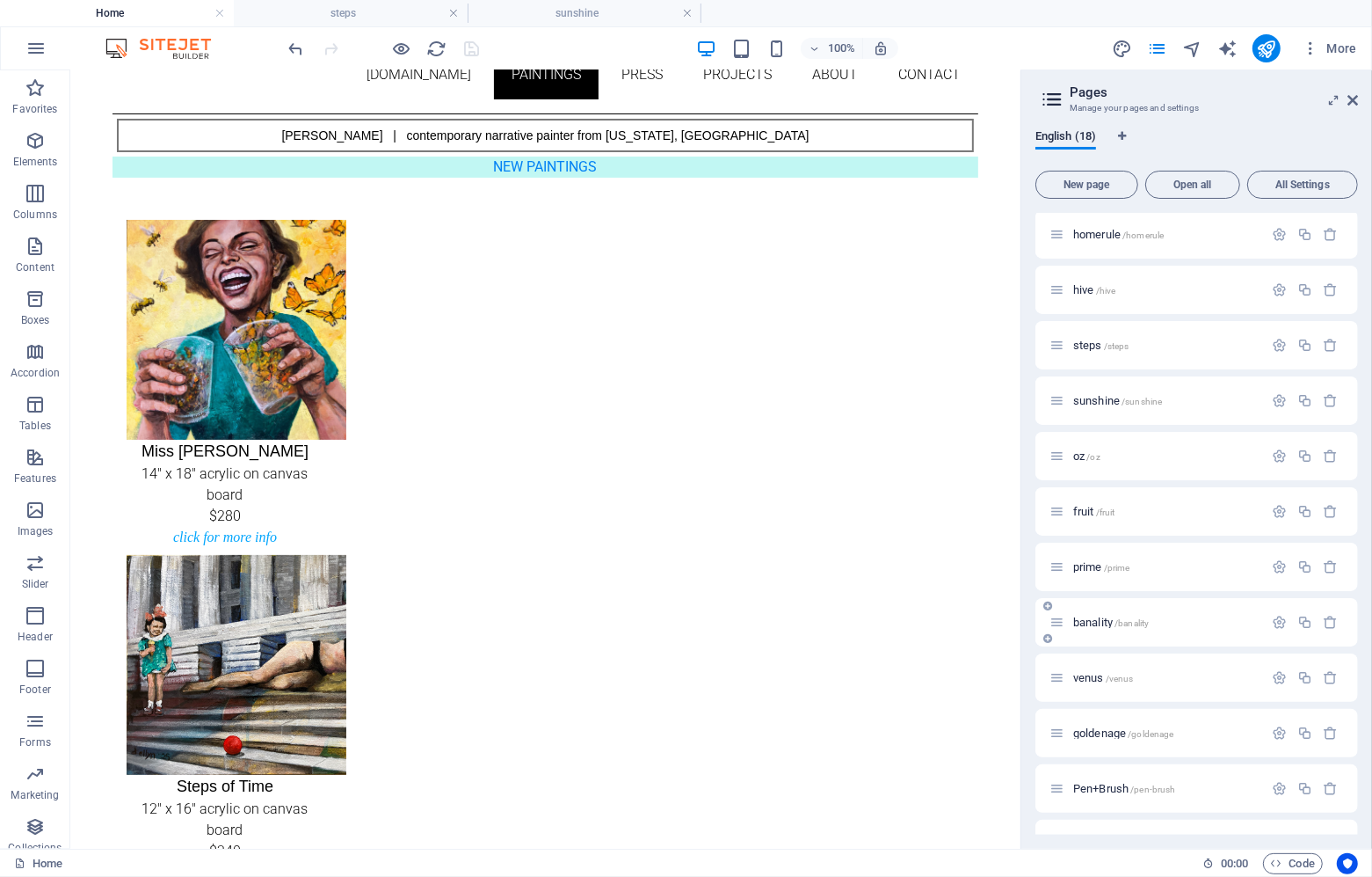
scroll to position [327, 0]
click at [1102, 412] on span "sunshine /sunshine" at bounding box center [1118, 409] width 88 height 13
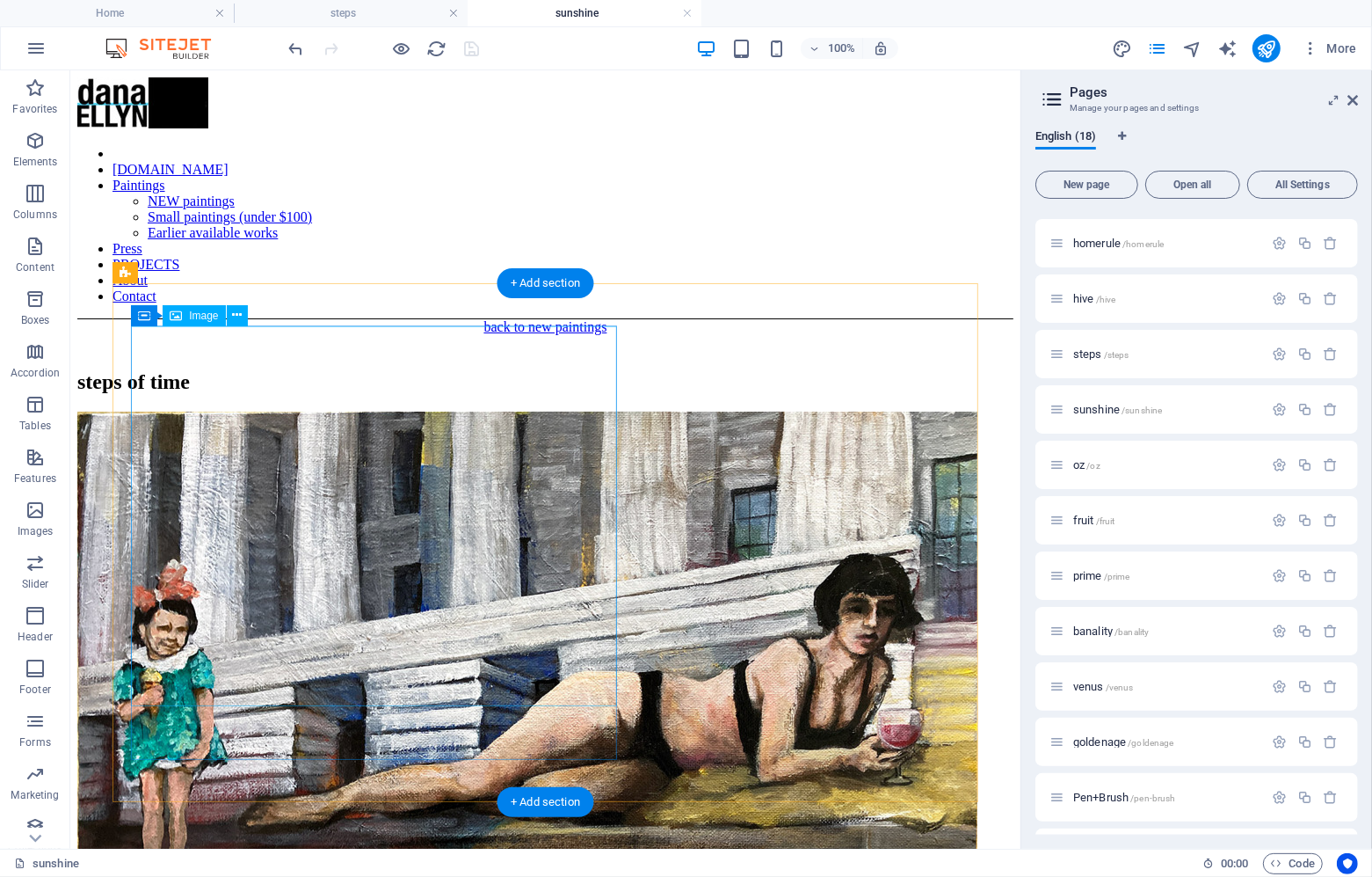
click at [493, 419] on figure "click to enlarge" at bounding box center [544, 760] width 936 height 698
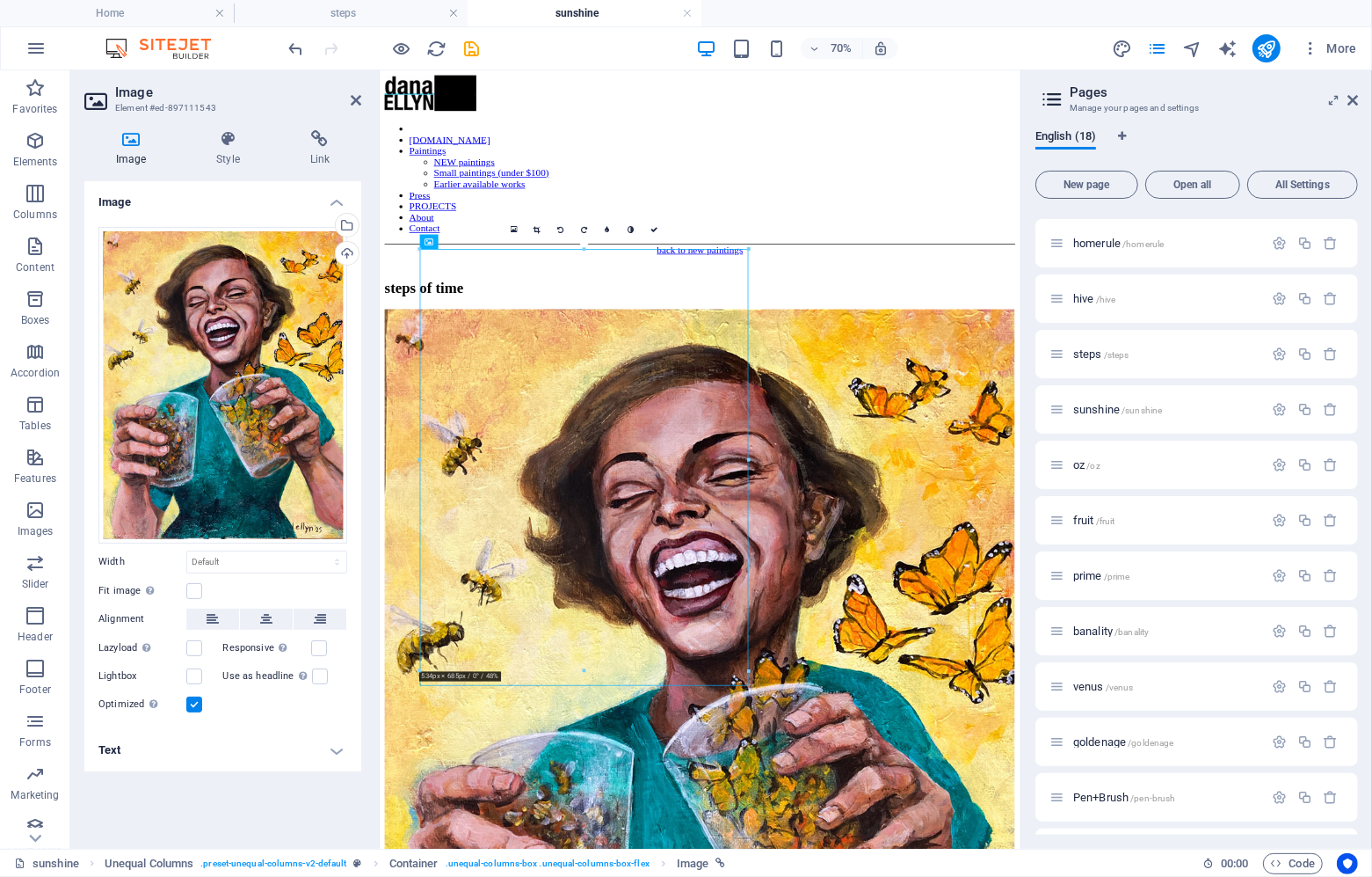
click at [203, 741] on h4 "Text" at bounding box center [223, 750] width 277 height 42
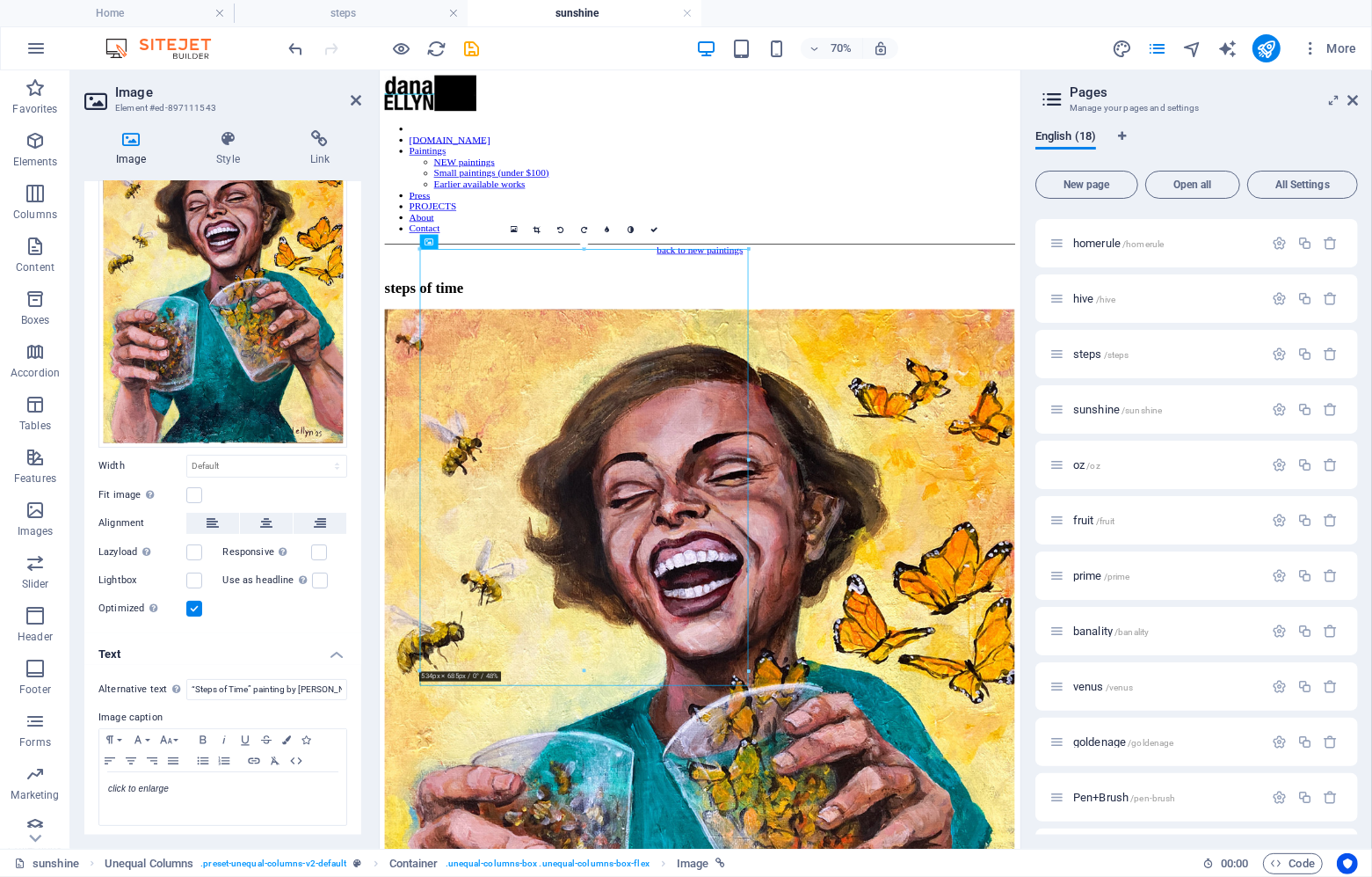
click at [259, 670] on div "Alternative text The alternative text is used by devices that cannot display im…" at bounding box center [223, 752] width 277 height 176
click at [260, 672] on div "Alternative text The alternative text is used by devices that cannot display im…" at bounding box center [223, 752] width 277 height 176
click at [260, 679] on input "“Steps of Time” painting by [PERSON_NAME] showing a woman with wine glass and c…" at bounding box center [267, 690] width 161 height 21
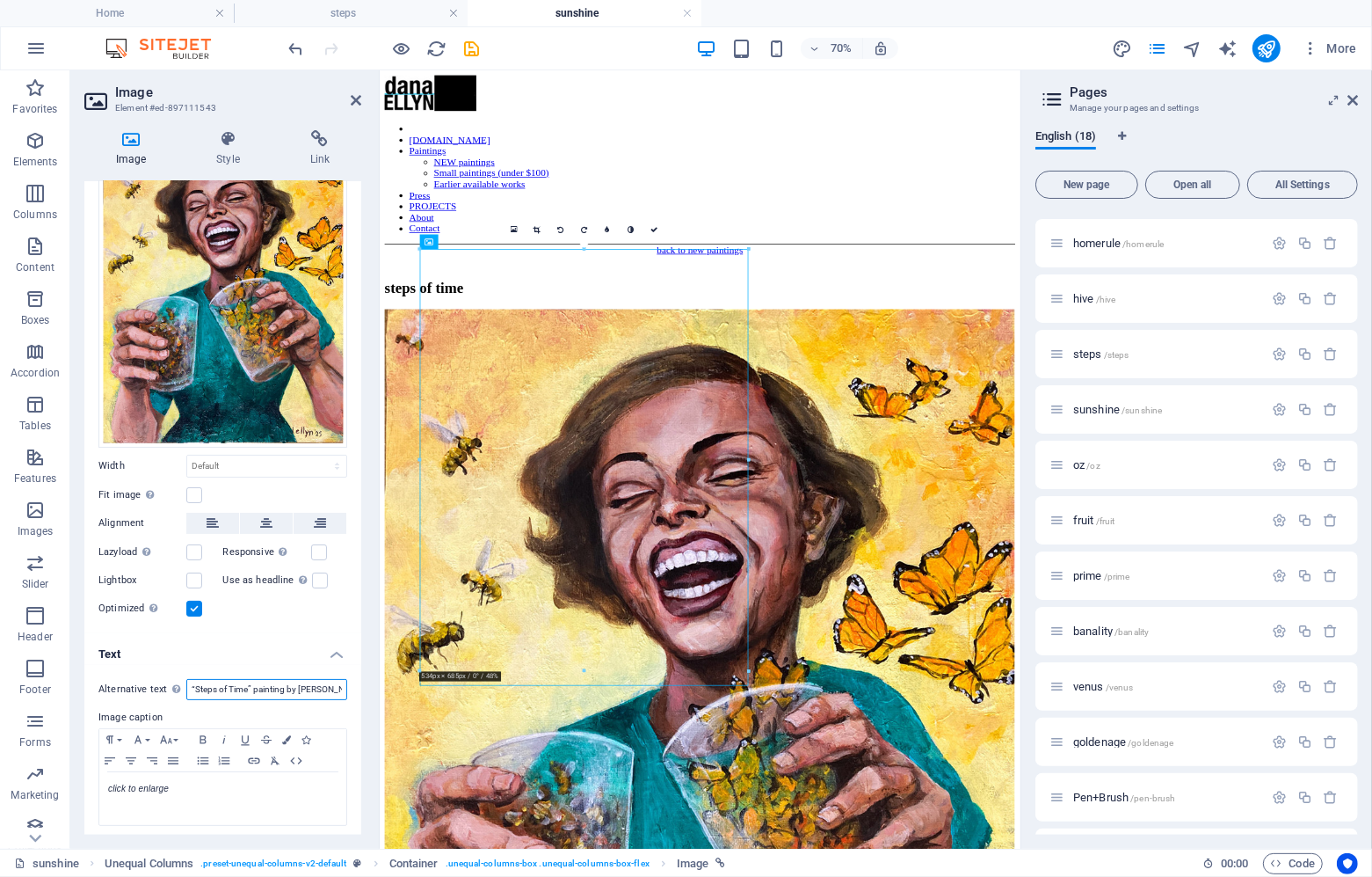
click at [260, 679] on input "“Steps of Time” painting by [PERSON_NAME] showing a woman with wine glass and c…" at bounding box center [267, 690] width 161 height 21
paste input "“Miss Sunshine” painting by [PERSON_NAME] of a laughing woman holding cups fill…"
type input "“Miss Sunshine” painting by [PERSON_NAME] of a laughing woman holding cups fill…"
click at [350, 96] on icon at bounding box center [355, 100] width 11 height 14
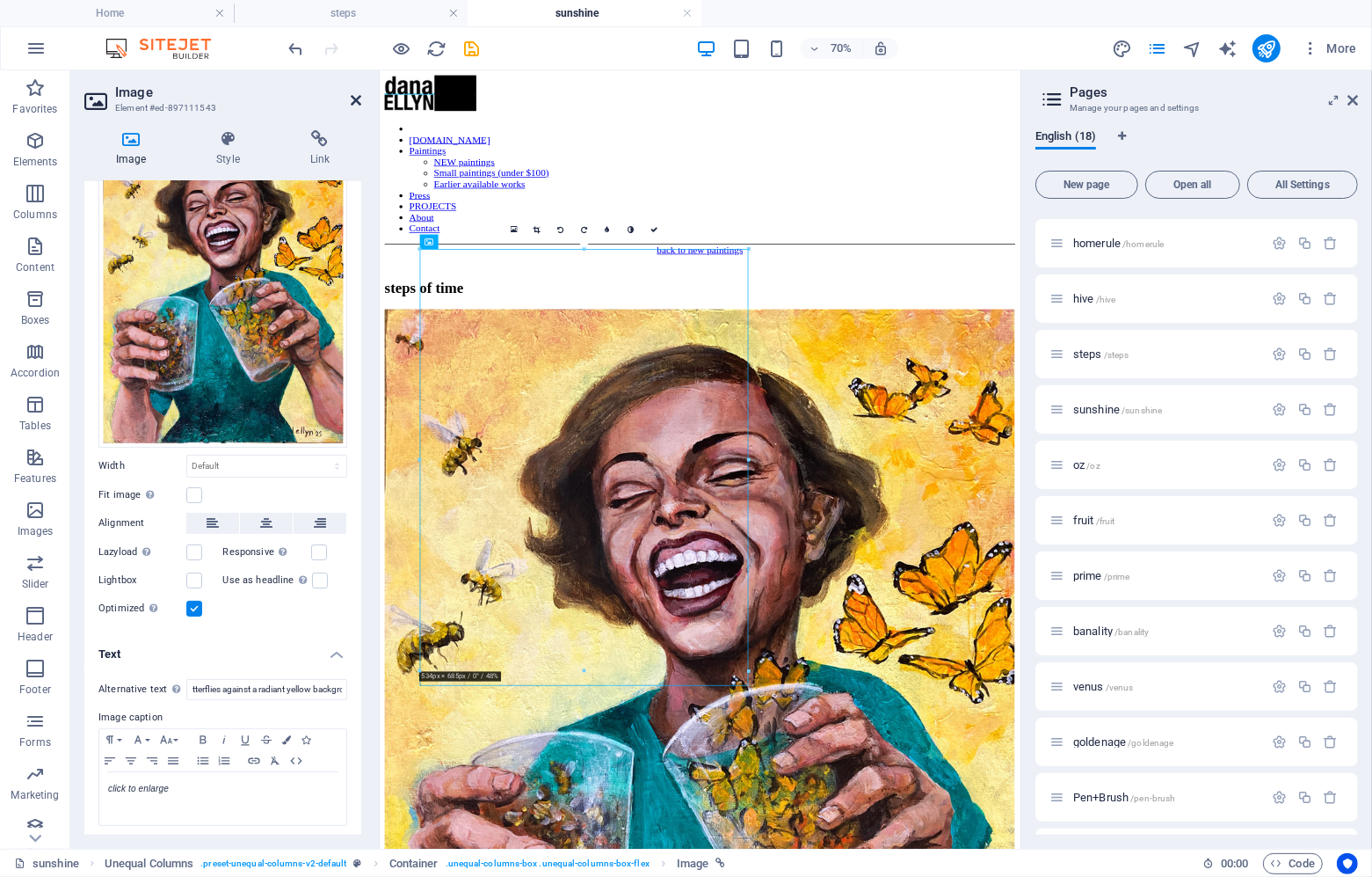
scroll to position [0, 0]
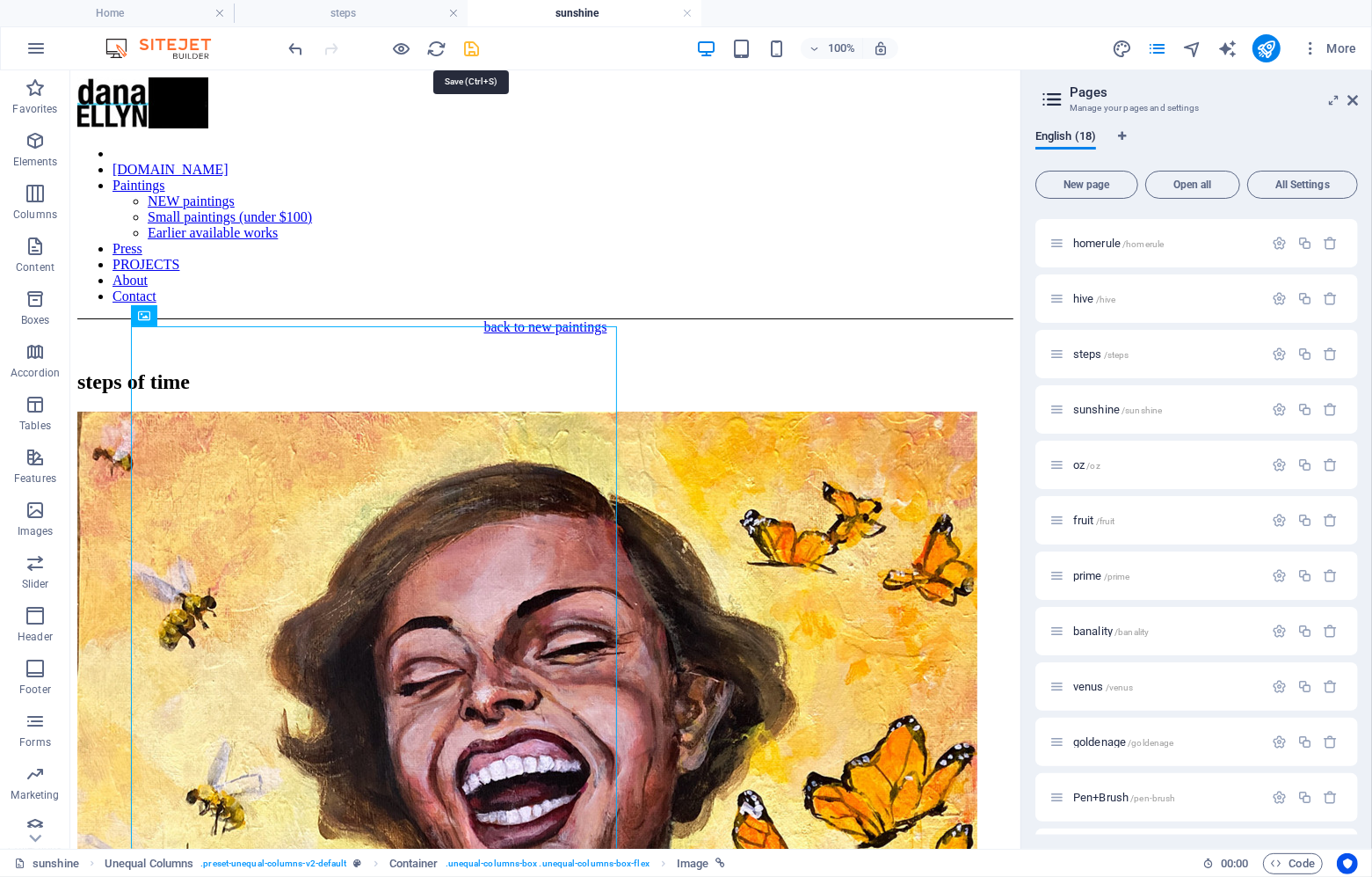
click at [467, 50] on icon "save" at bounding box center [472, 48] width 20 height 20
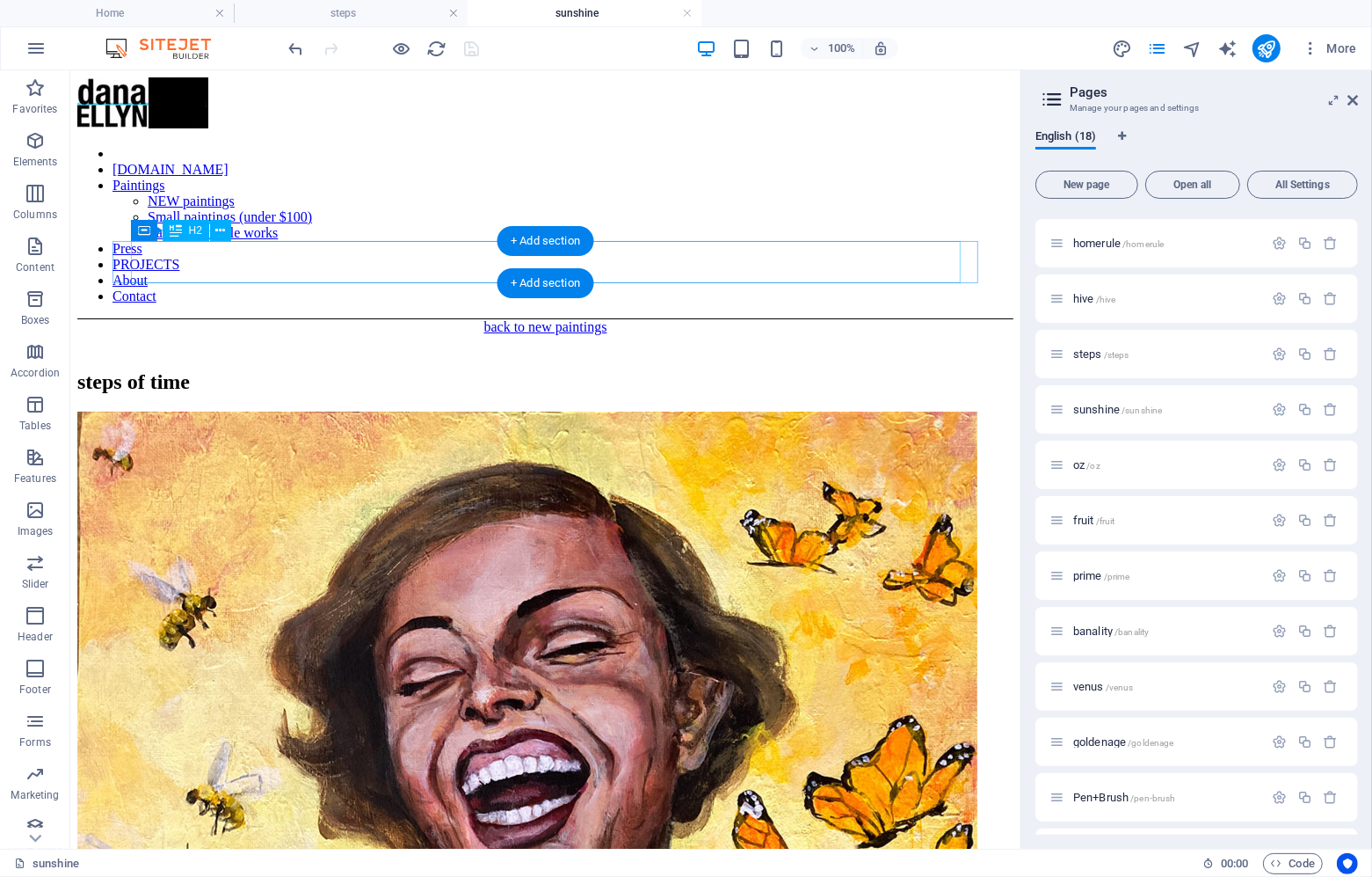
click at [304, 370] on div "steps of time" at bounding box center [544, 381] width 936 height 24
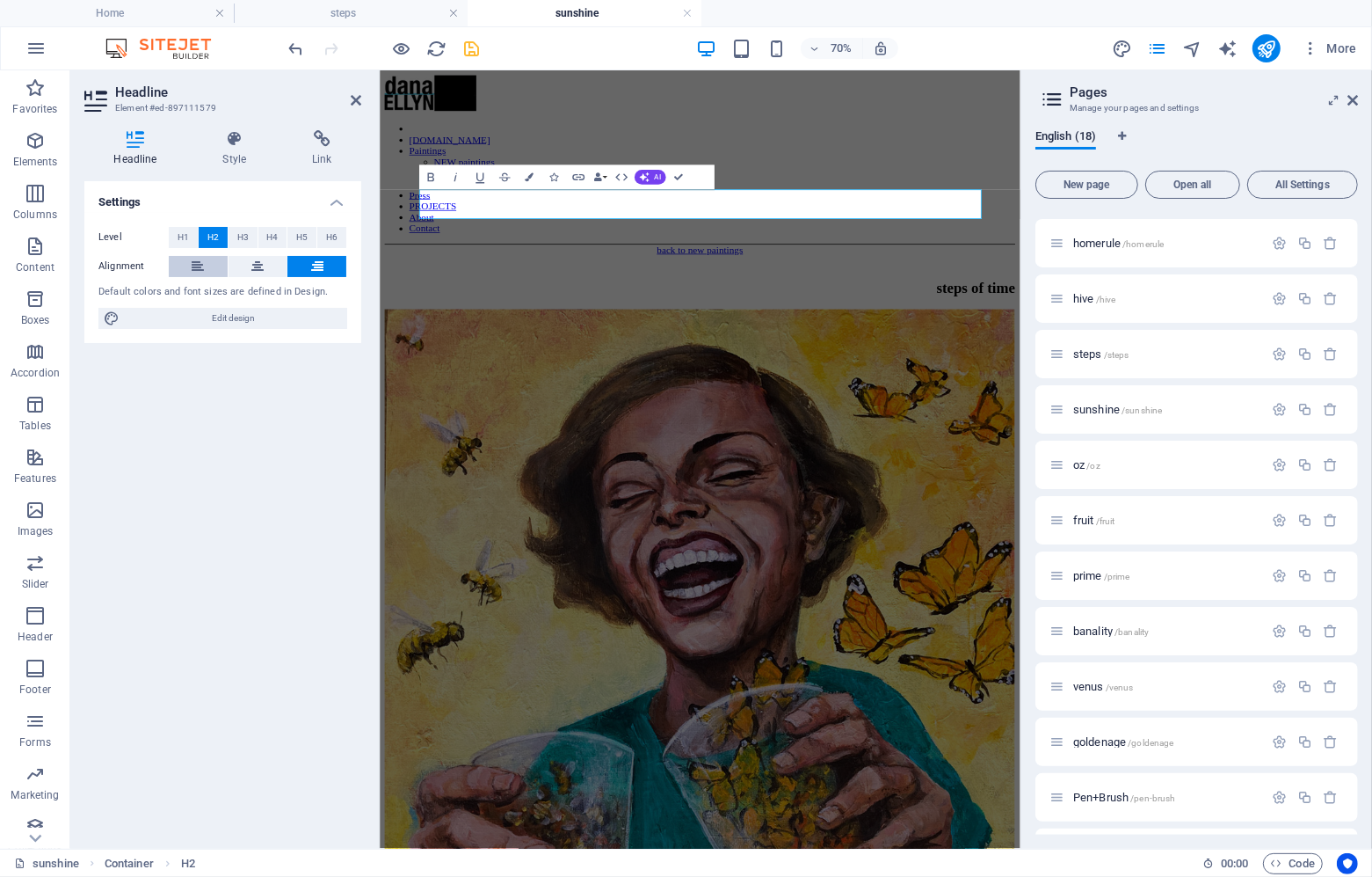
click at [183, 265] on button at bounding box center [198, 266] width 59 height 21
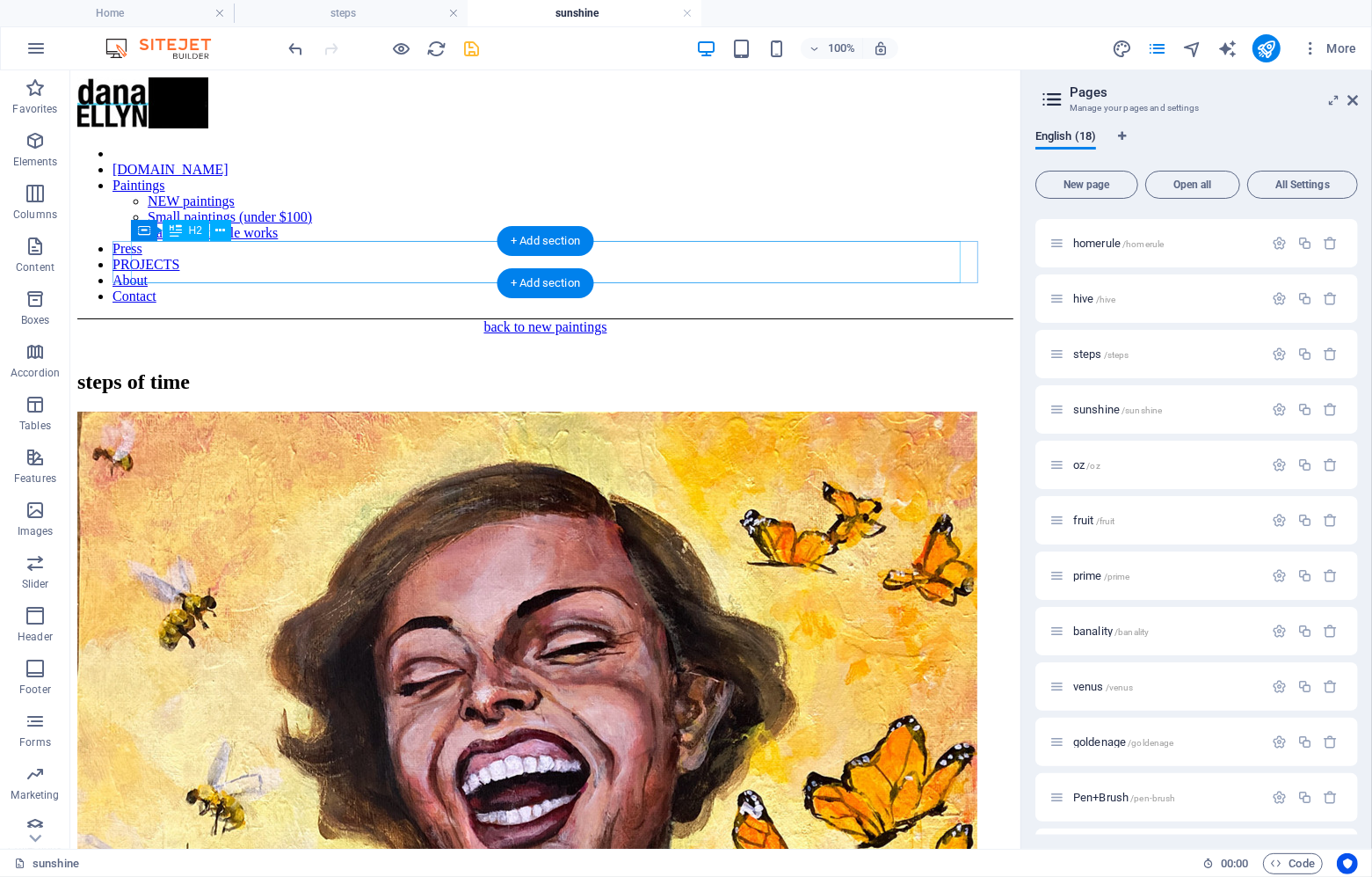
click at [253, 370] on div "steps of time" at bounding box center [544, 381] width 936 height 24
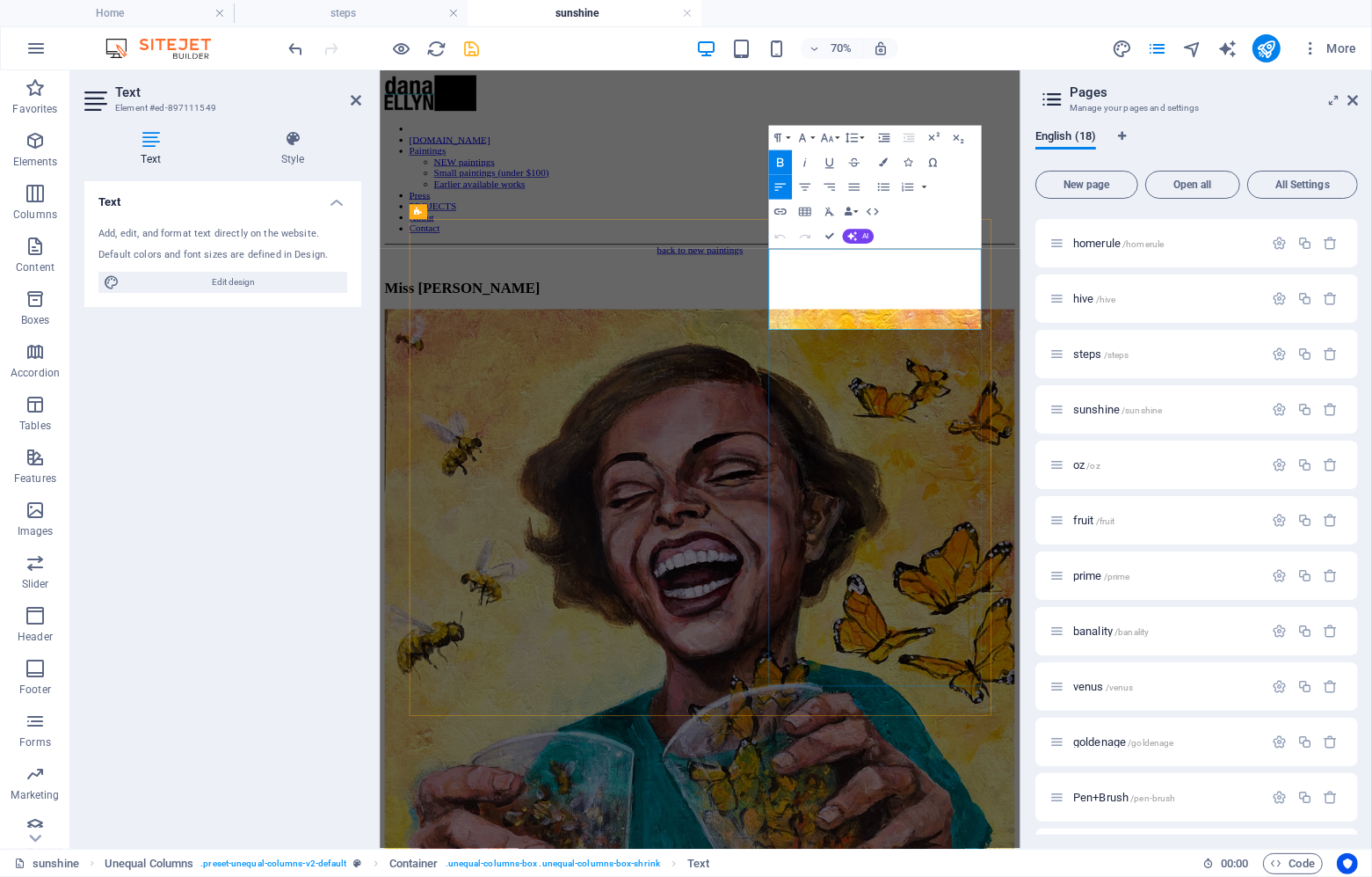
drag, startPoint x: 992, startPoint y: 338, endPoint x: 944, endPoint y: 338, distance: 48.0
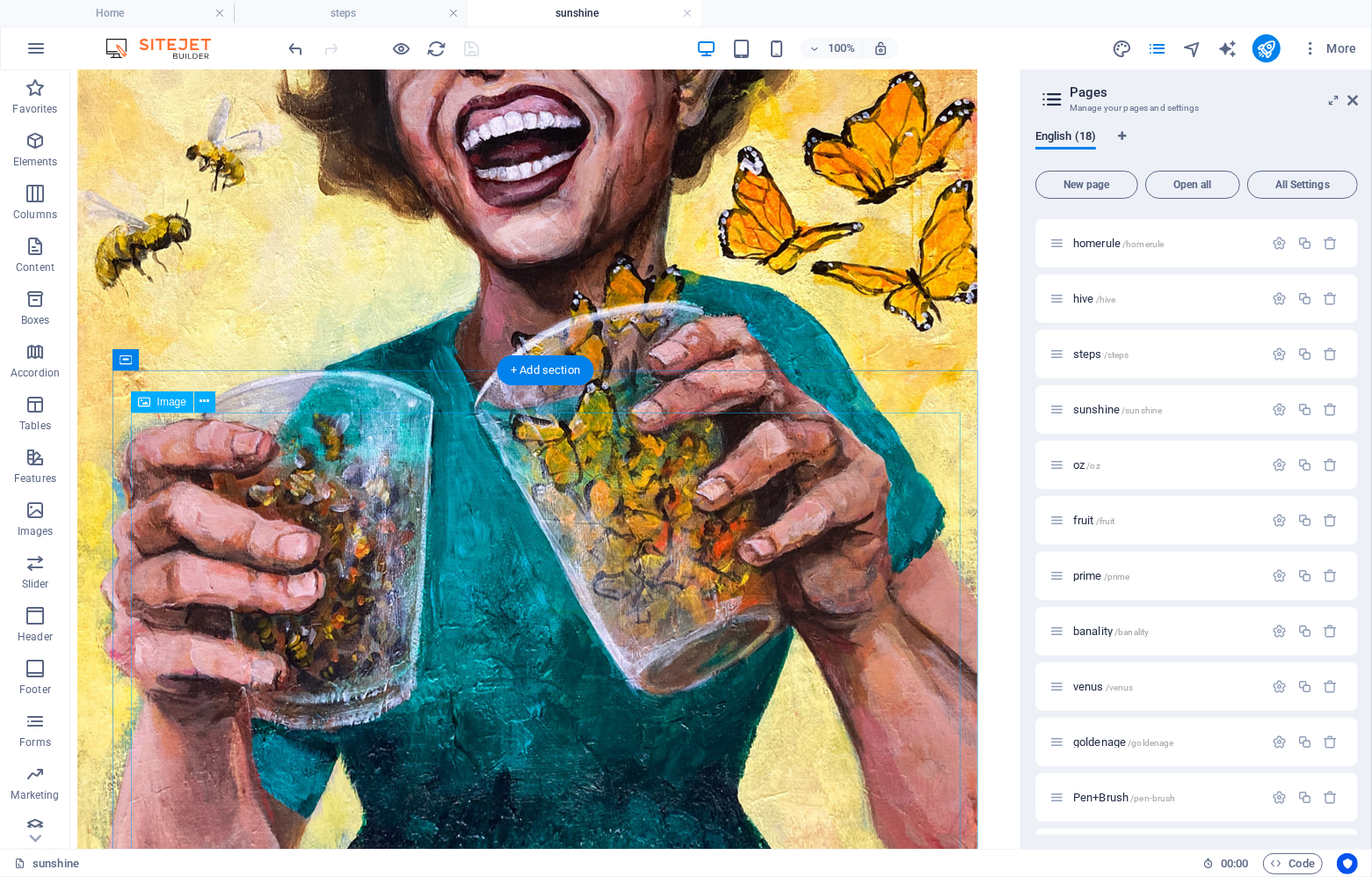
scroll to position [646, 0]
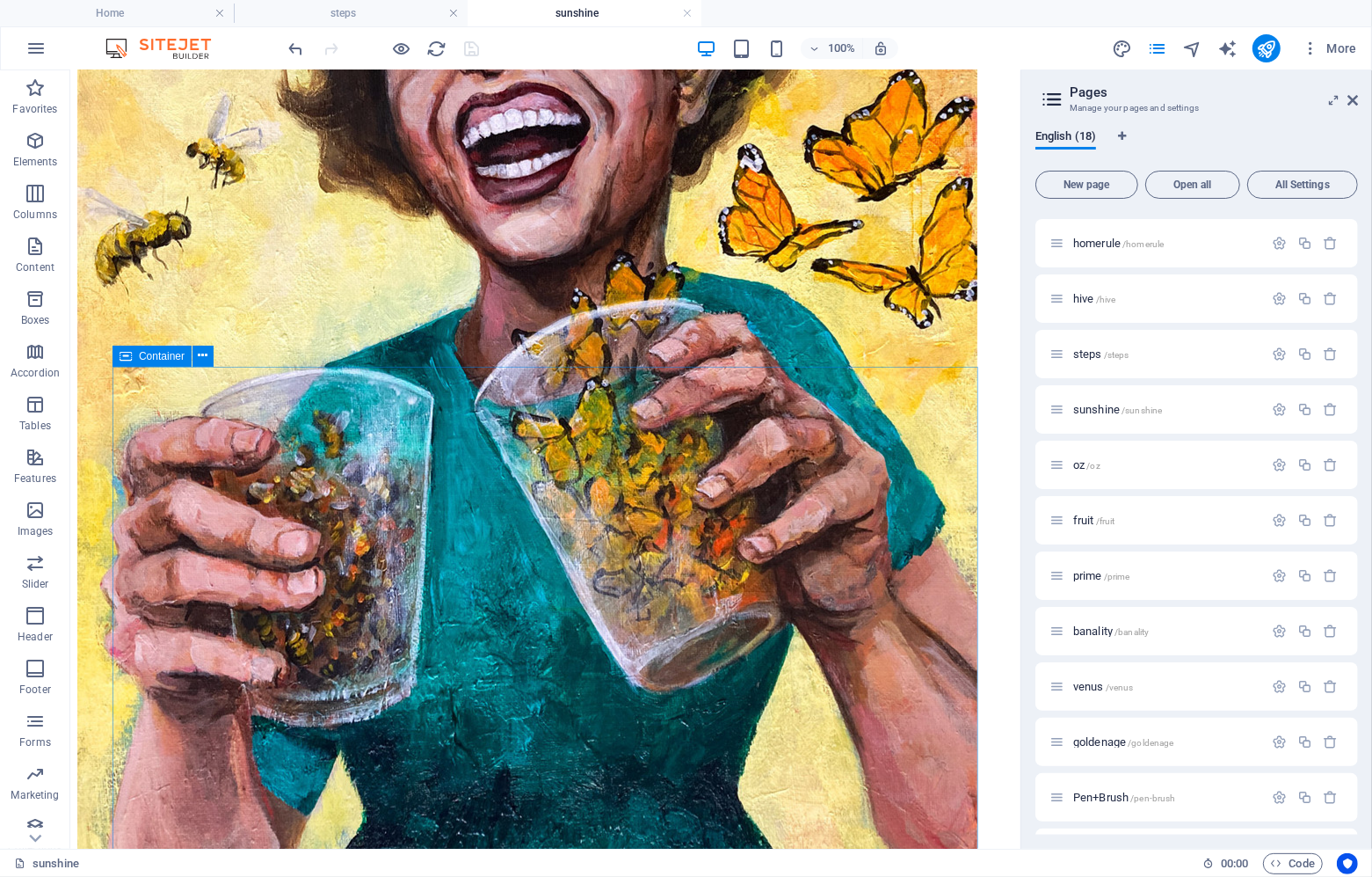
click at [150, 358] on span "Container" at bounding box center [162, 355] width 46 height 11
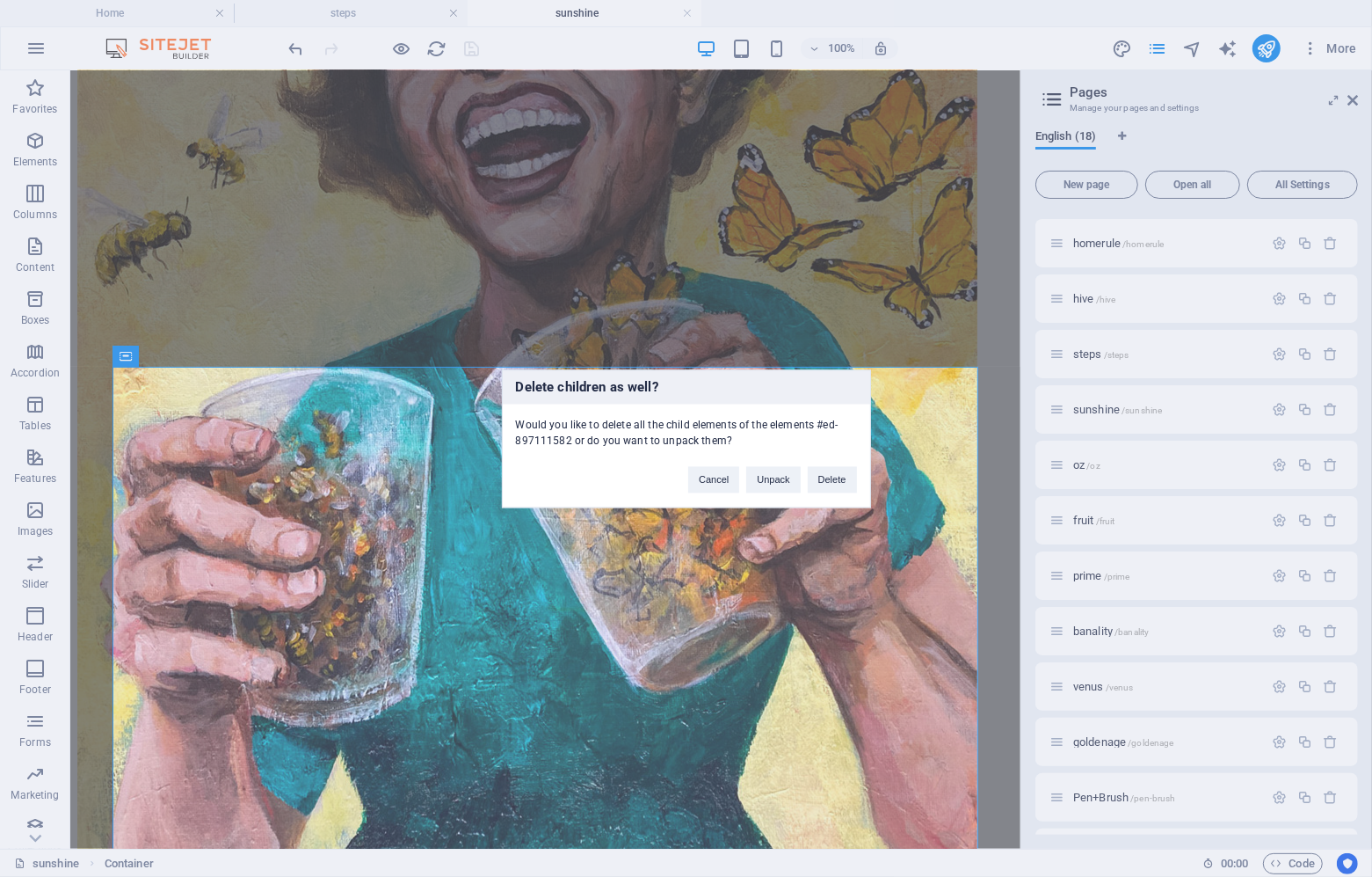
scroll to position [207, 0]
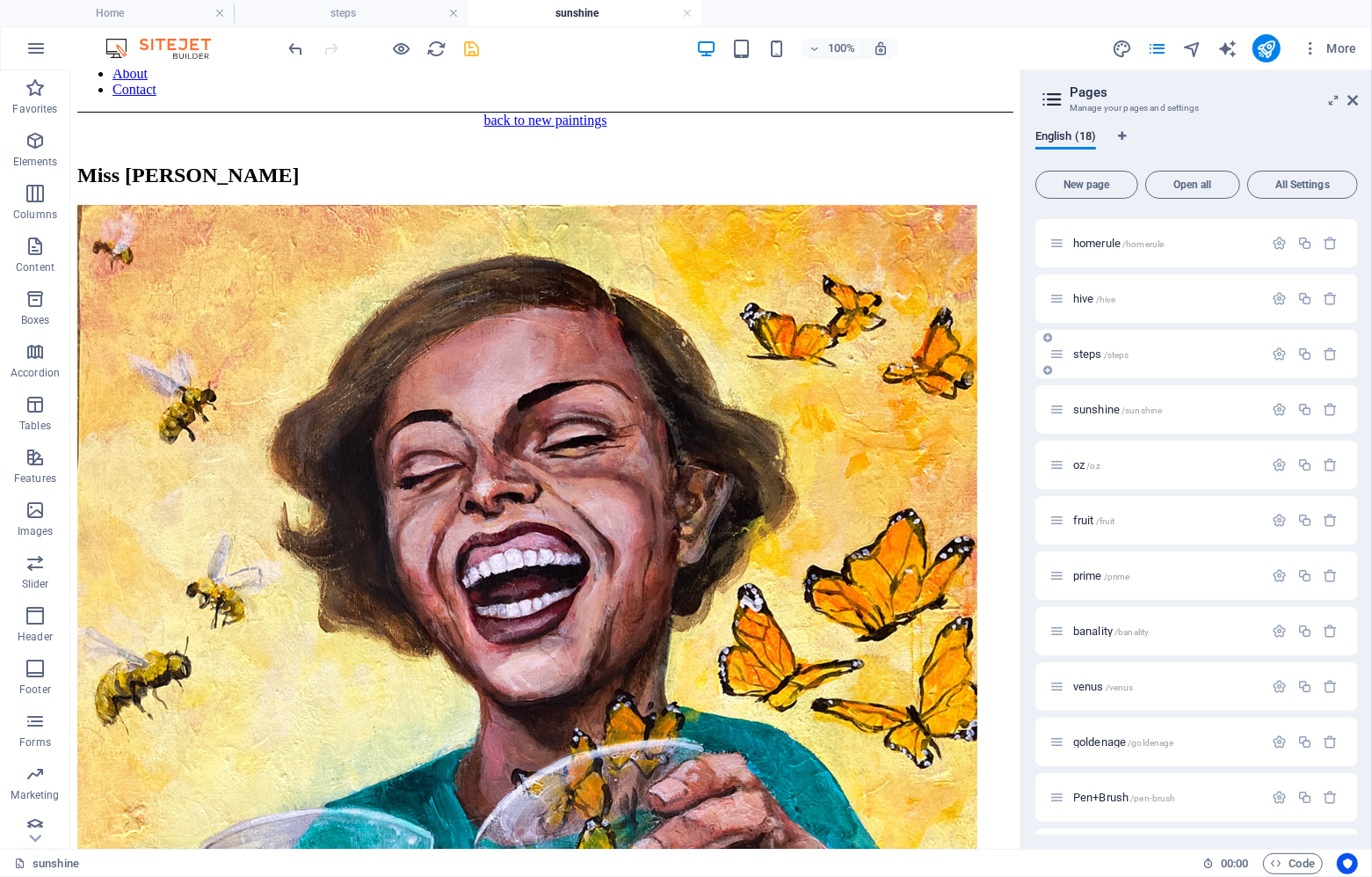
click at [1088, 359] on div "steps /steps" at bounding box center [1156, 353] width 213 height 20
click at [1082, 349] on span "steps /steps" at bounding box center [1101, 354] width 57 height 13
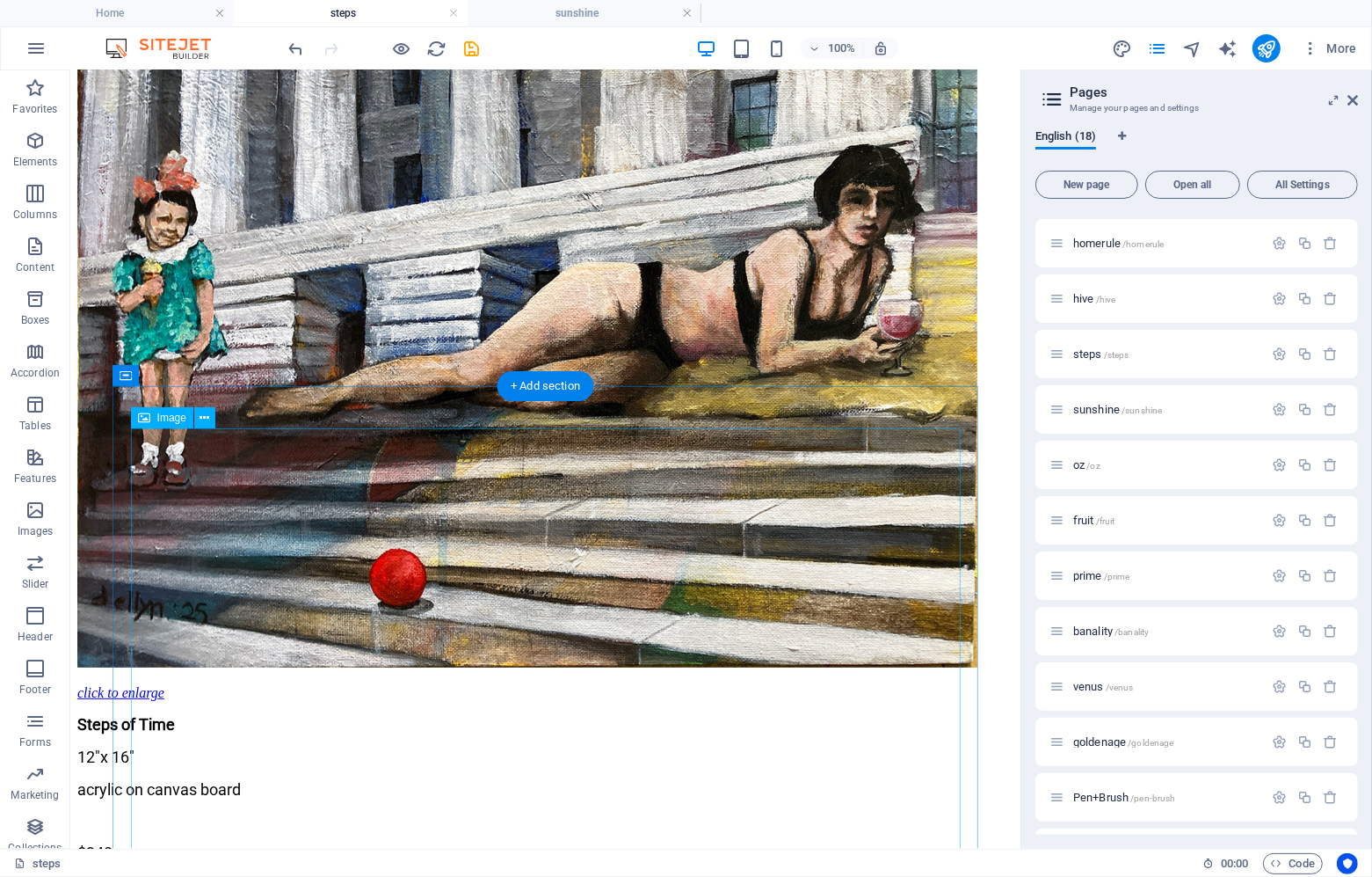
scroll to position [415, 0]
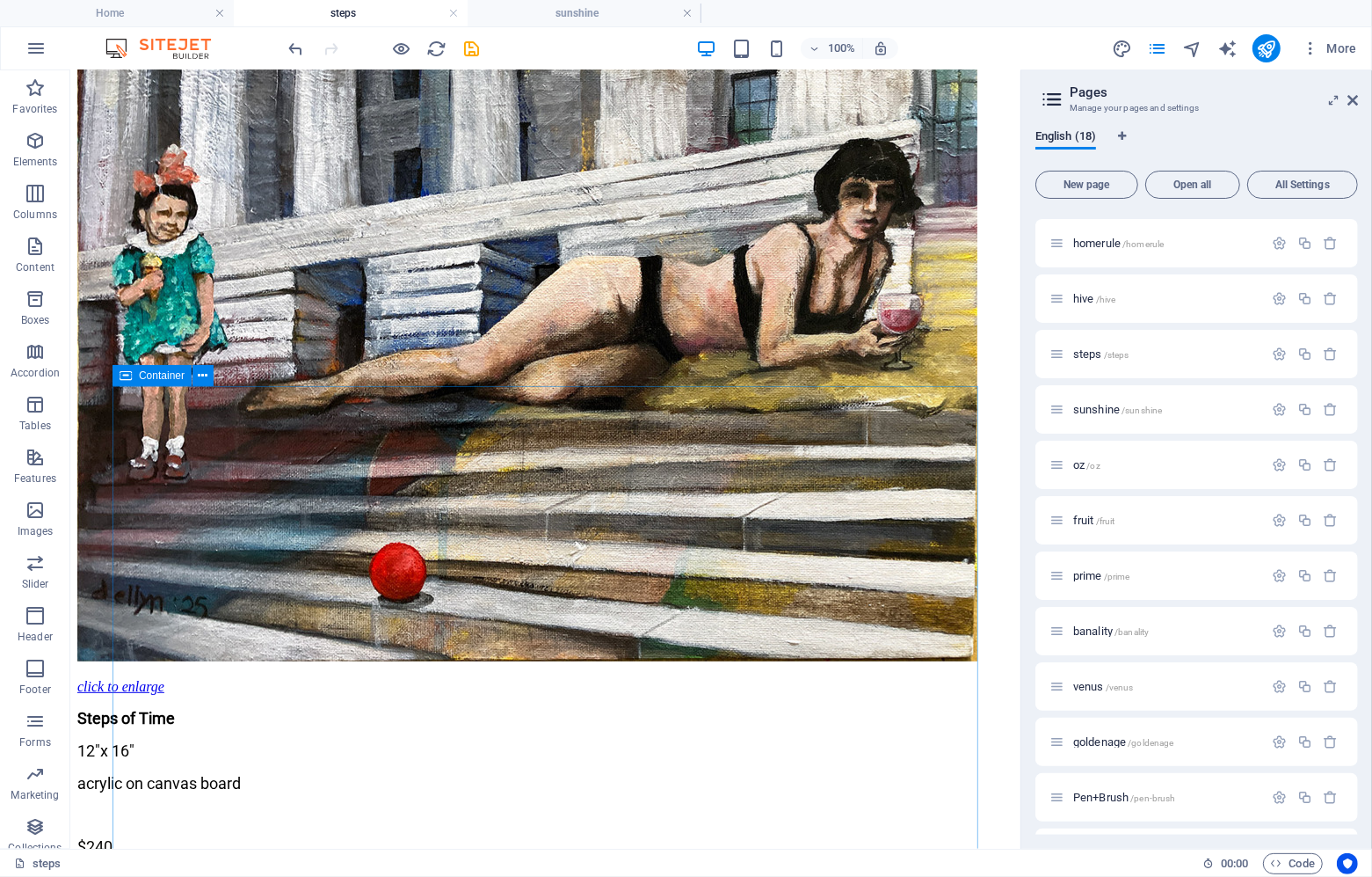
click at [153, 380] on span "Container" at bounding box center [162, 375] width 46 height 11
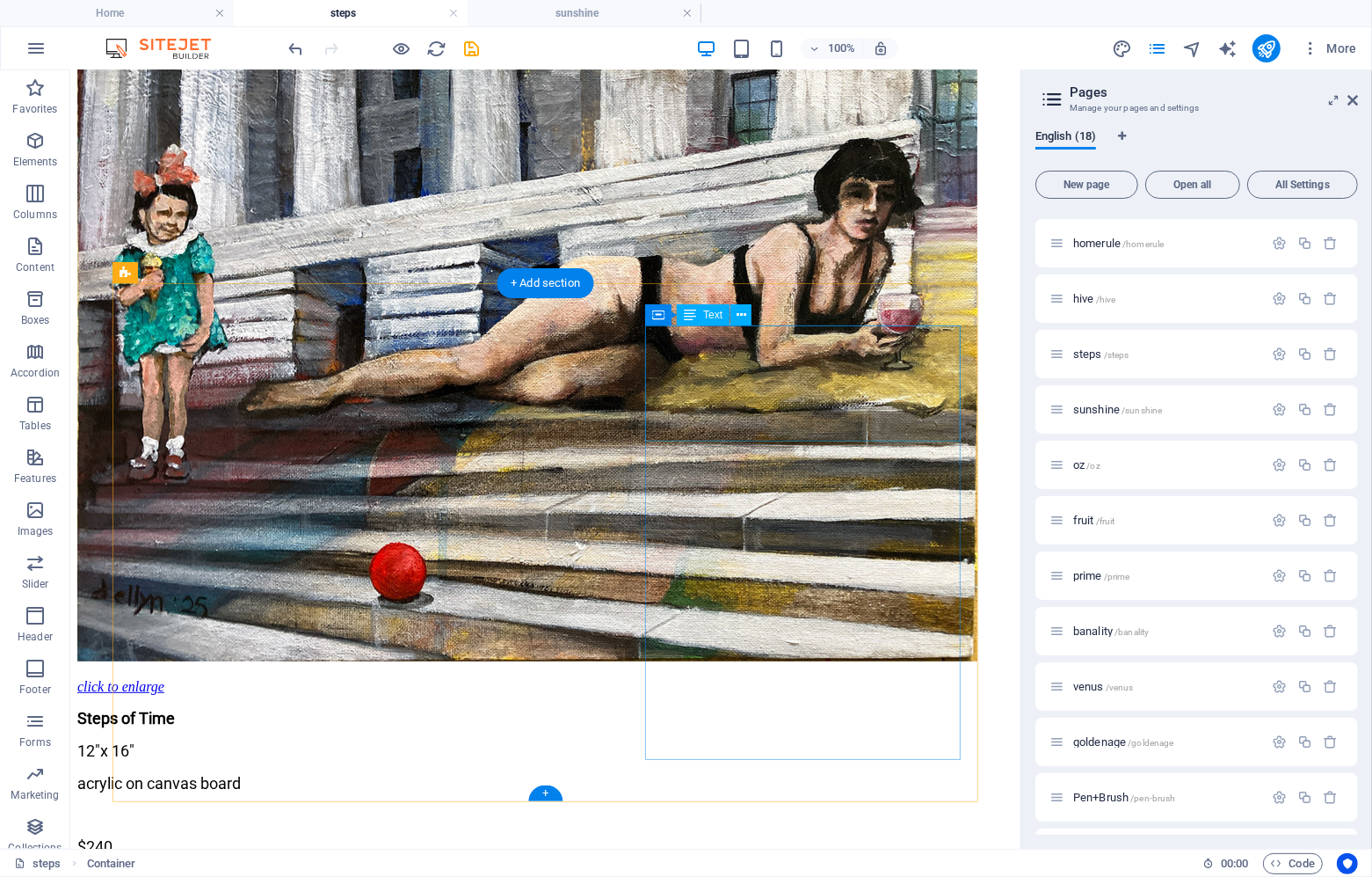
scroll to position [0, 0]
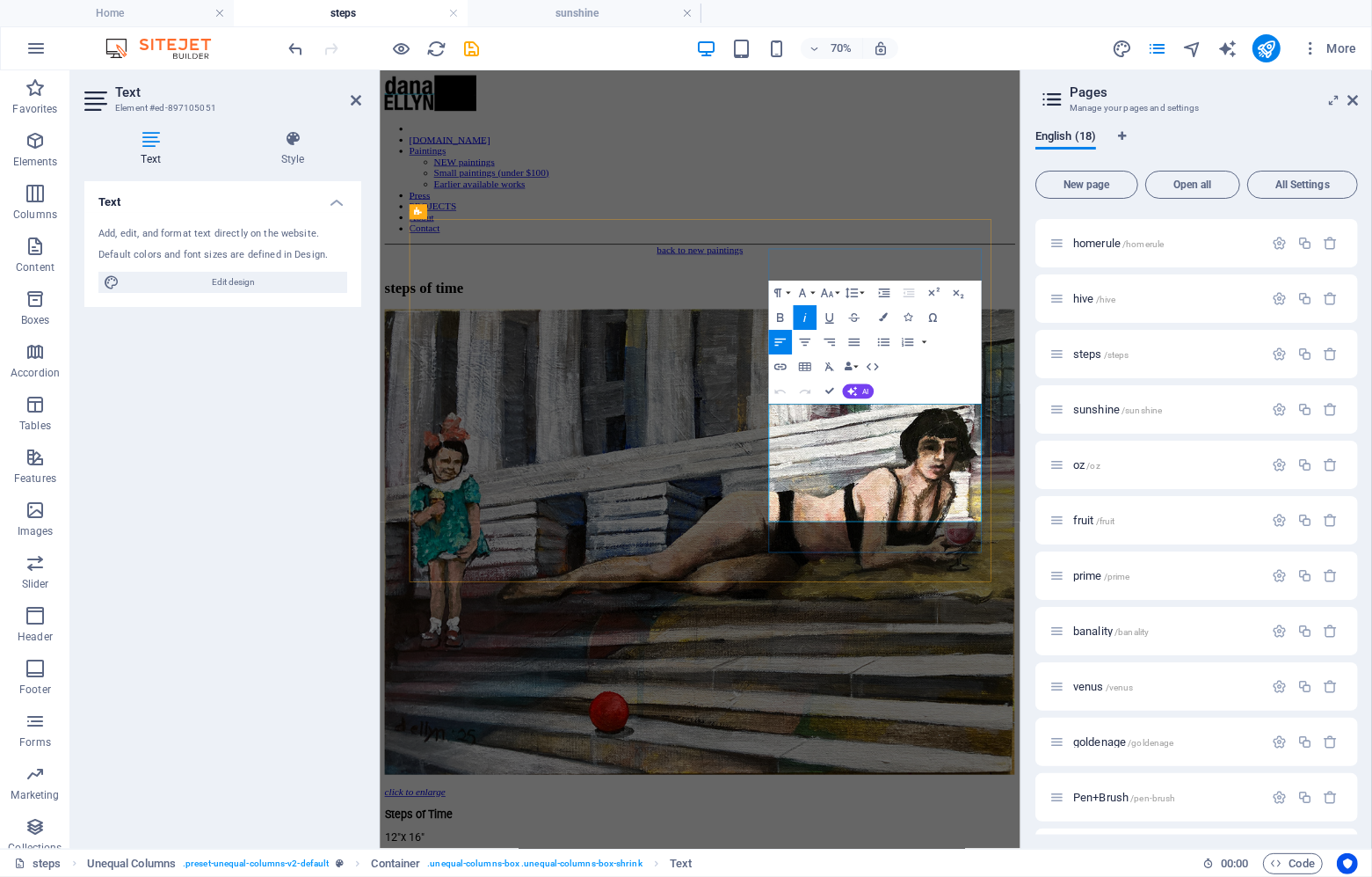
click at [357, 99] on icon at bounding box center [355, 100] width 11 height 14
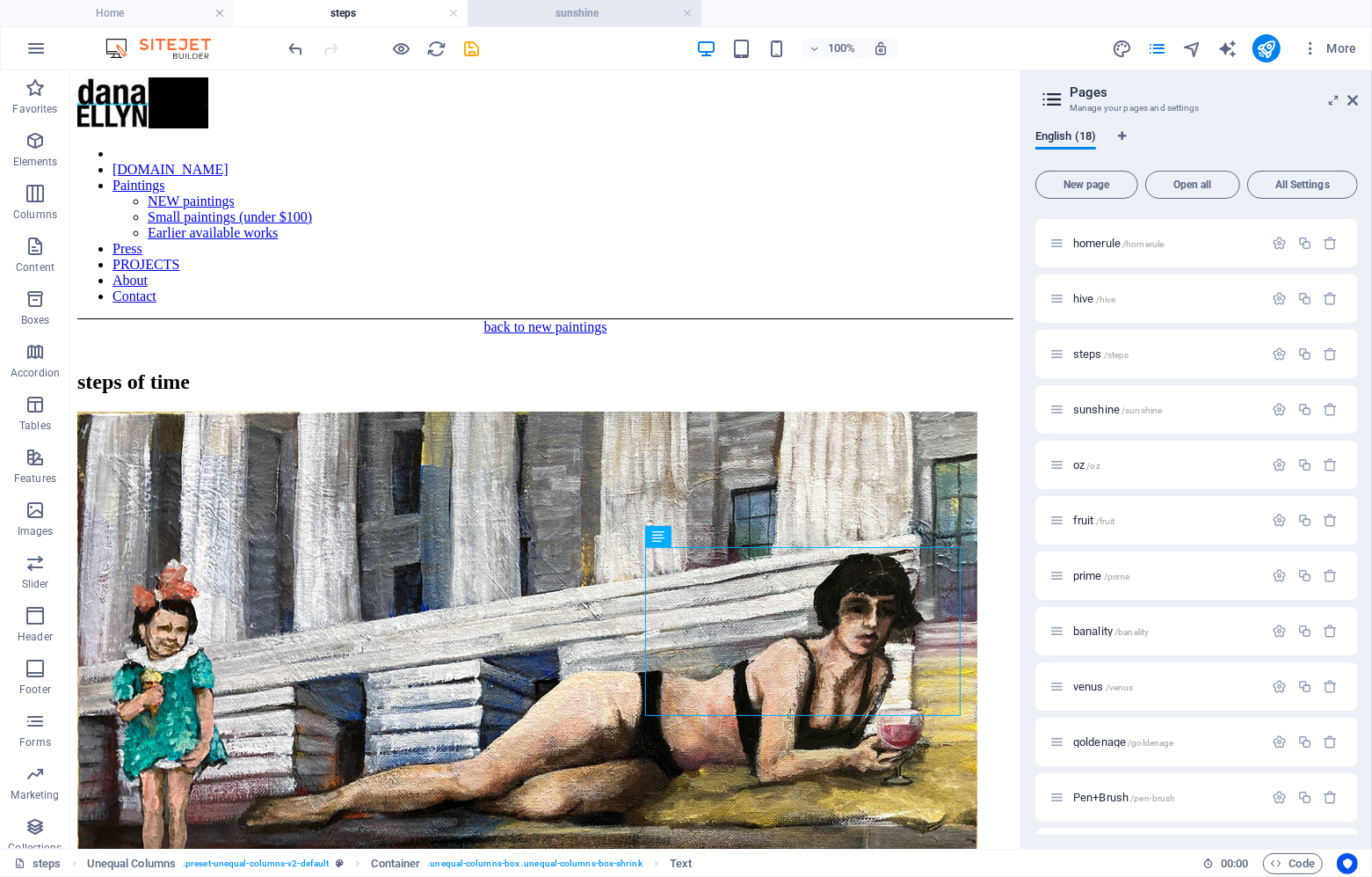
click at [546, 16] on h4 "sunshine" at bounding box center [585, 13] width 234 height 19
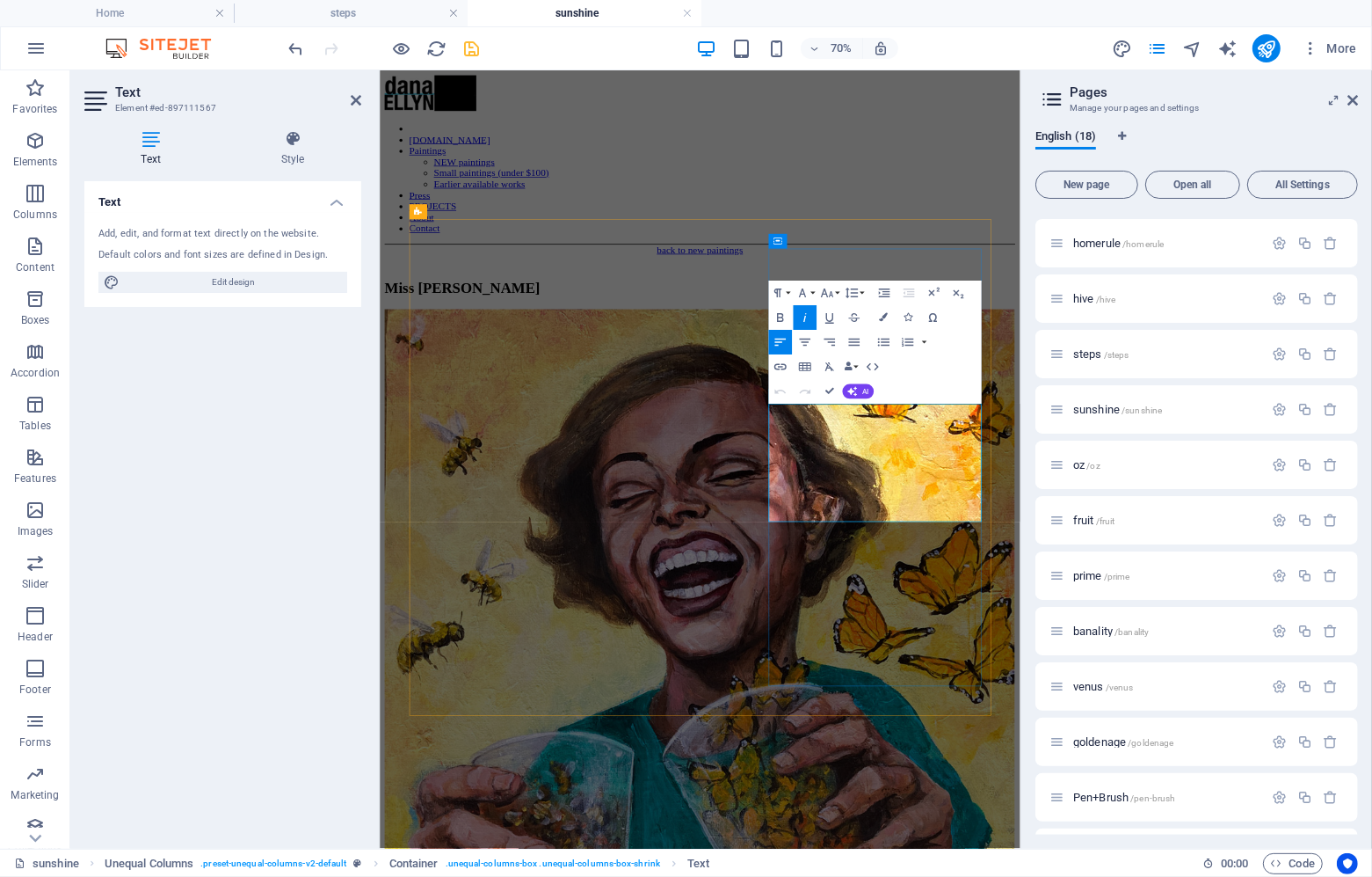
click at [472, 44] on icon "save" at bounding box center [472, 48] width 20 height 20
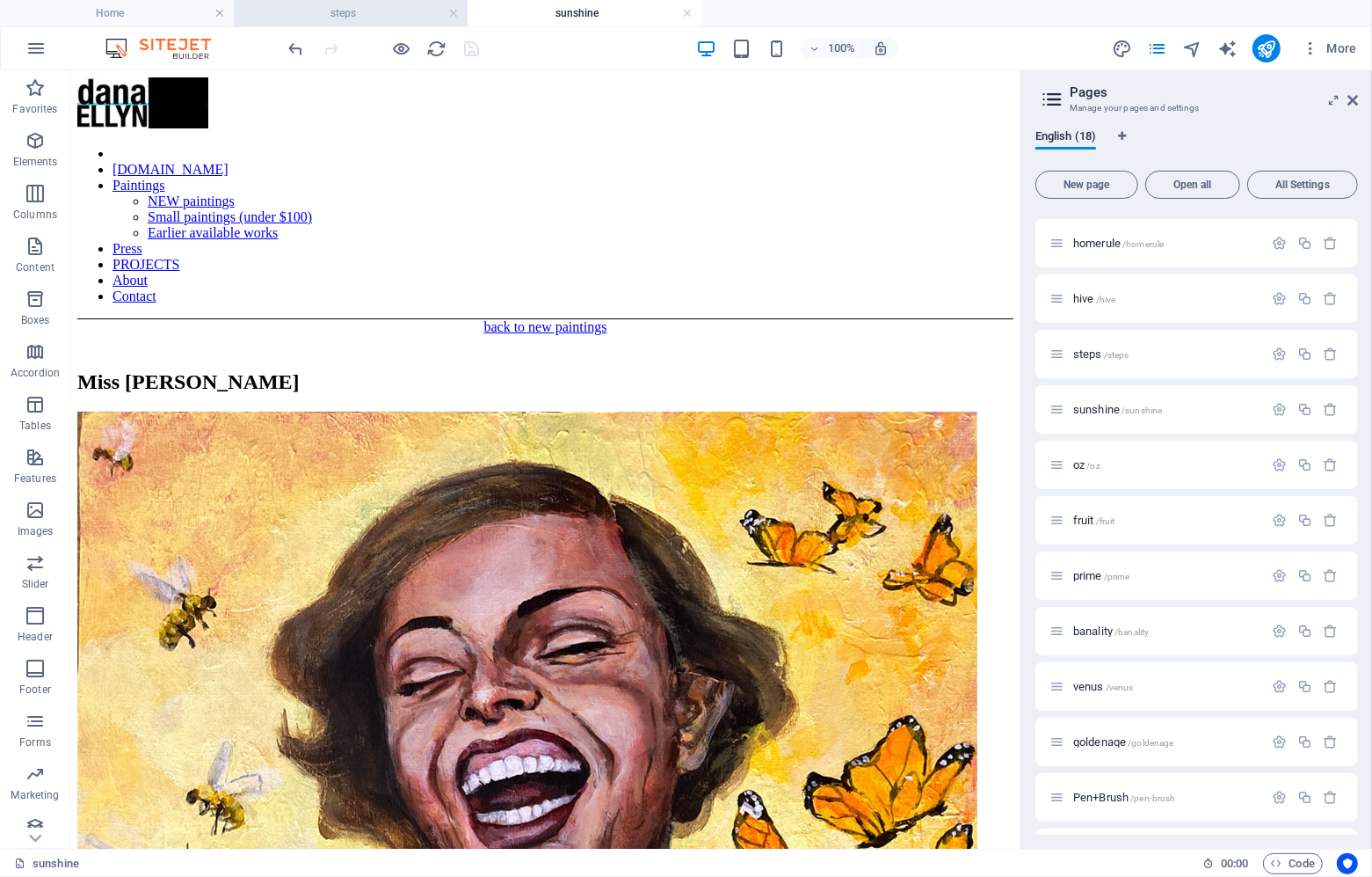
click at [396, 7] on h4 "steps" at bounding box center [351, 13] width 234 height 19
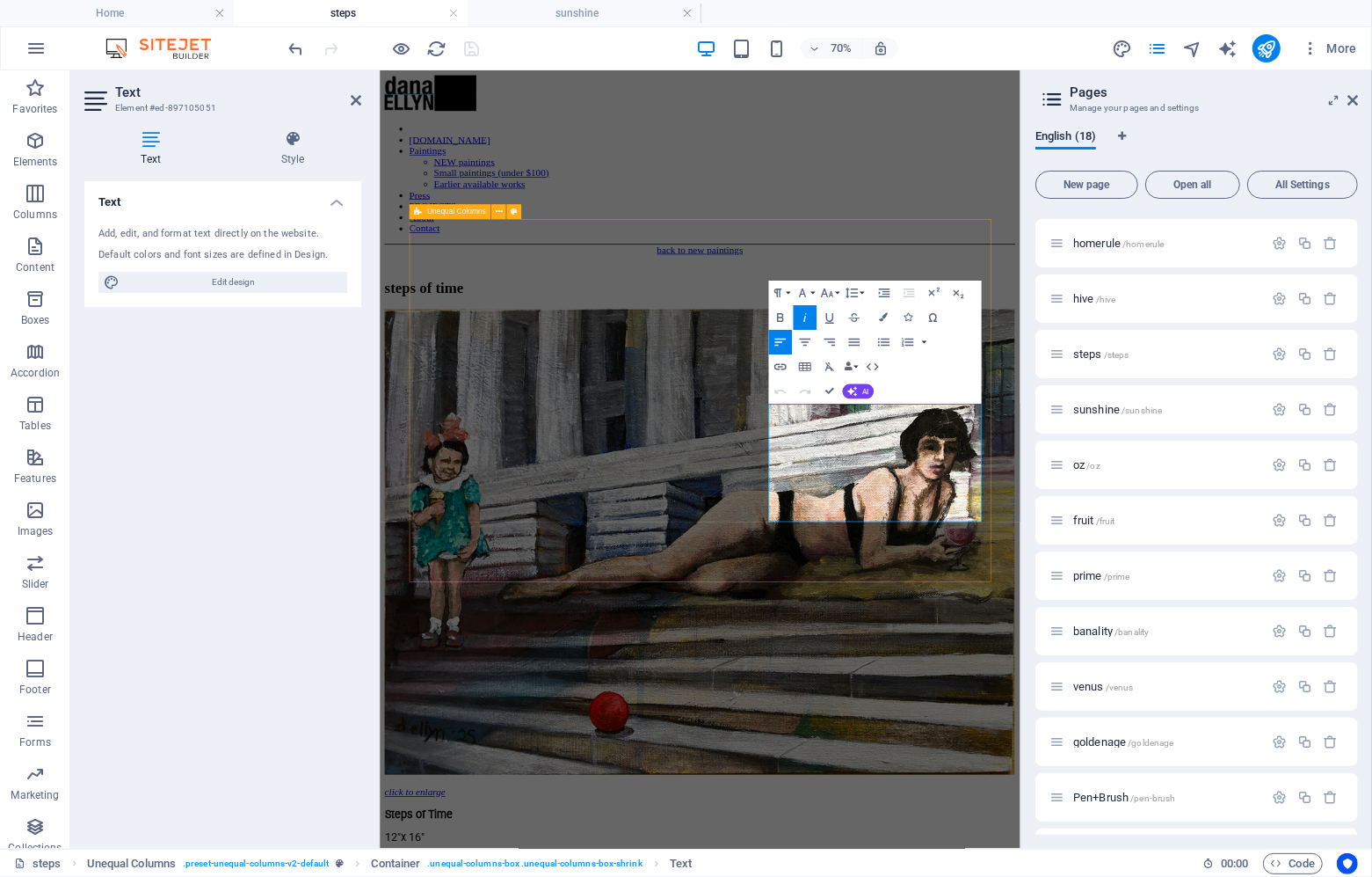
drag, startPoint x: 1191, startPoint y: 702, endPoint x: 919, endPoint y: 577, distance: 299.3
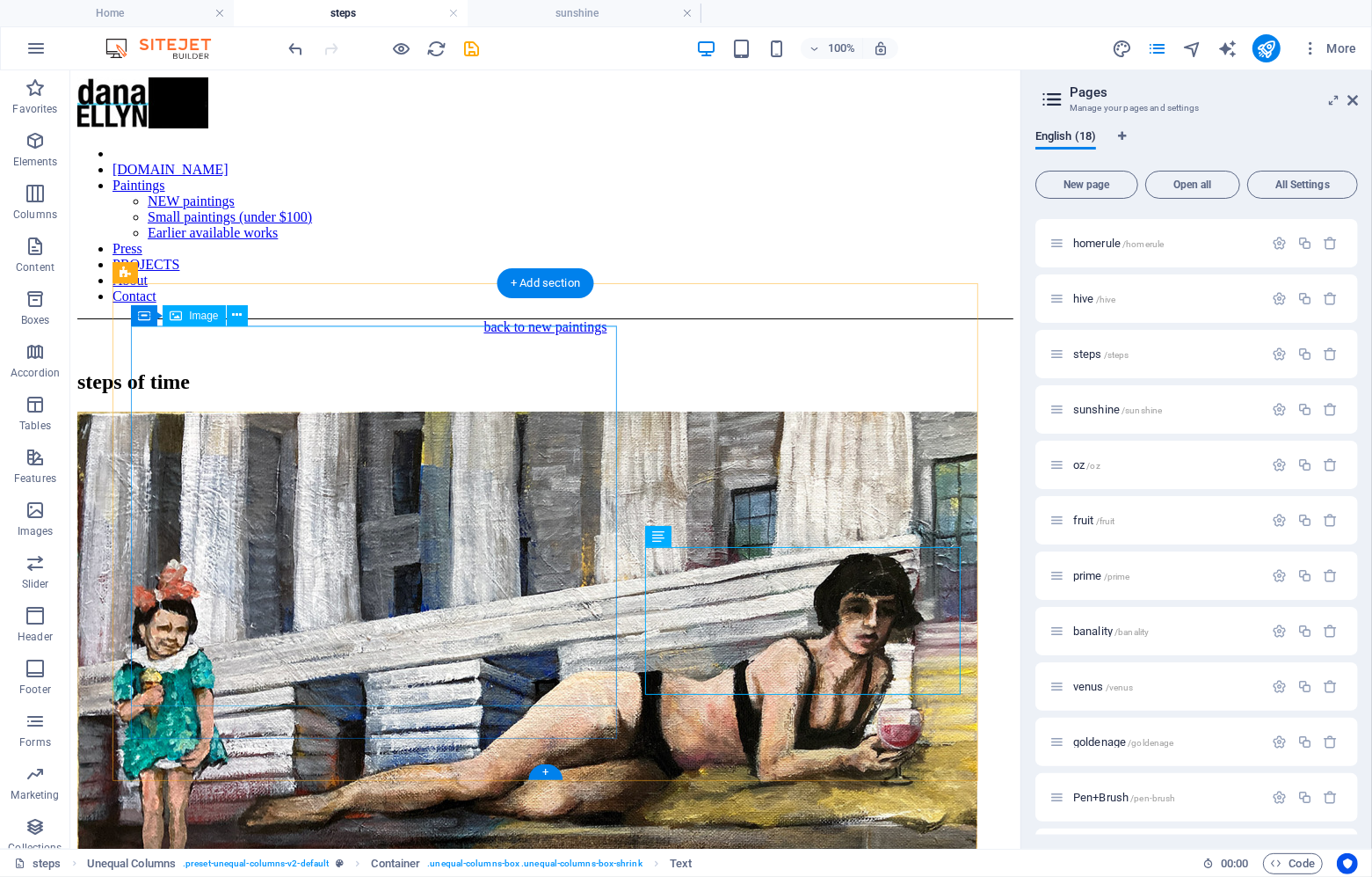
click at [474, 462] on figure "click to enlarge" at bounding box center [544, 760] width 936 height 698
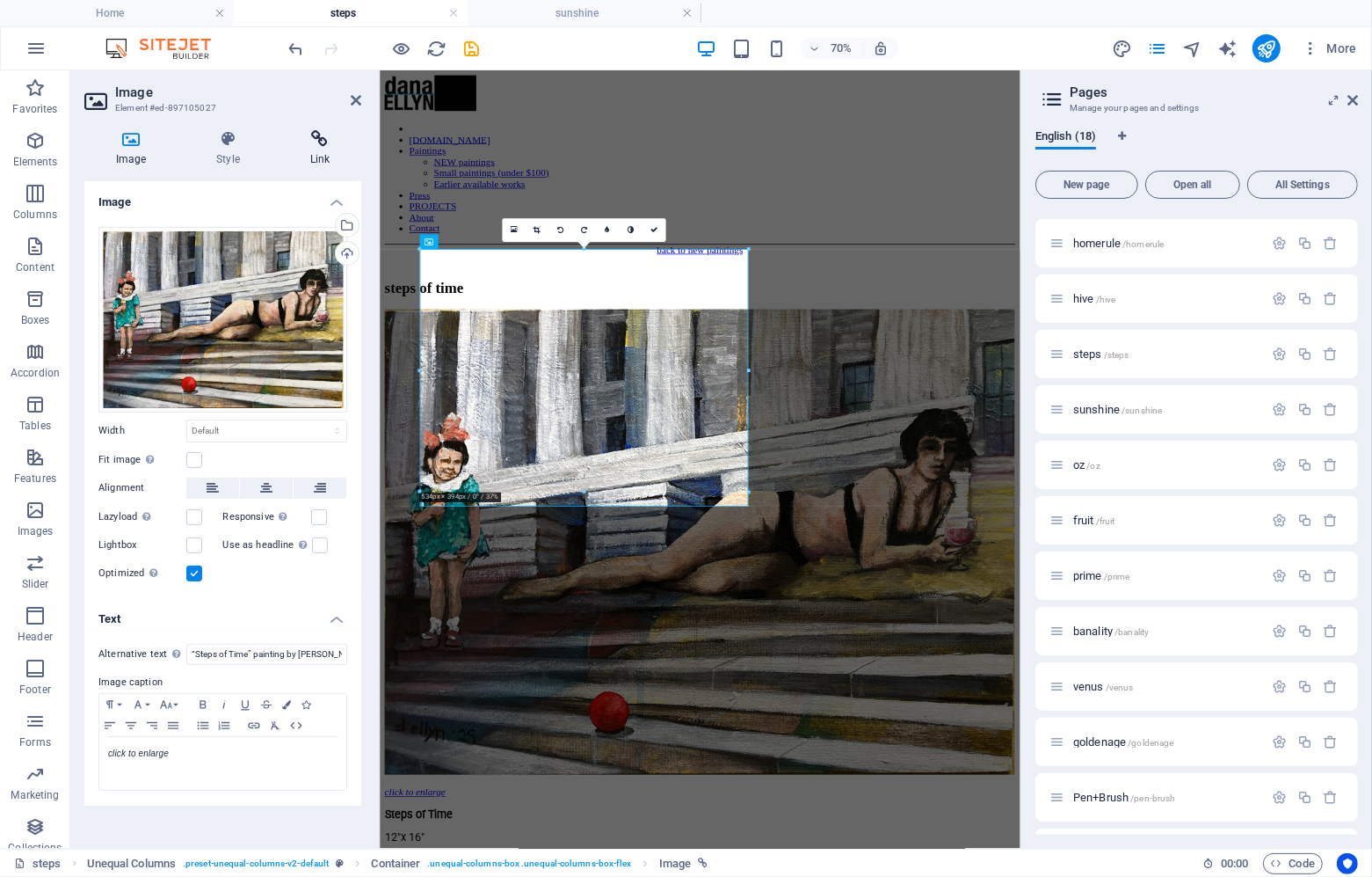
click at [314, 145] on icon at bounding box center [320, 138] width 83 height 17
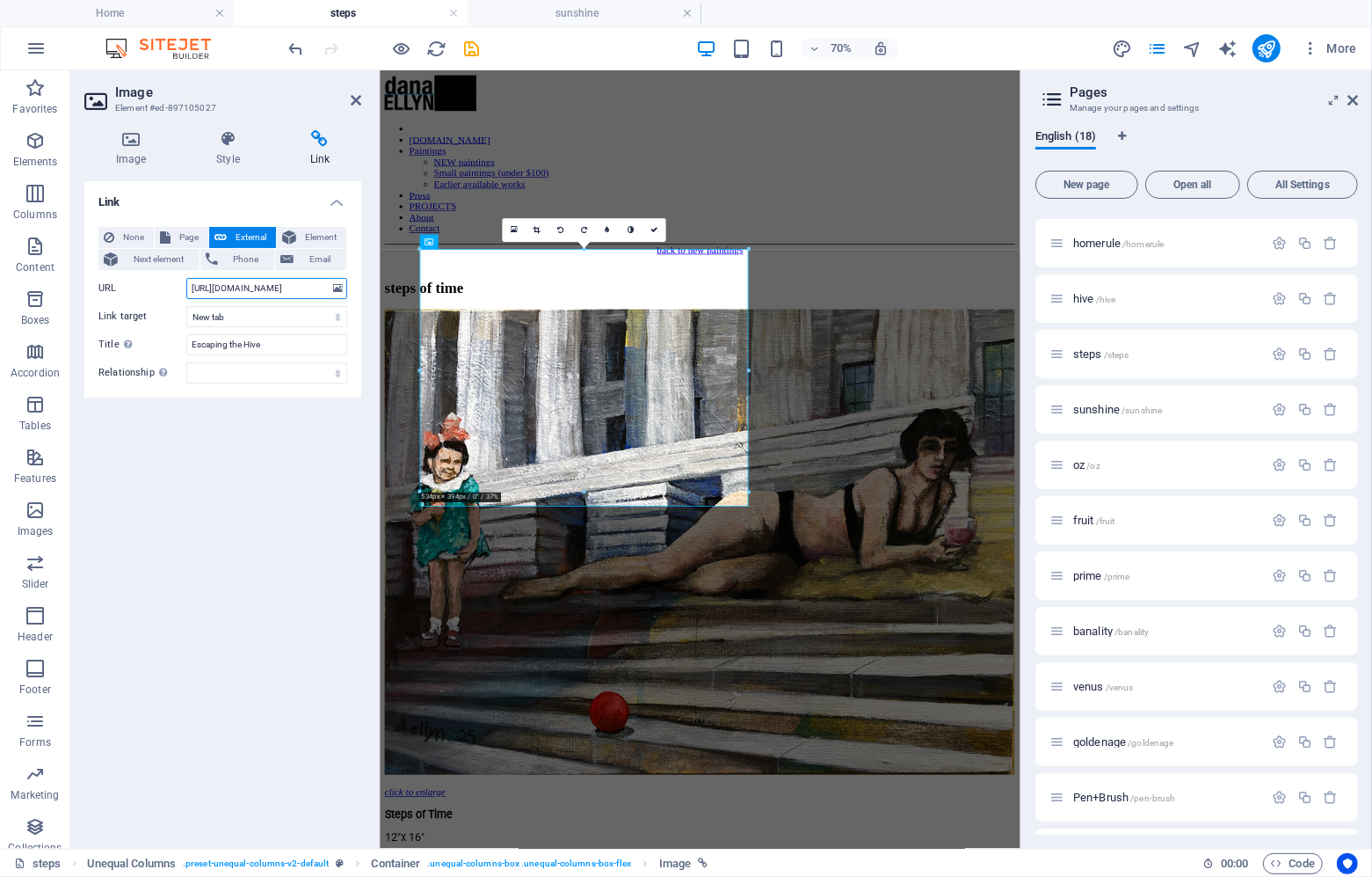
click at [285, 287] on input "[URL][DOMAIN_NAME]" at bounding box center [267, 288] width 161 height 21
type input "[URL][DOMAIN_NAME]"
click at [224, 339] on input "Escaping the Hive" at bounding box center [267, 345] width 161 height 21
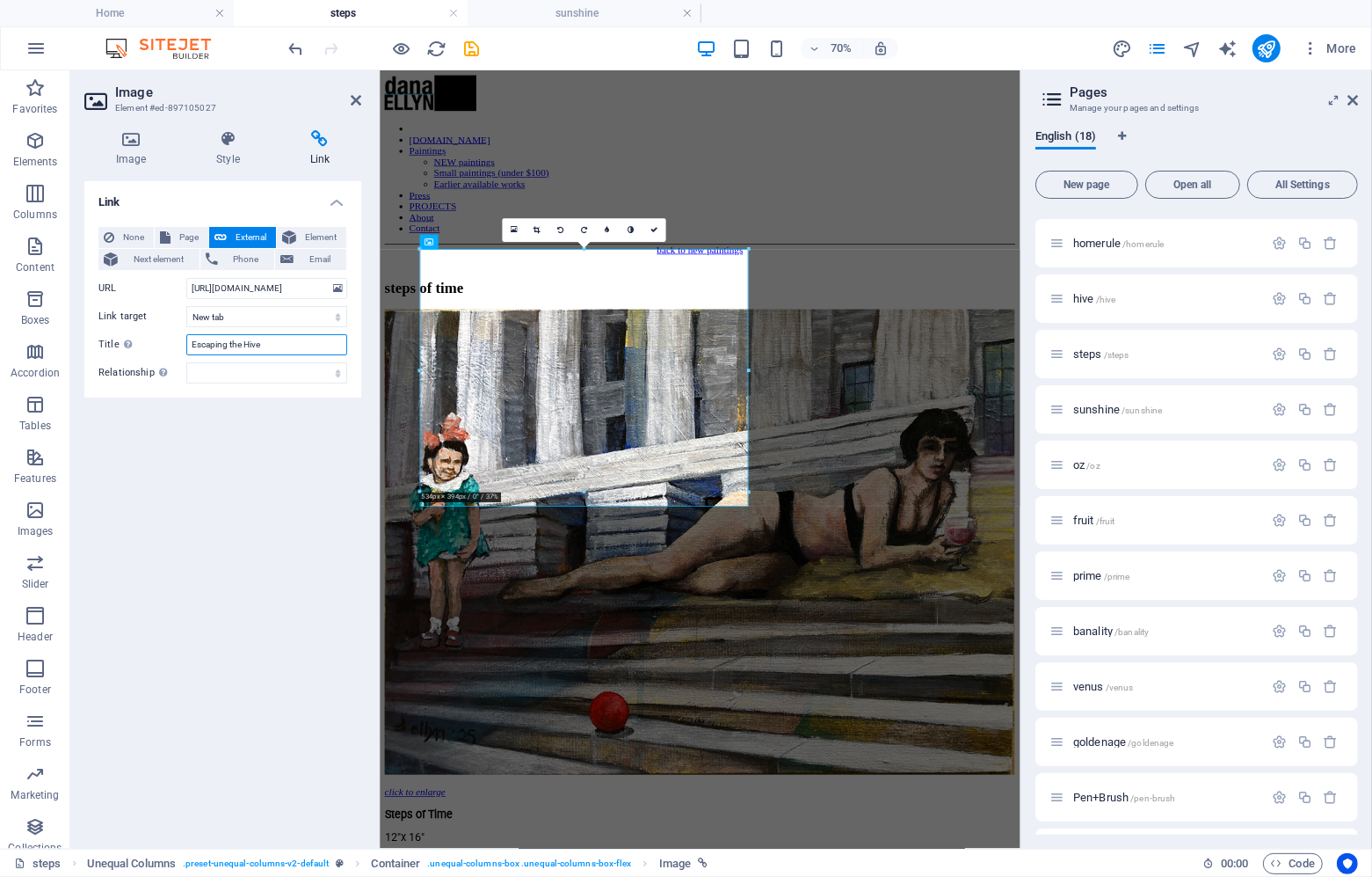
click at [224, 339] on input "Escaping the Hive" at bounding box center [267, 345] width 161 height 21
type input "Steps of time"
click at [356, 101] on icon at bounding box center [355, 100] width 11 height 14
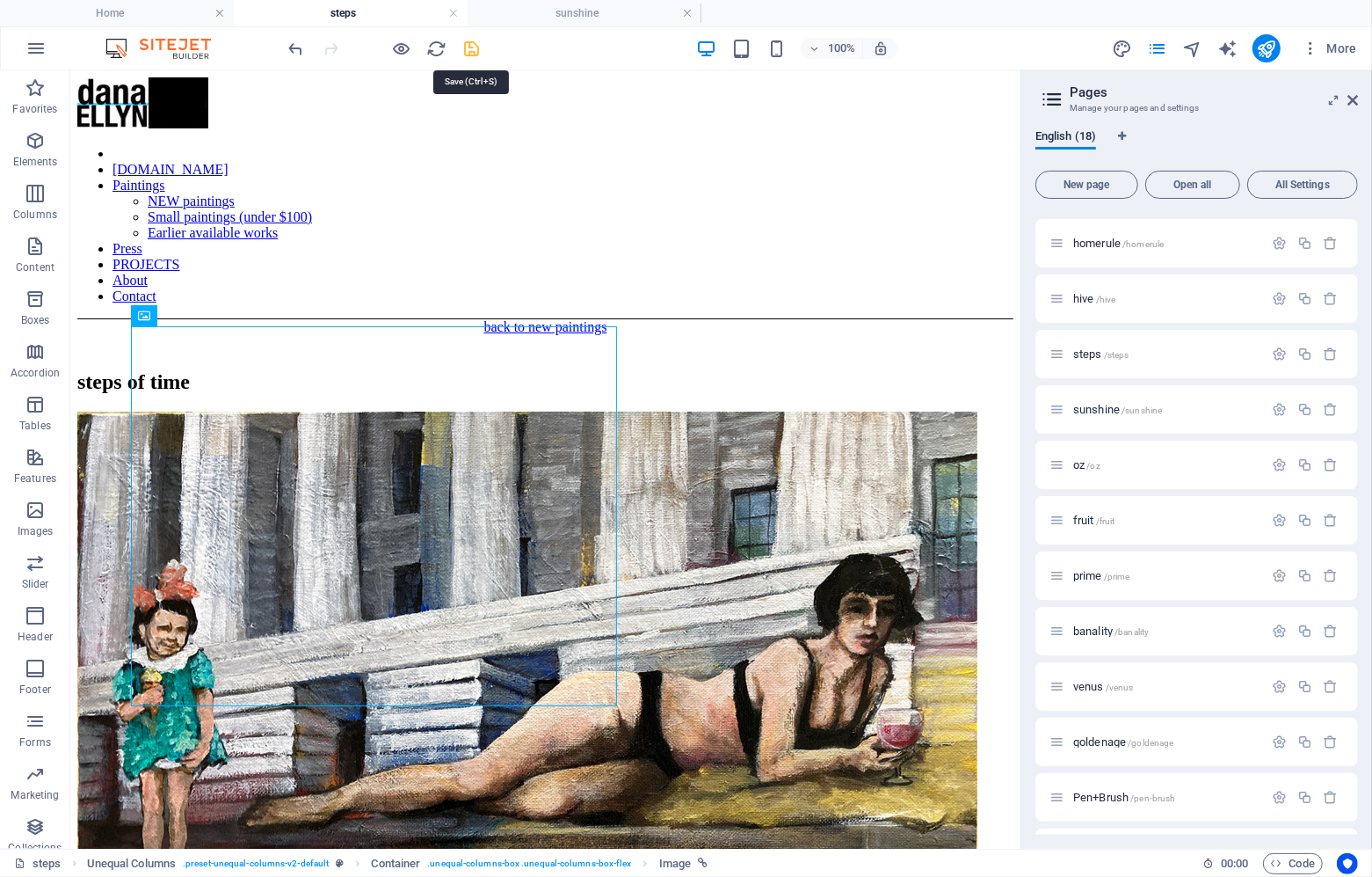
click at [470, 50] on icon "save" at bounding box center [472, 48] width 20 height 20
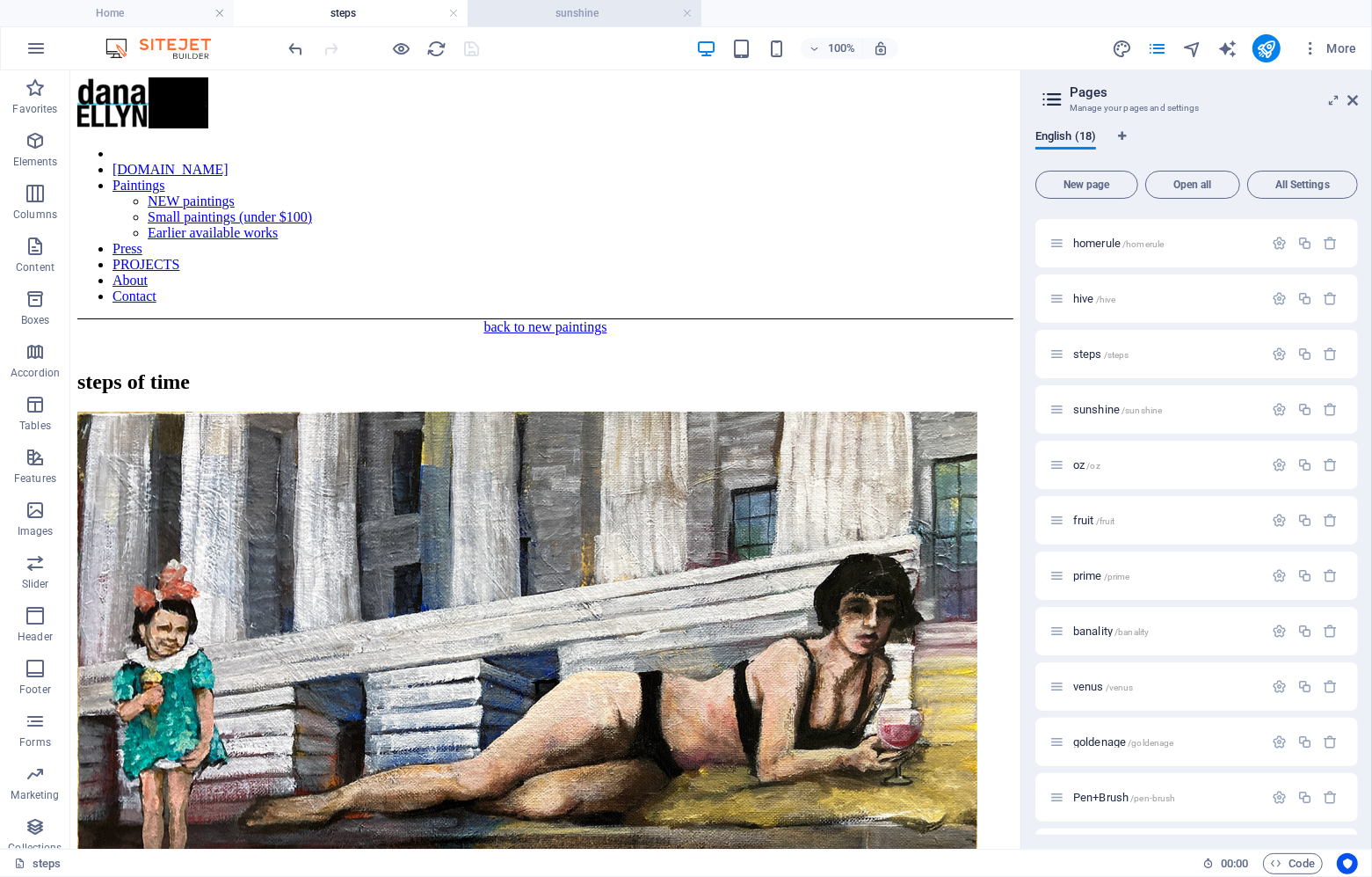
click at [591, 18] on h4 "sunshine" at bounding box center [585, 13] width 234 height 19
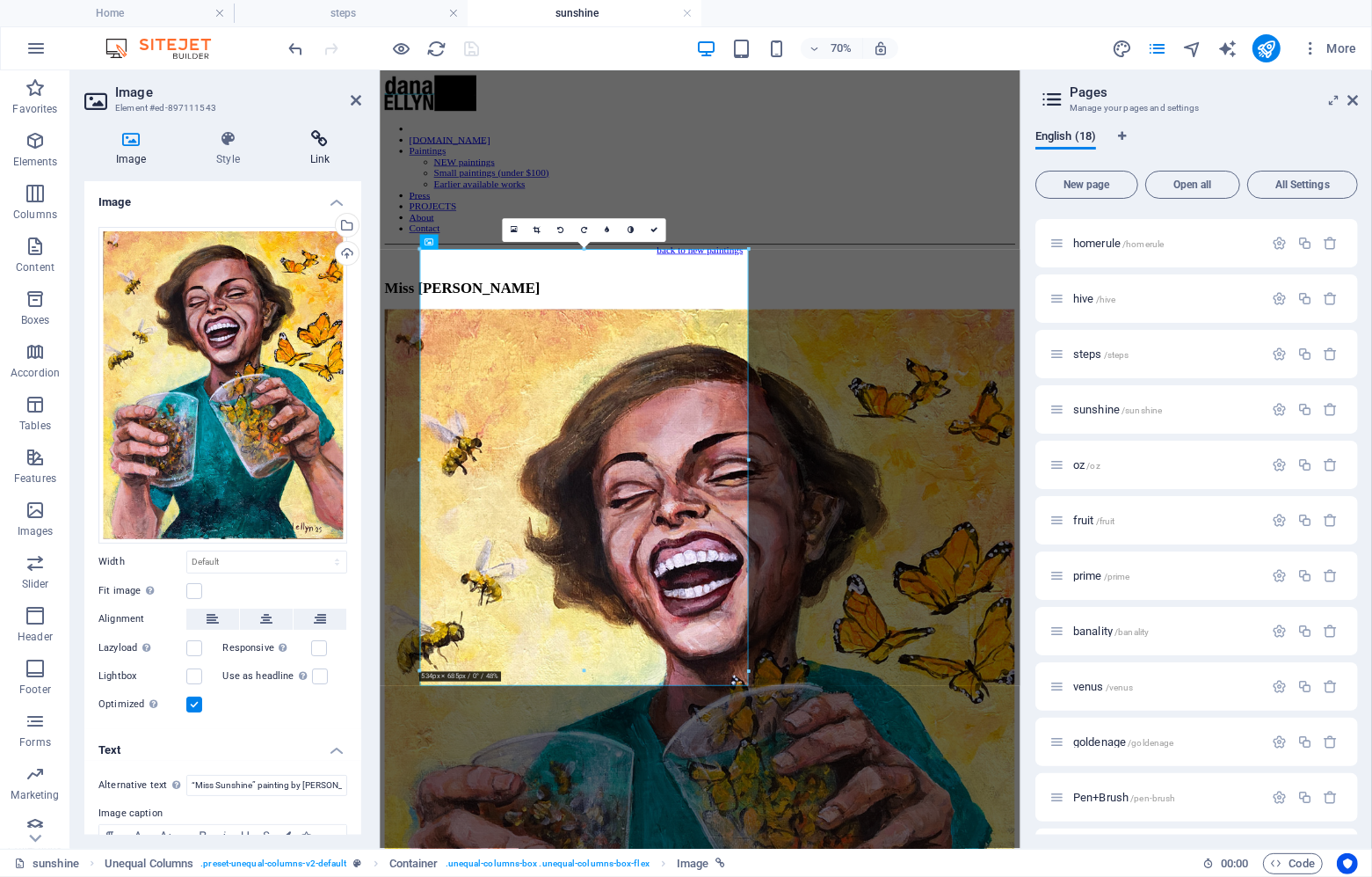
click at [309, 139] on icon at bounding box center [320, 138] width 83 height 17
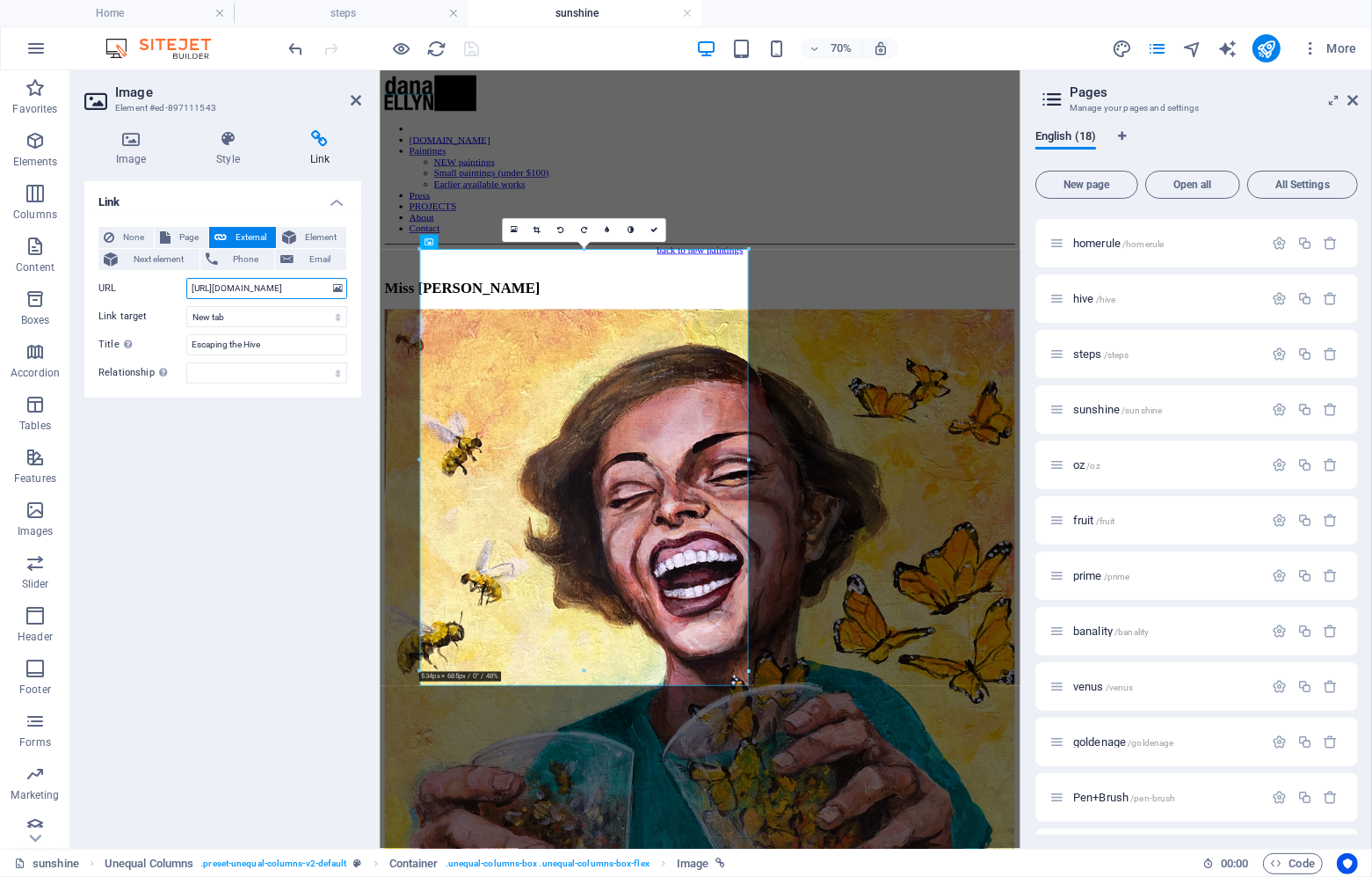
click at [291, 284] on input "[URL][DOMAIN_NAME]" at bounding box center [267, 288] width 161 height 21
type input "[URL][DOMAIN_NAME]"
click at [262, 344] on input "Escaping the Hive" at bounding box center [267, 345] width 161 height 21
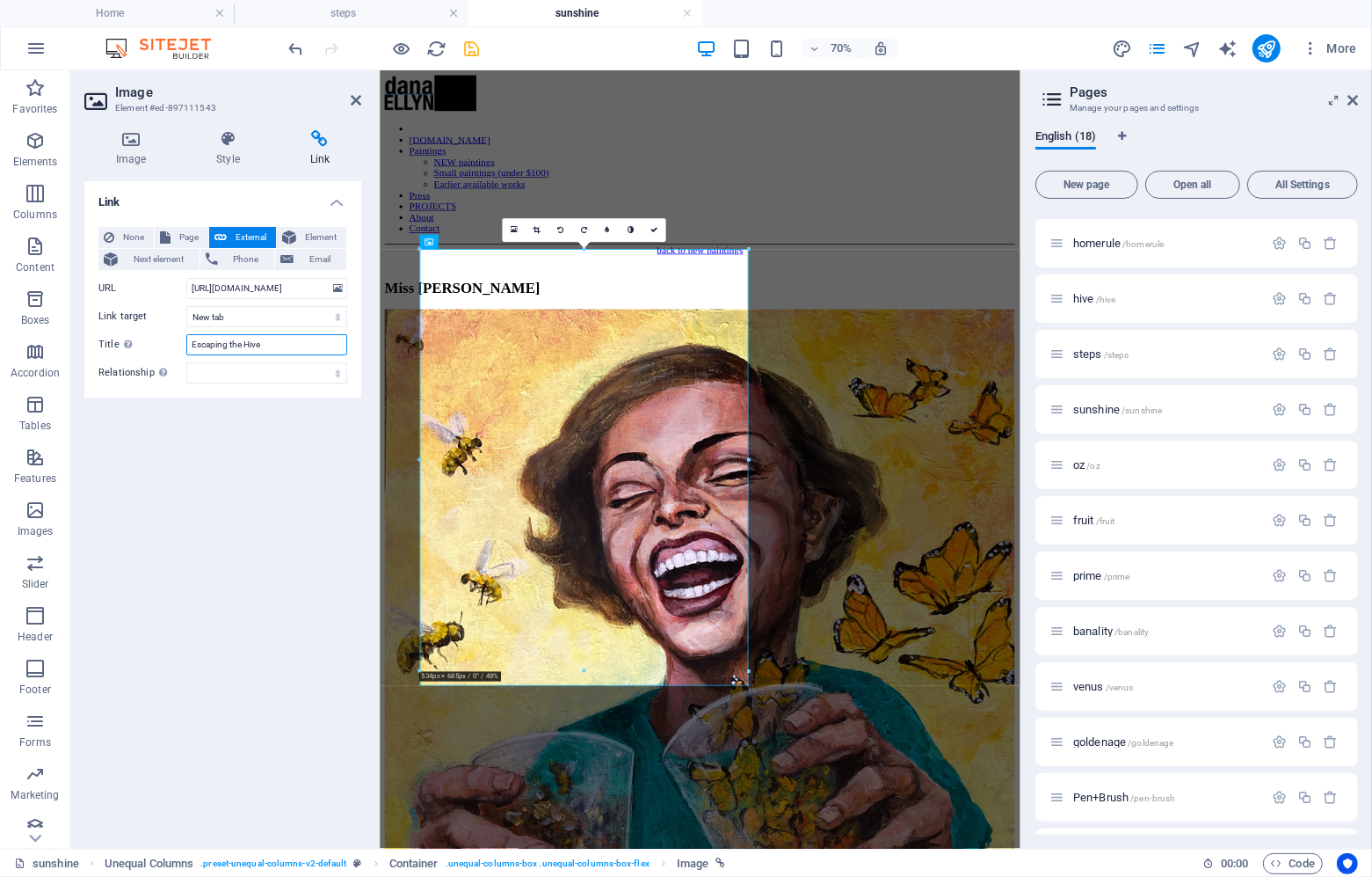
click at [262, 344] on input "Escaping the Hive" at bounding box center [267, 345] width 161 height 21
type input "Miss [PERSON_NAME]"
click at [354, 96] on icon at bounding box center [355, 100] width 11 height 14
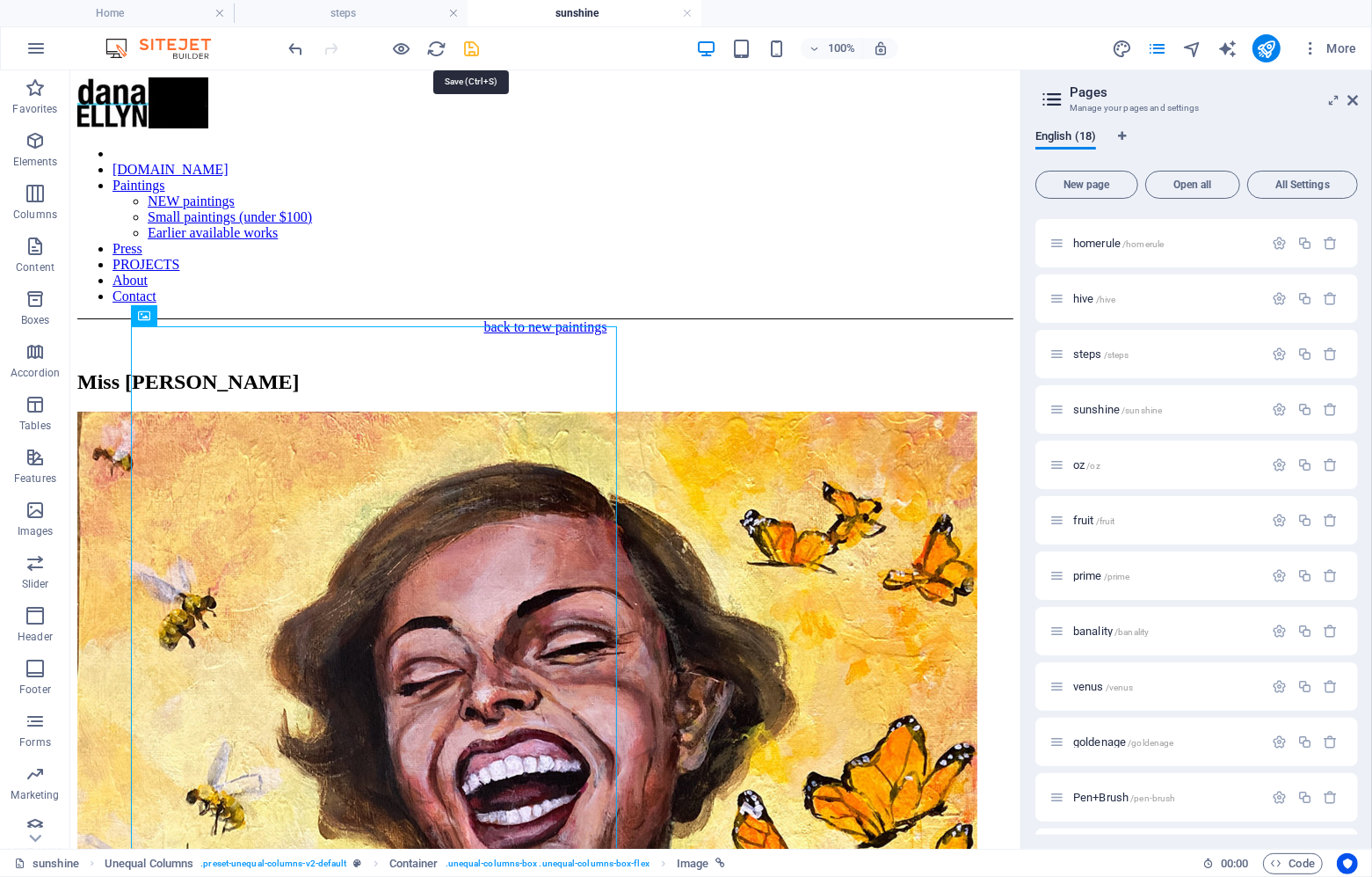
click at [466, 49] on icon "save" at bounding box center [472, 48] width 20 height 20
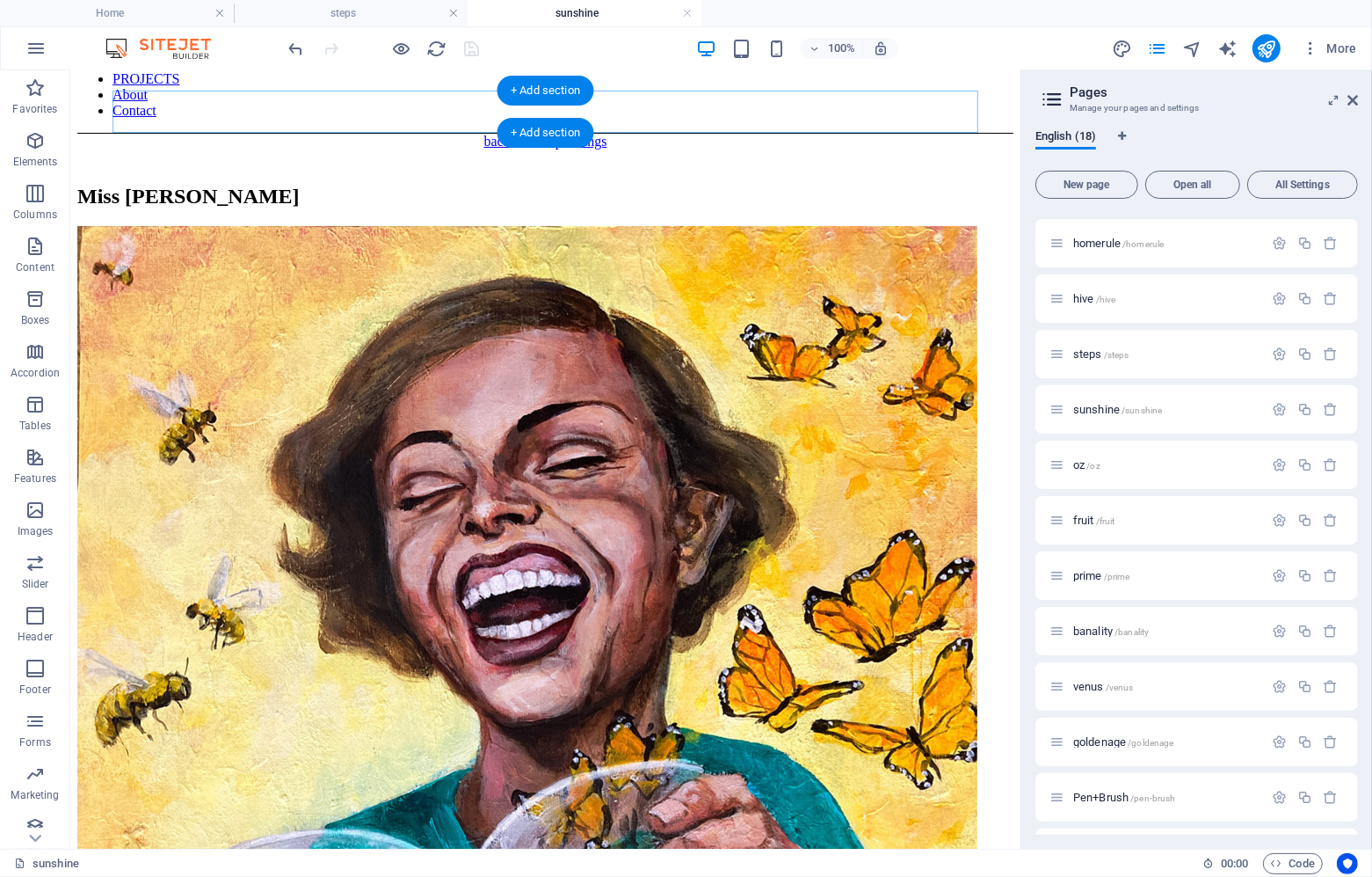
scroll to position [207, 0]
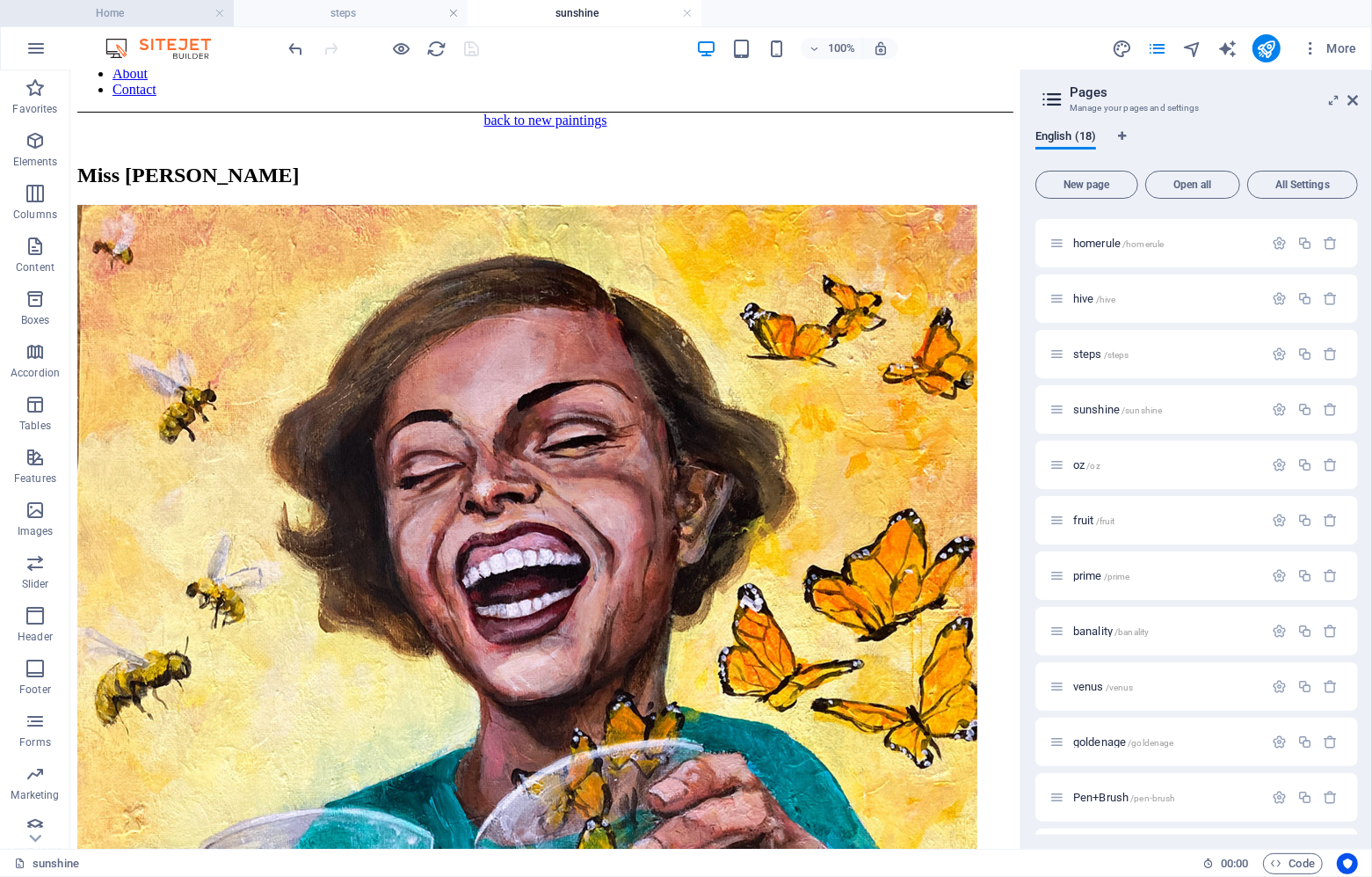
click at [129, 11] on h4 "Home" at bounding box center [117, 13] width 234 height 19
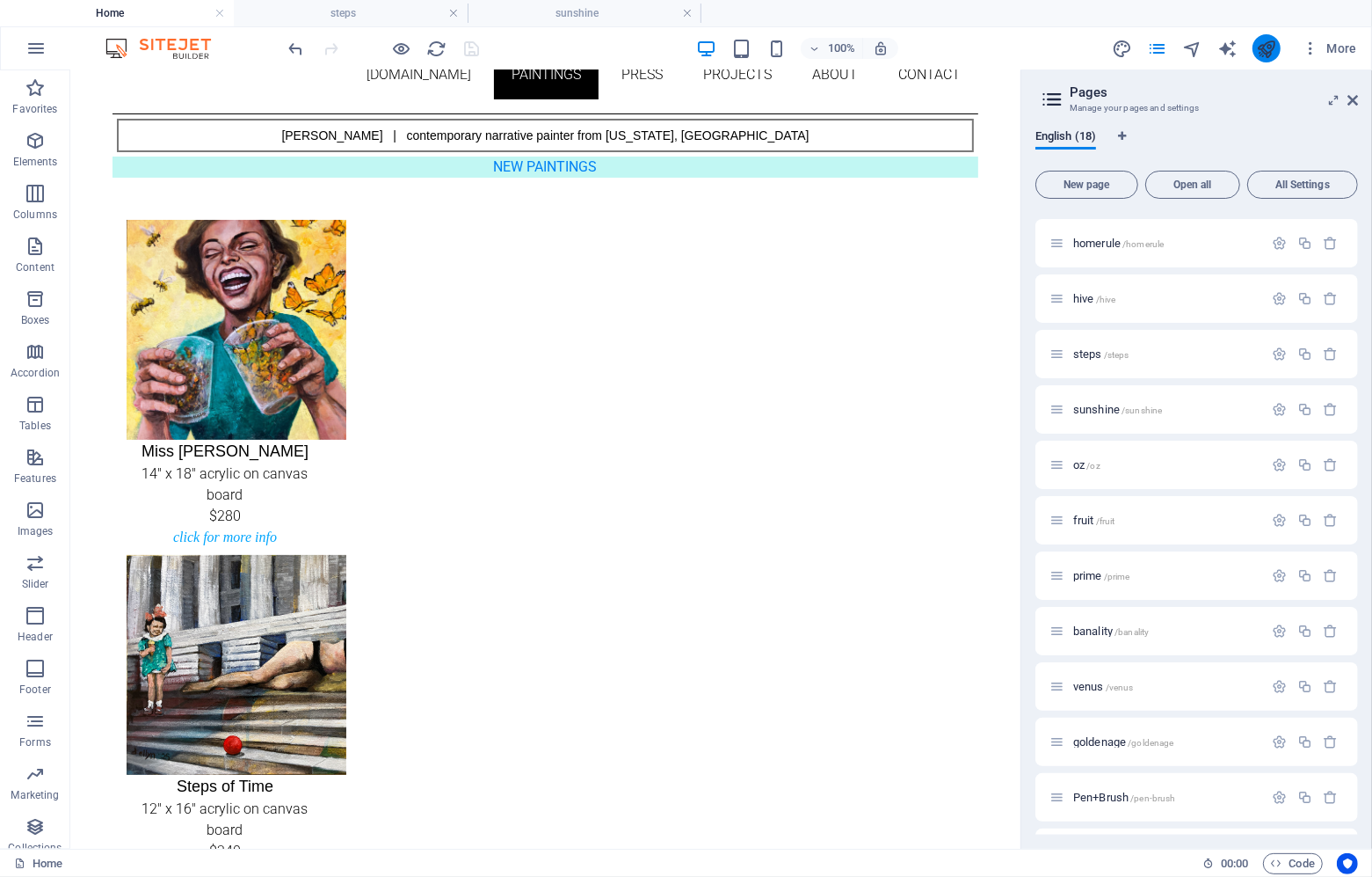
click at [1264, 36] on button "publish" at bounding box center [1266, 48] width 28 height 28
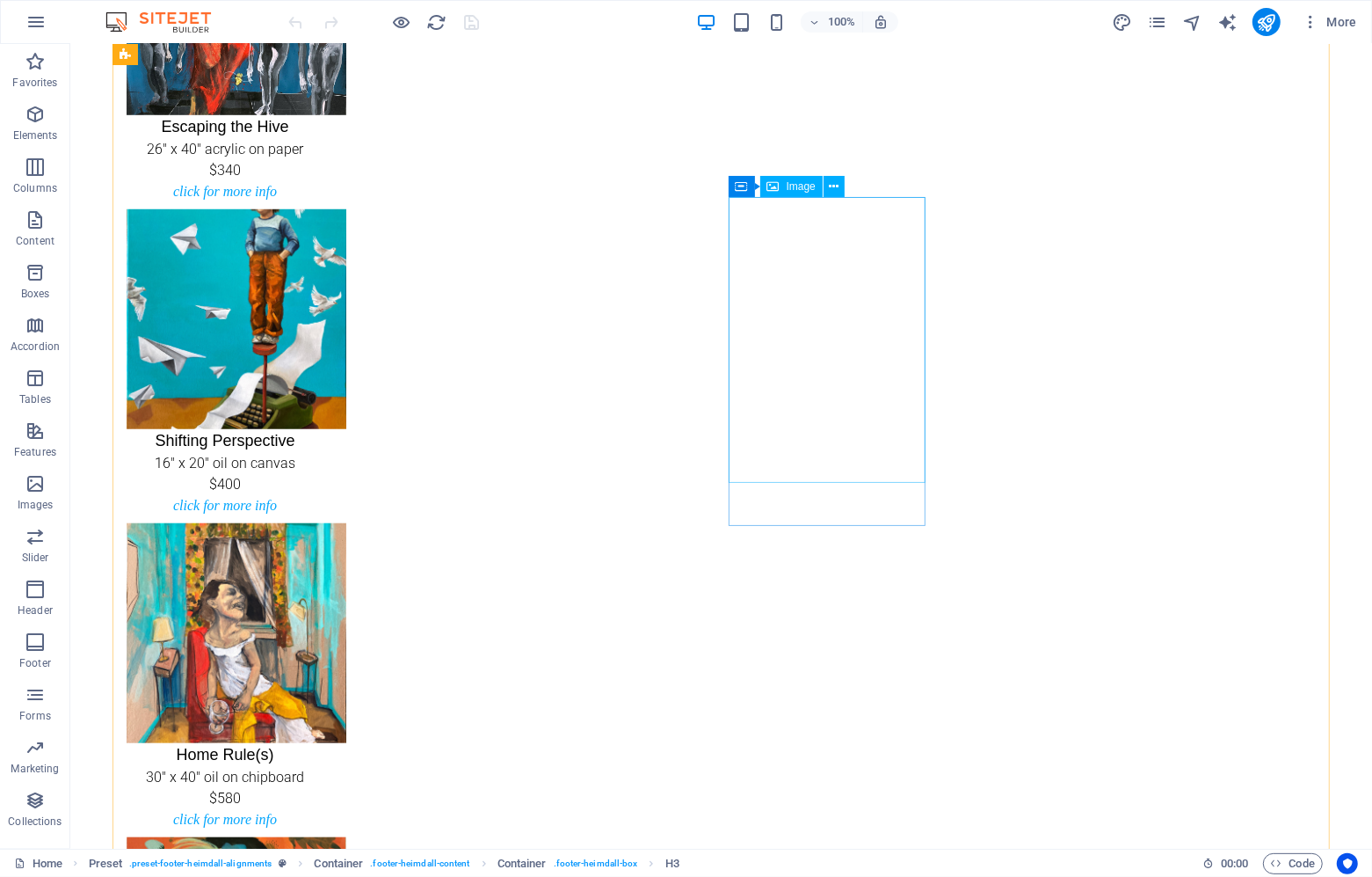
scroll to position [1086, 0]
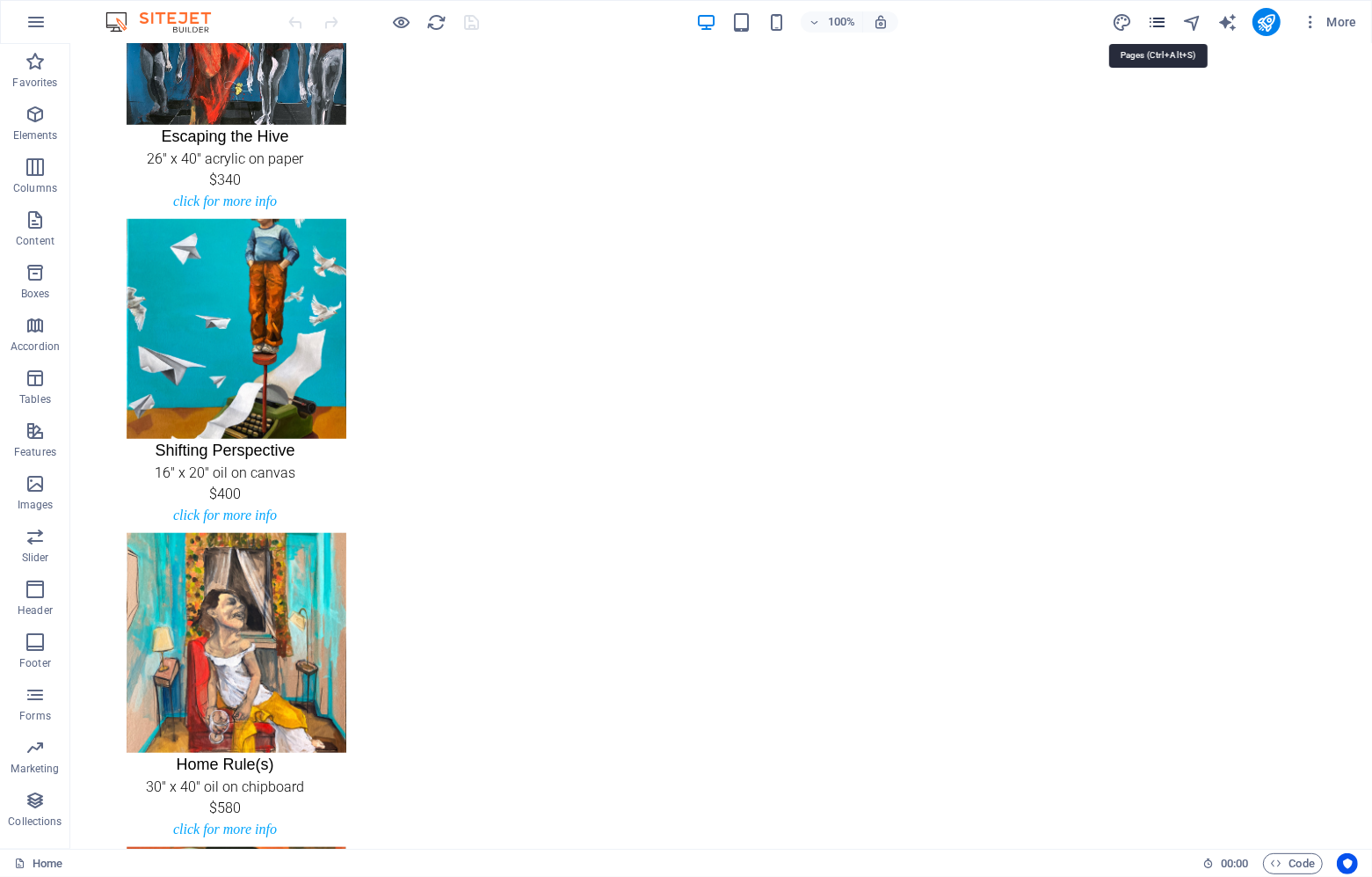
click at [1163, 18] on icon "pages" at bounding box center [1157, 22] width 20 height 20
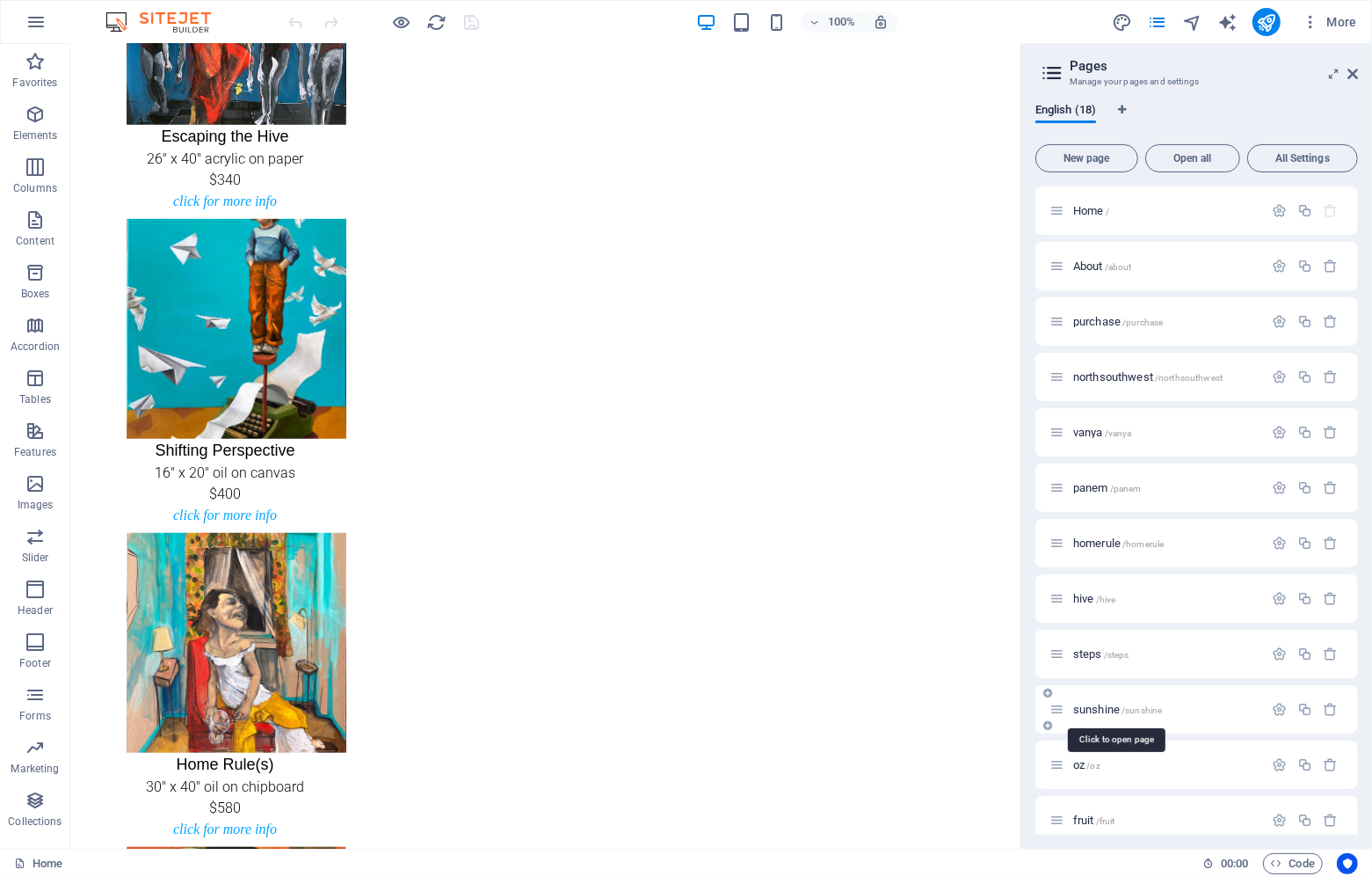
click at [1101, 713] on span "sunshine /sunshine" at bounding box center [1118, 709] width 88 height 13
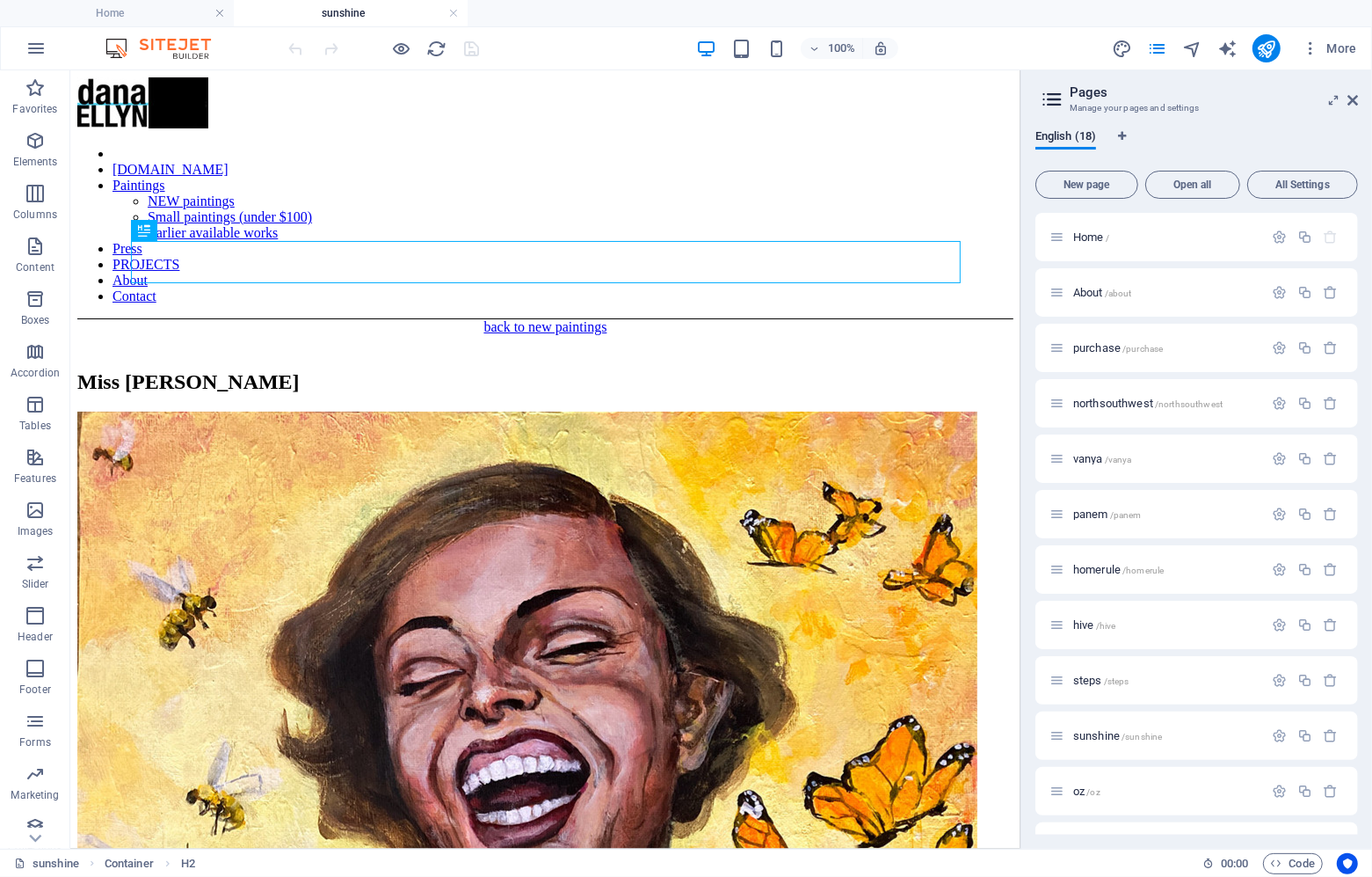
scroll to position [0, 0]
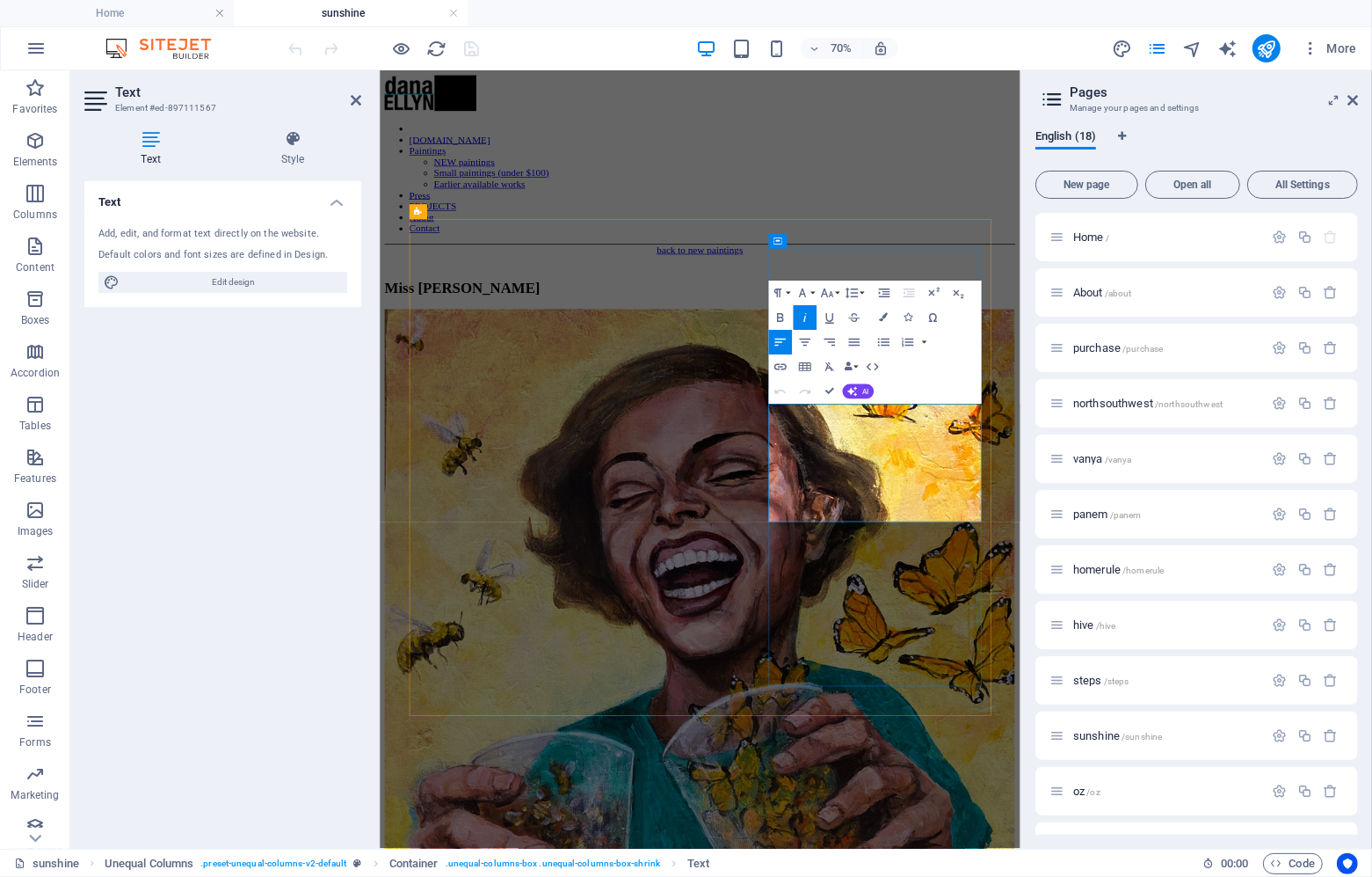
drag, startPoint x: 938, startPoint y: 577, endPoint x: 1169, endPoint y: 694, distance: 258.9
drag, startPoint x: 1172, startPoint y: 697, endPoint x: 930, endPoint y: 585, distance: 266.7
drag, startPoint x: 1014, startPoint y: 576, endPoint x: 934, endPoint y: 572, distance: 80.1
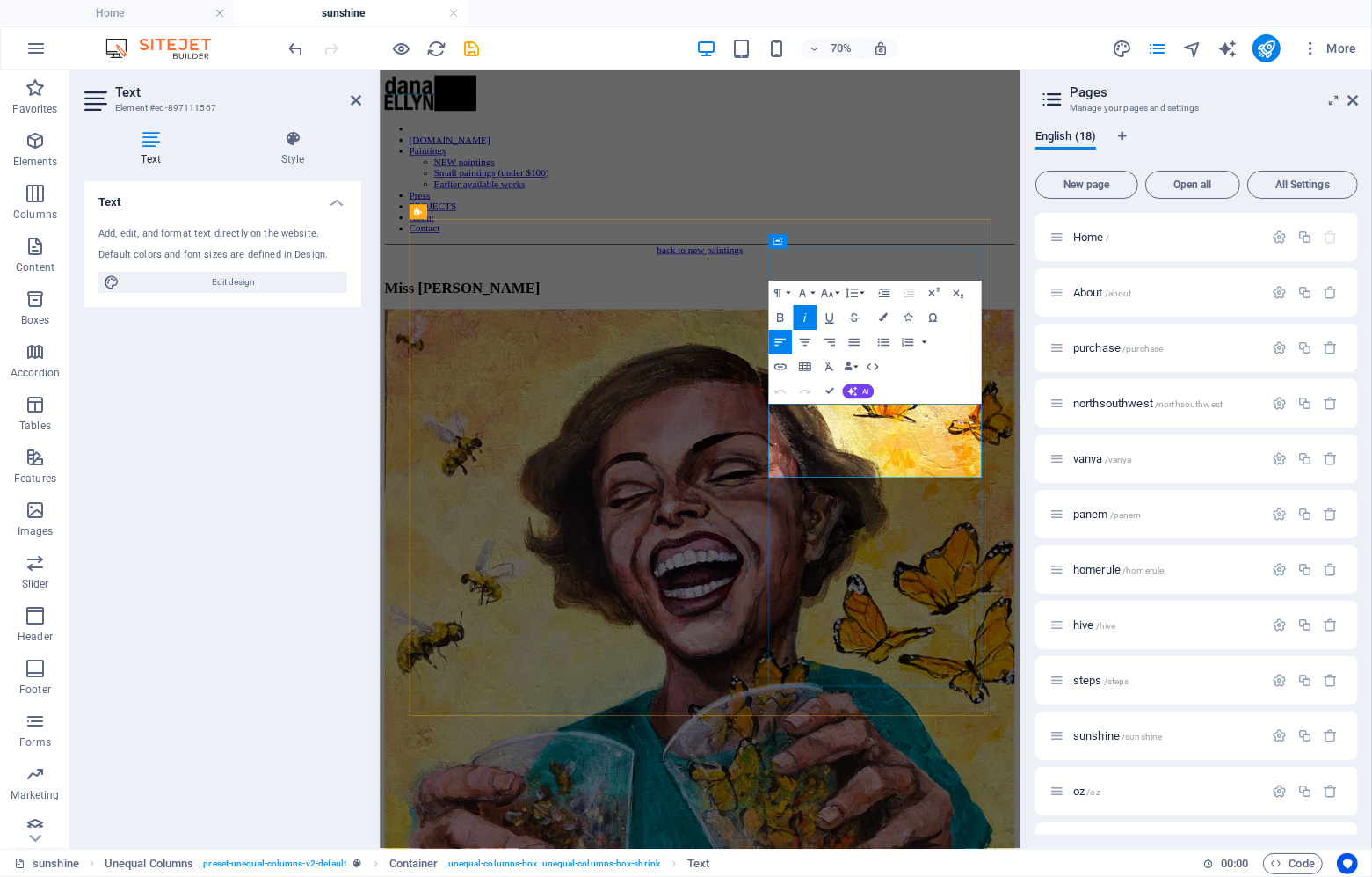
drag, startPoint x: 1055, startPoint y: 598, endPoint x: 1072, endPoint y: 608, distance: 19.7
drag, startPoint x: 1053, startPoint y: 597, endPoint x: 1071, endPoint y: 644, distance: 50.3
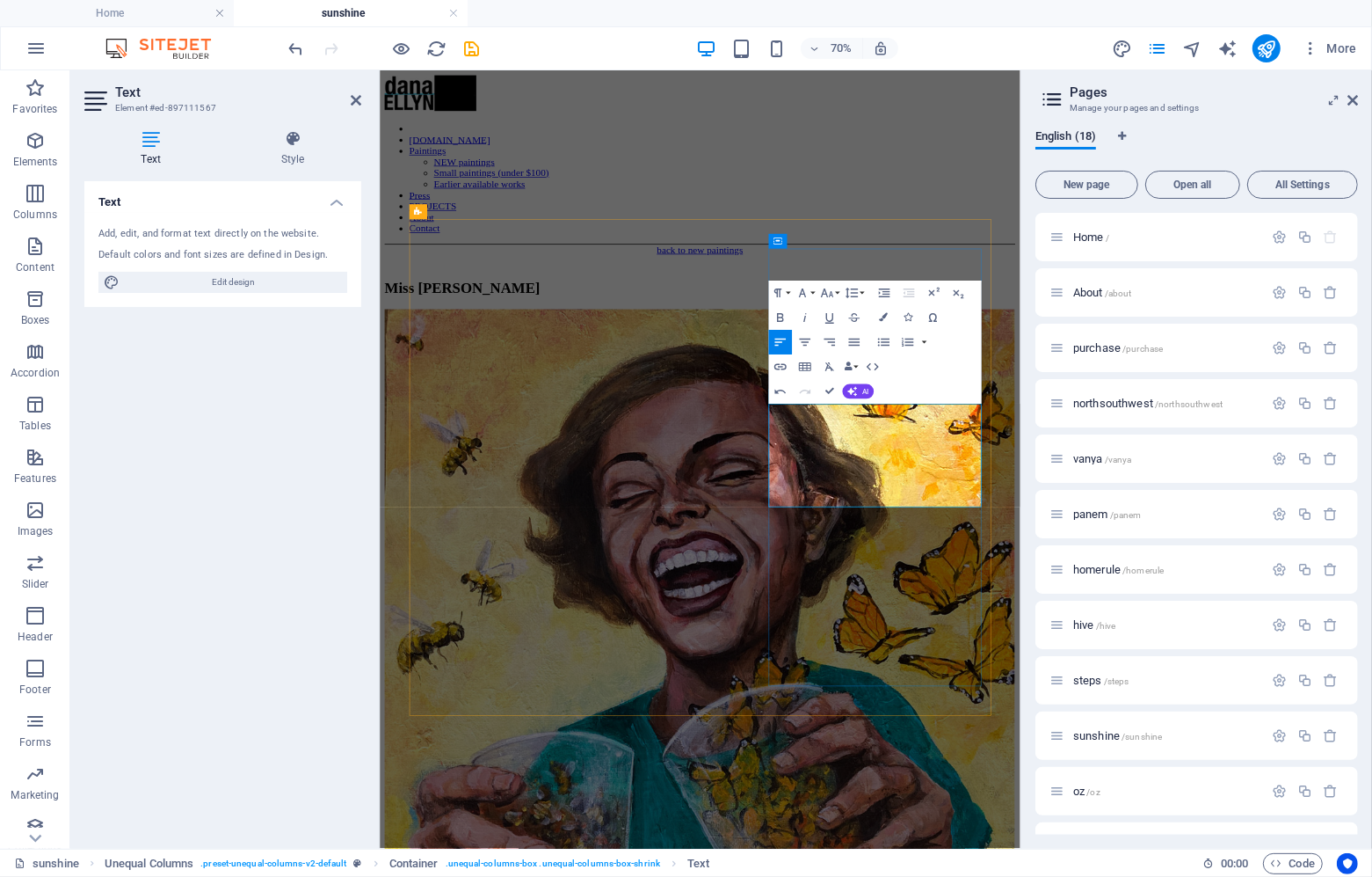
drag, startPoint x: 941, startPoint y: 664, endPoint x: 1060, endPoint y: 605, distance: 132.8
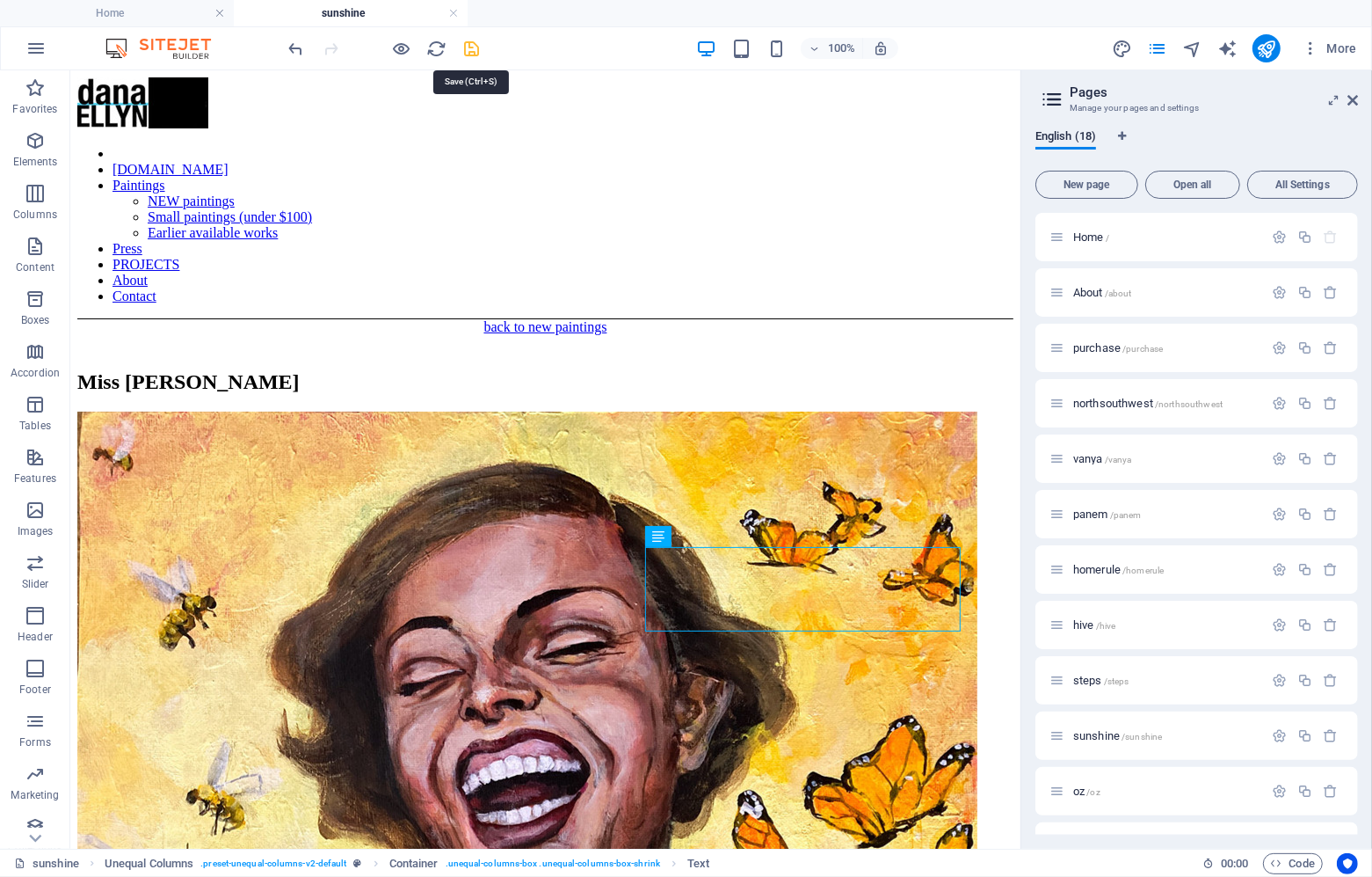
click at [467, 45] on icon "save" at bounding box center [472, 48] width 20 height 20
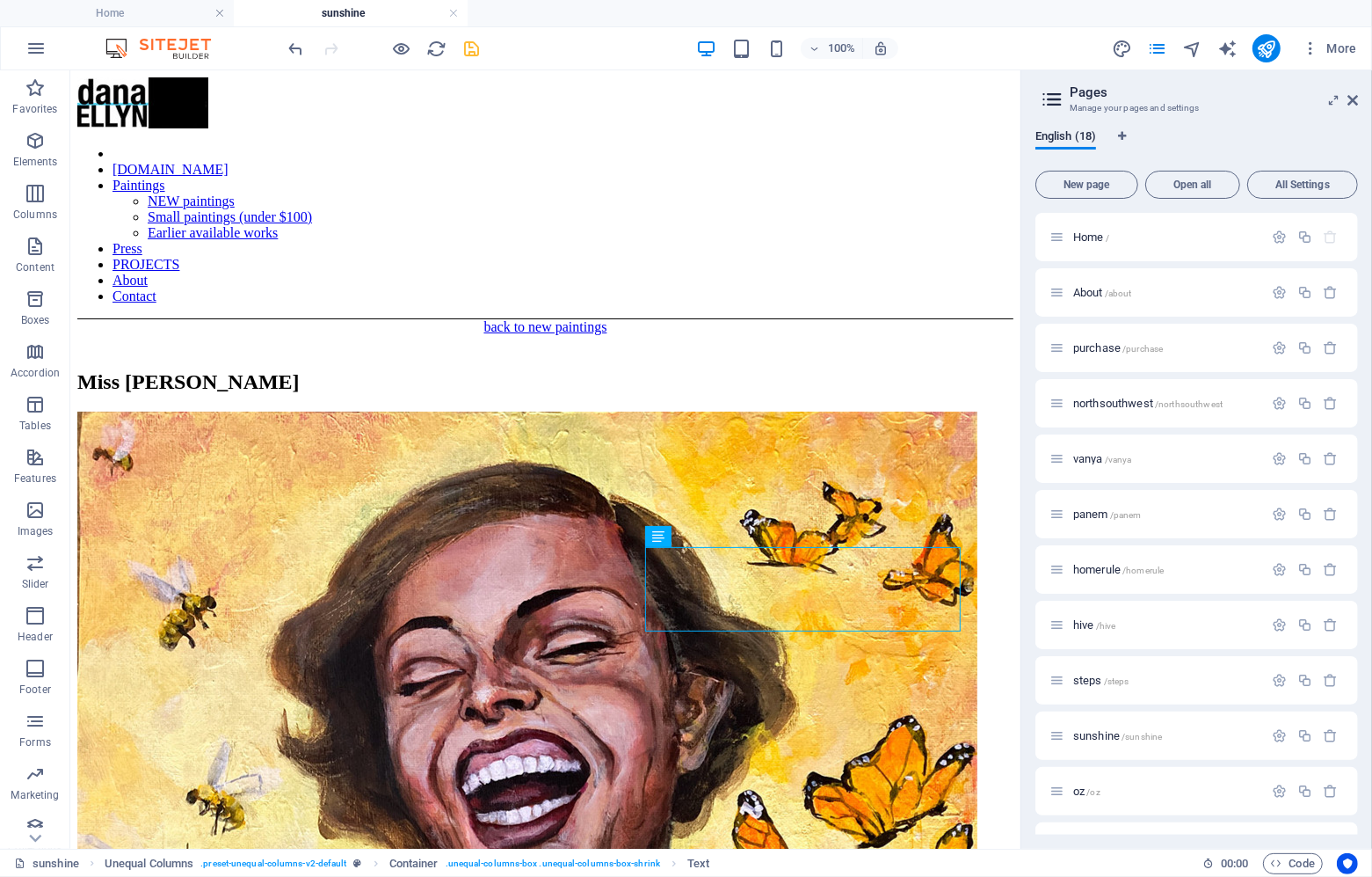
click at [465, 43] on icon "save" at bounding box center [472, 48] width 20 height 20
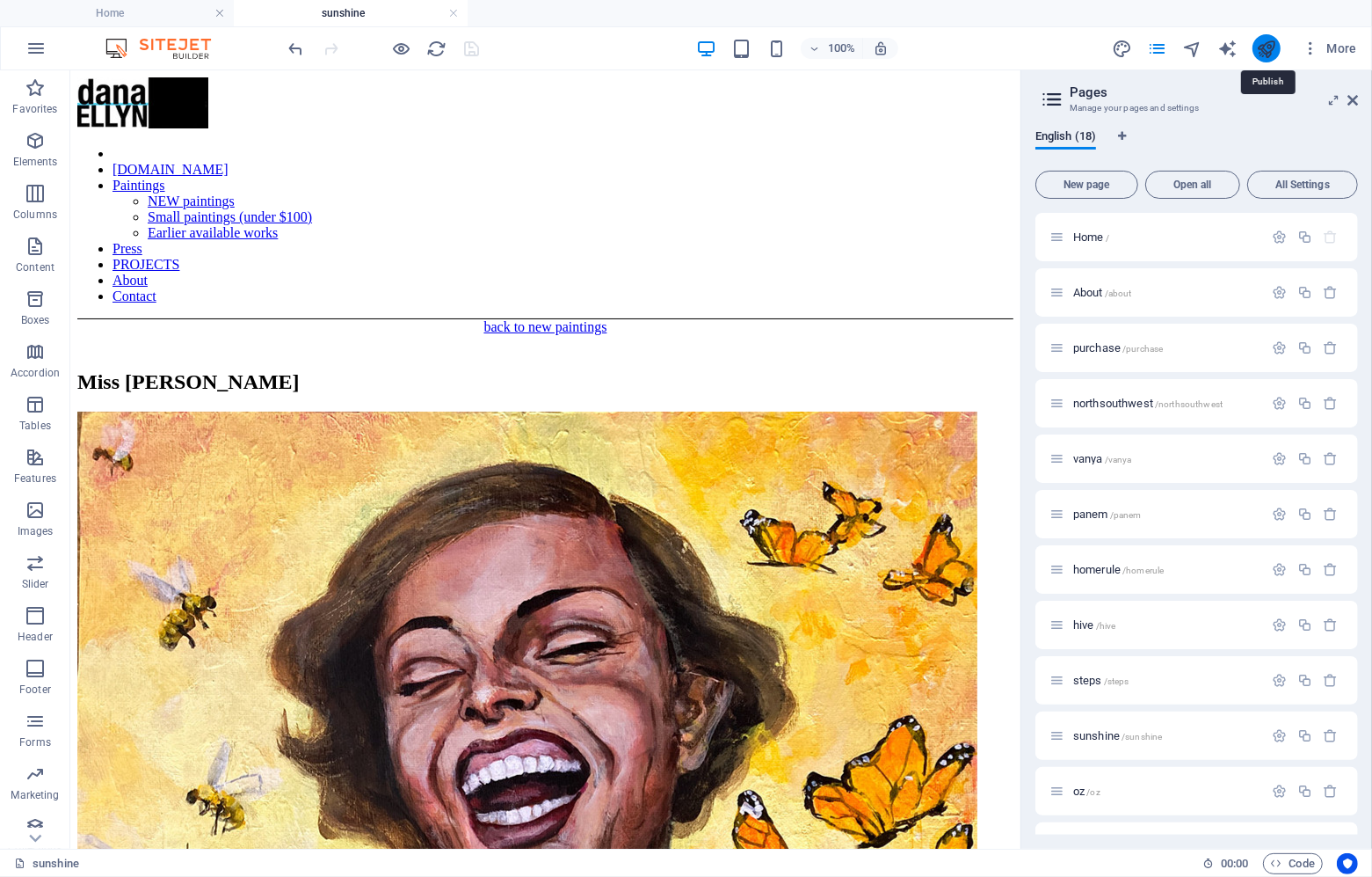
click at [1270, 43] on icon "publish" at bounding box center [1265, 48] width 20 height 20
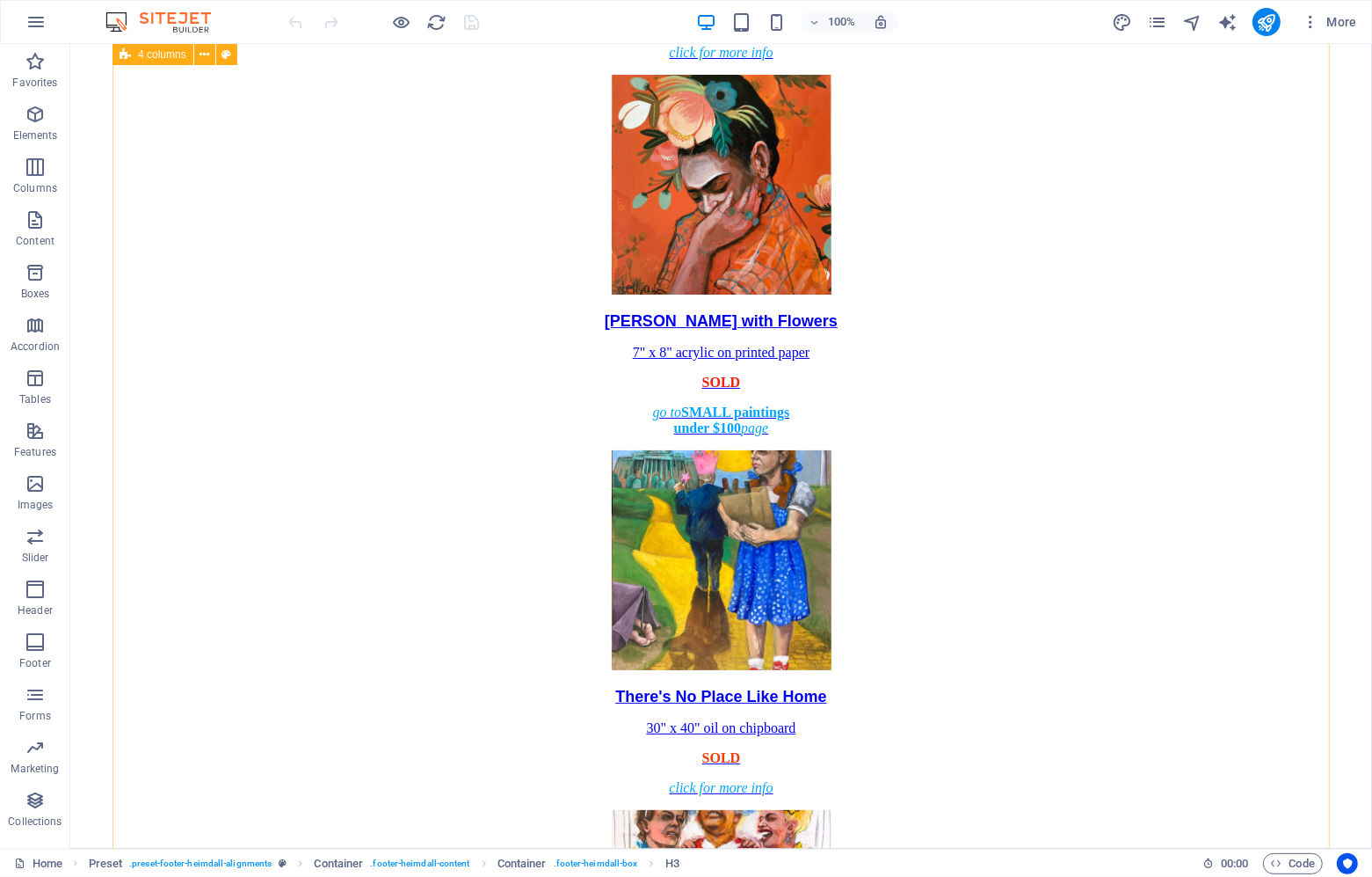
scroll to position [2013, 0]
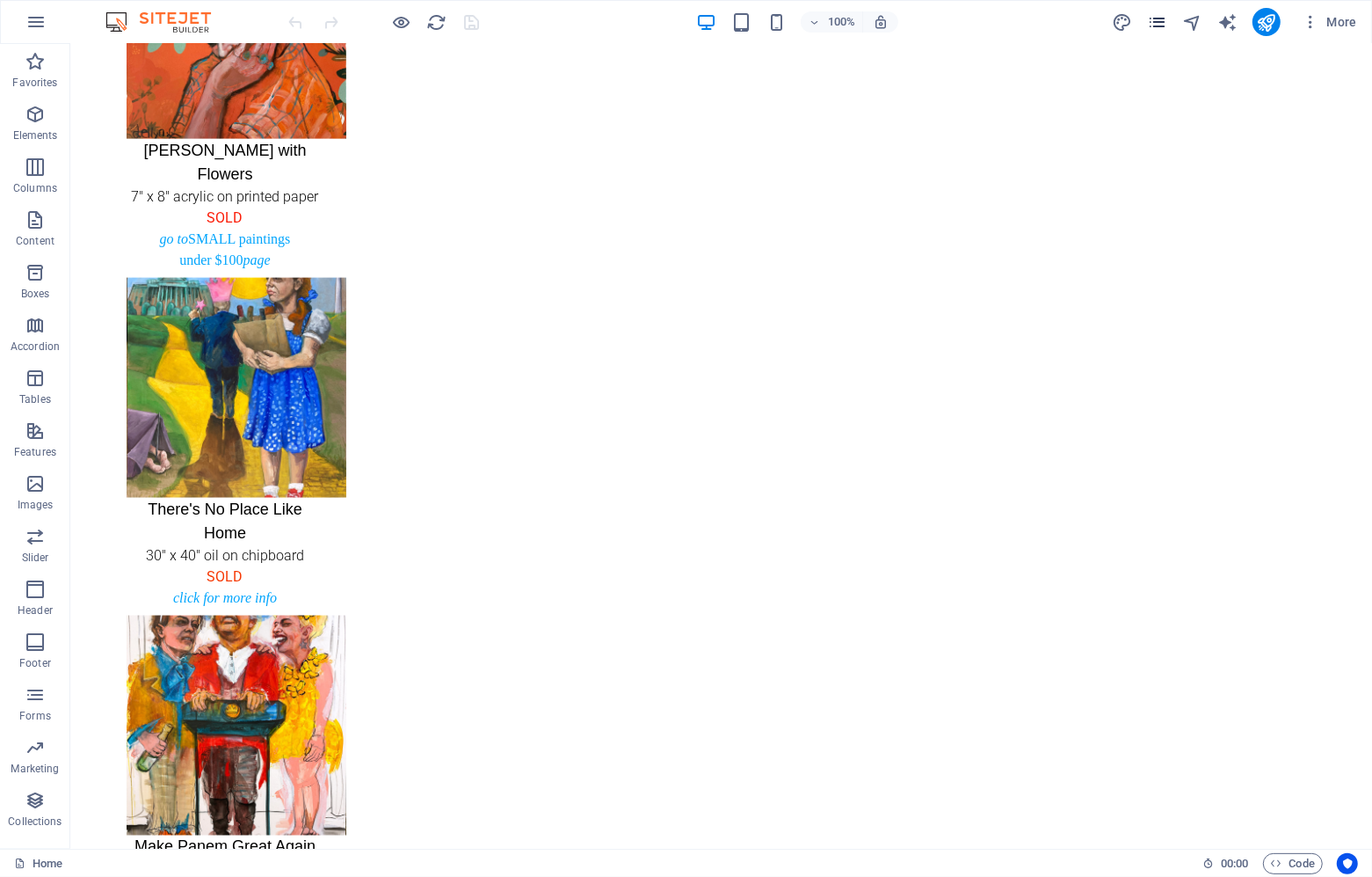
click at [1158, 22] on icon "pages" at bounding box center [1157, 22] width 20 height 20
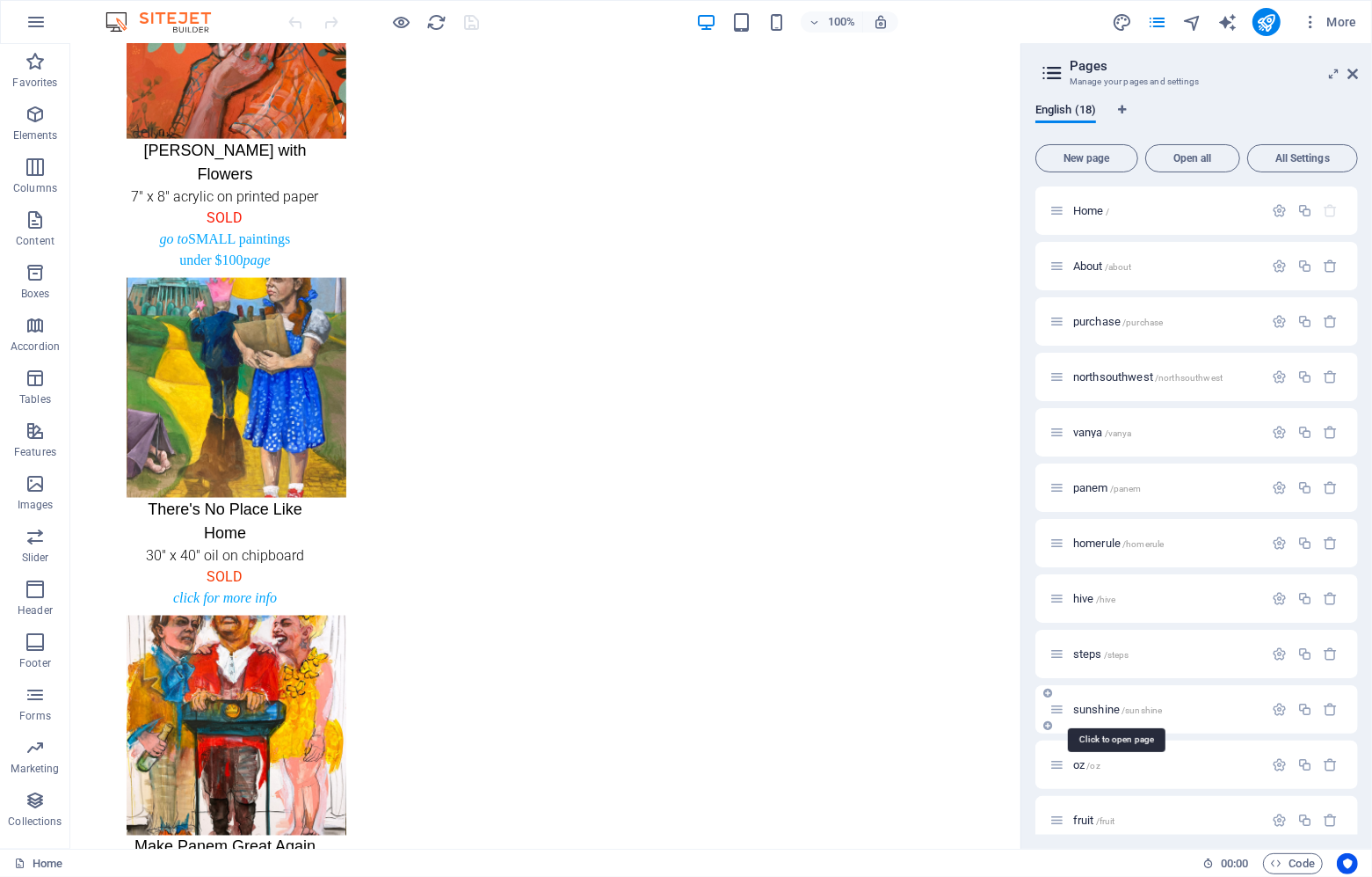
click at [1089, 713] on span "sunshine /sunshine" at bounding box center [1118, 709] width 88 height 13
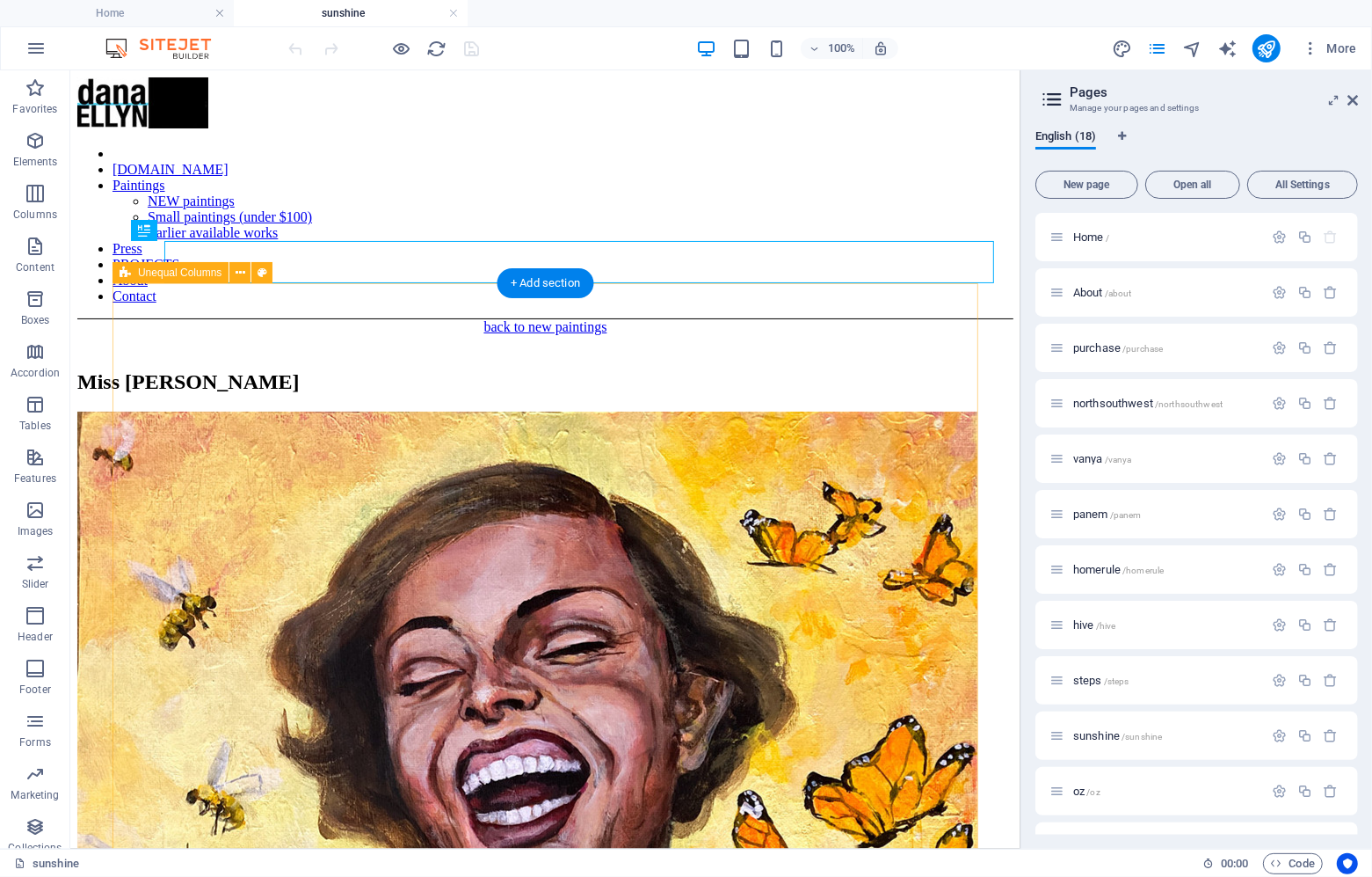
scroll to position [0, 0]
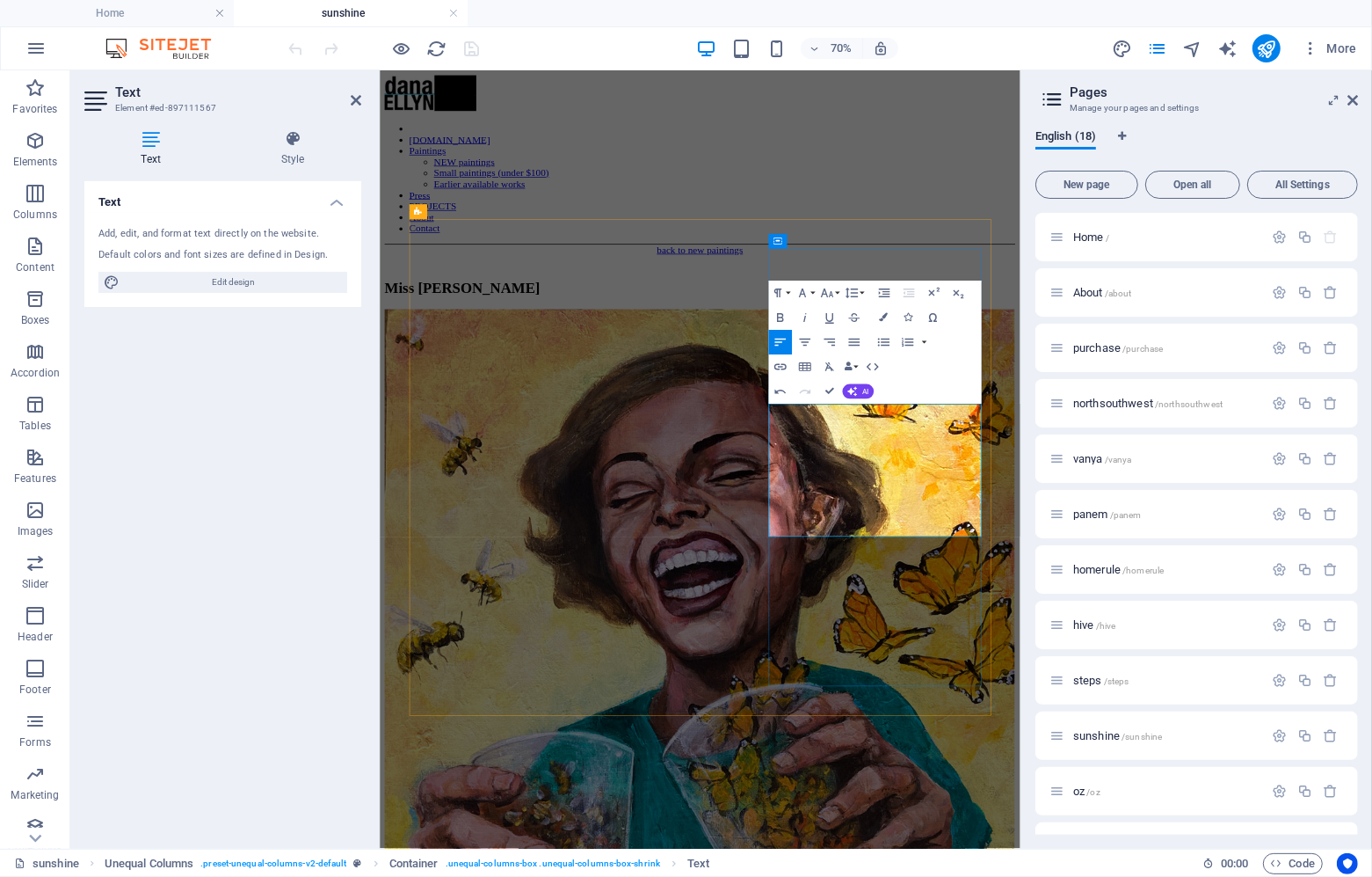
drag, startPoint x: 1087, startPoint y: 680, endPoint x: 1141, endPoint y: 684, distance: 54.1
drag, startPoint x: 1087, startPoint y: 689, endPoint x: 1173, endPoint y: 691, distance: 86.0
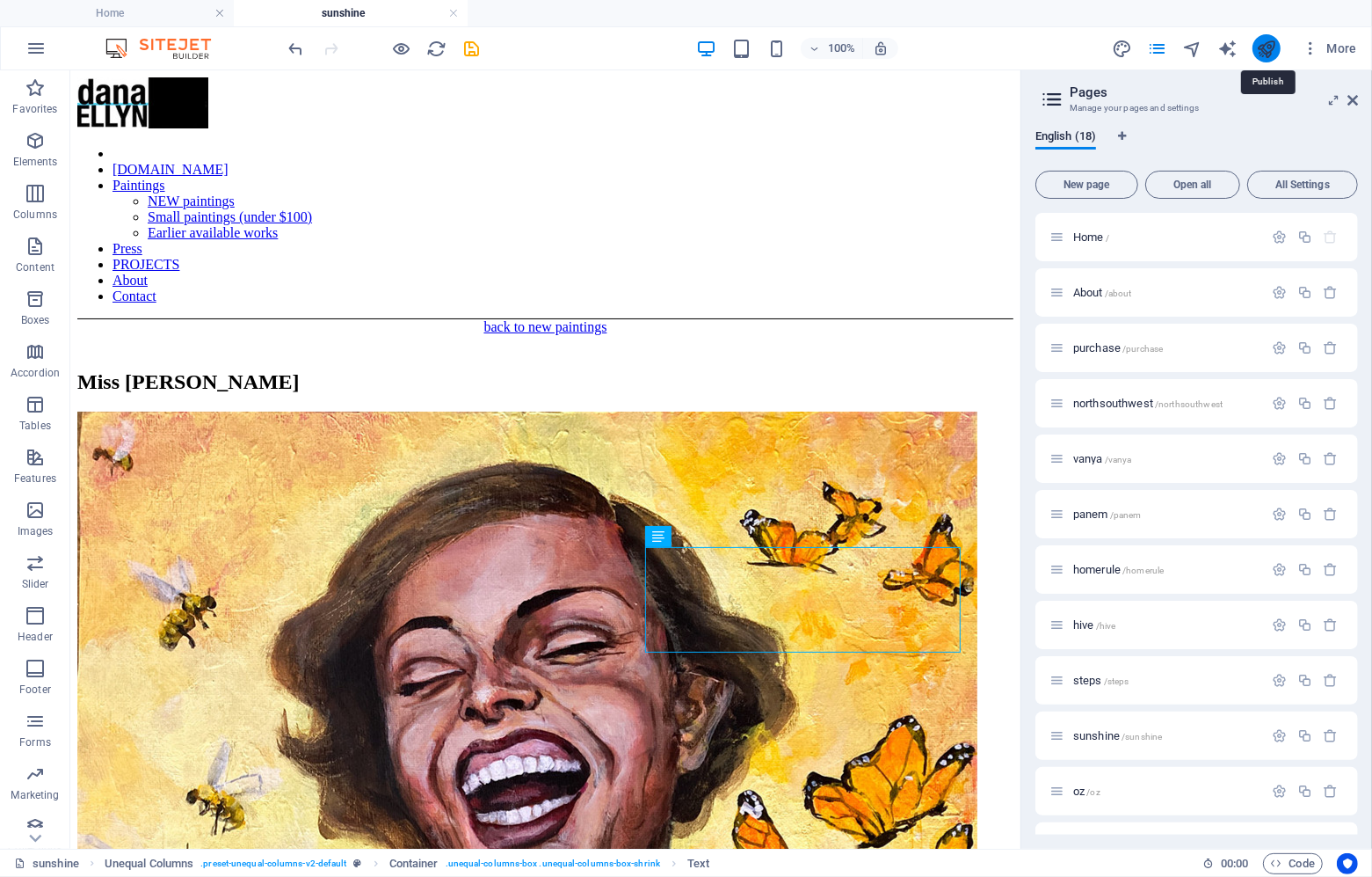
click at [1264, 48] on icon "publish" at bounding box center [1265, 48] width 20 height 20
